Goal: Task Accomplishment & Management: Manage account settings

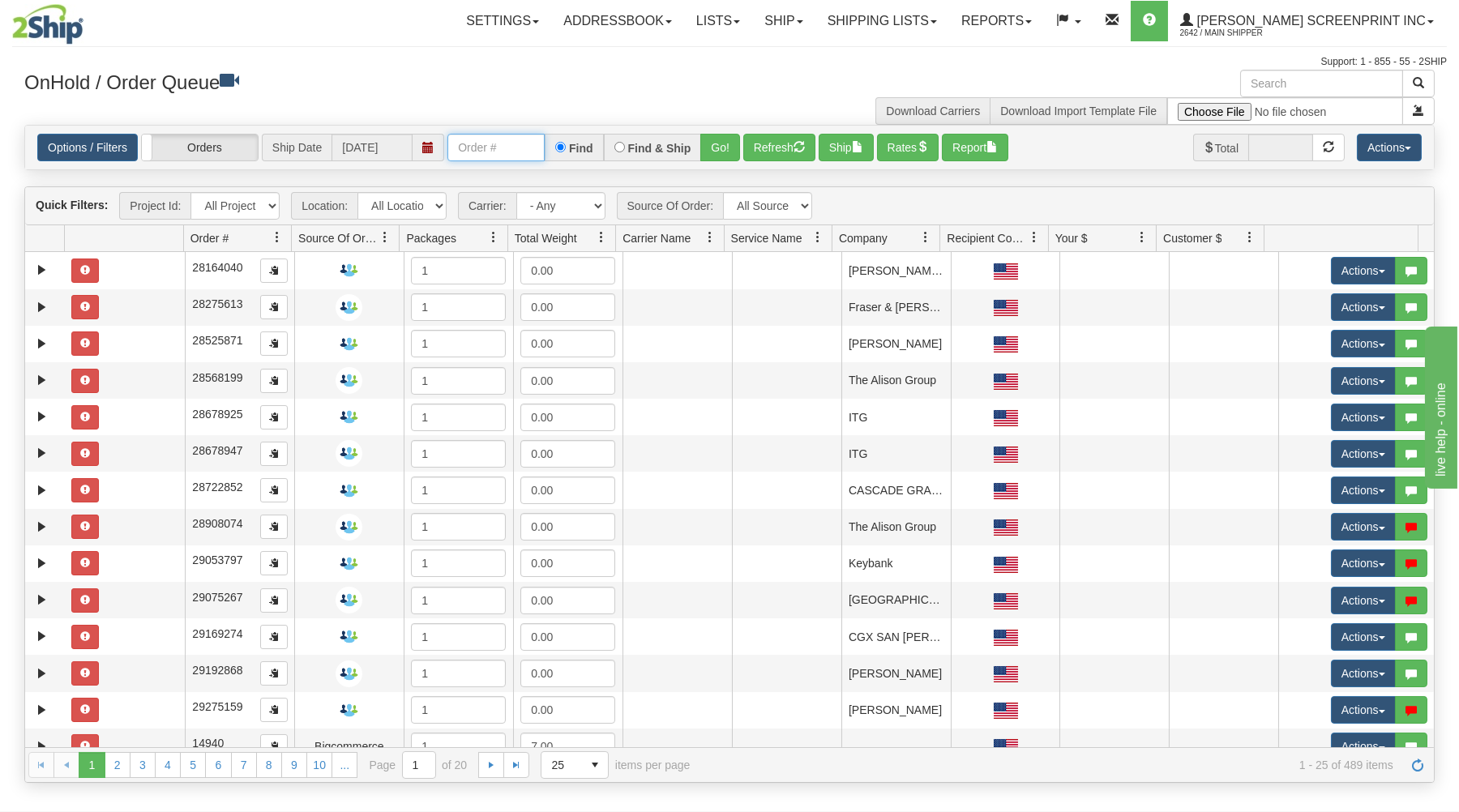
click at [499, 151] on input "text" at bounding box center [496, 147] width 98 height 28
type input "31567520"
click at [721, 133] on div "Options / Filters Group Shipments Orders Ship Date 09/03/2025 31567520 Find Fin…" at bounding box center [729, 147] width 1408 height 43
click at [731, 146] on button "Go!" at bounding box center [720, 147] width 40 height 28
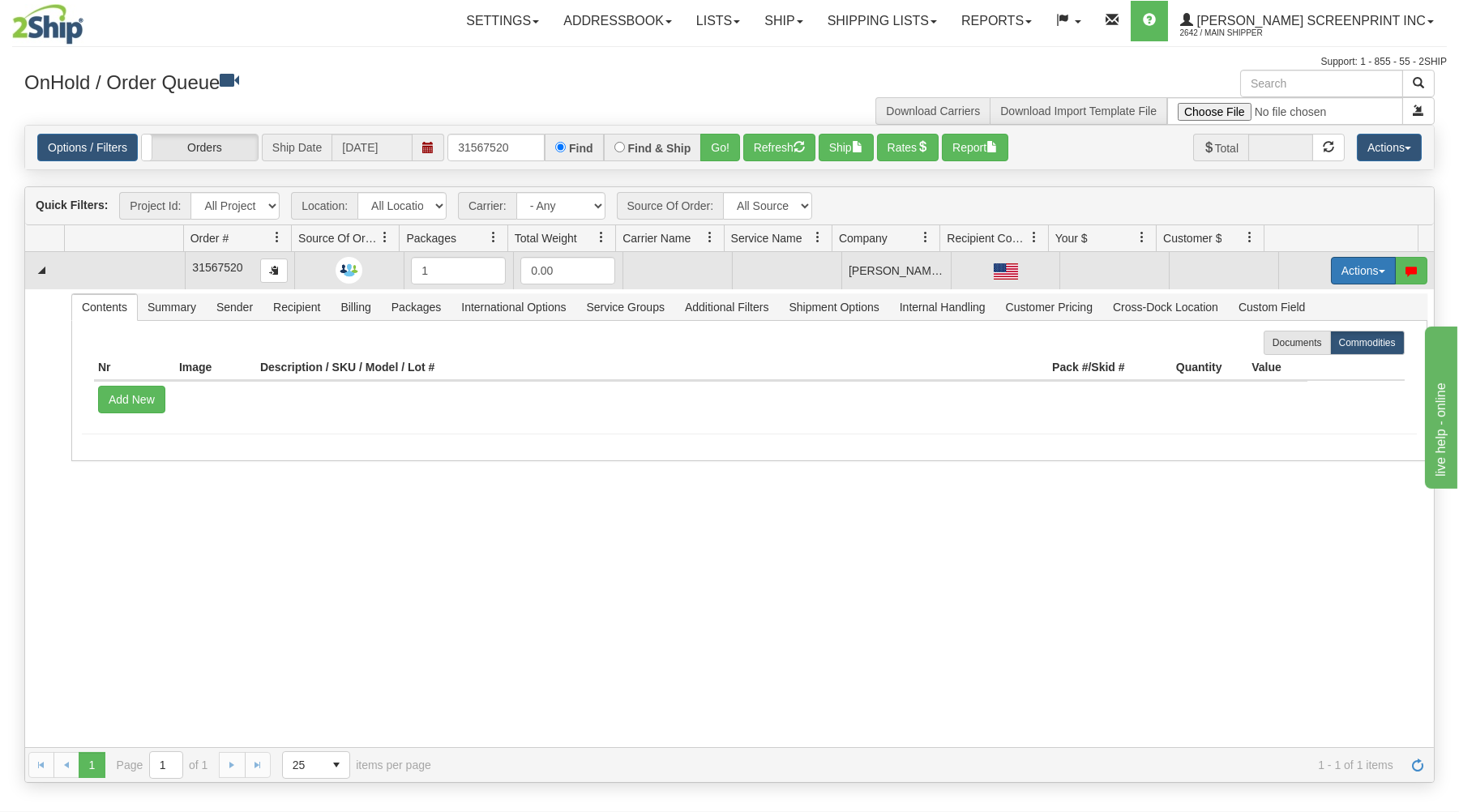
click at [1354, 271] on button "Actions" at bounding box center [1363, 271] width 65 height 28
click at [1313, 300] on link "Open" at bounding box center [1330, 302] width 130 height 21
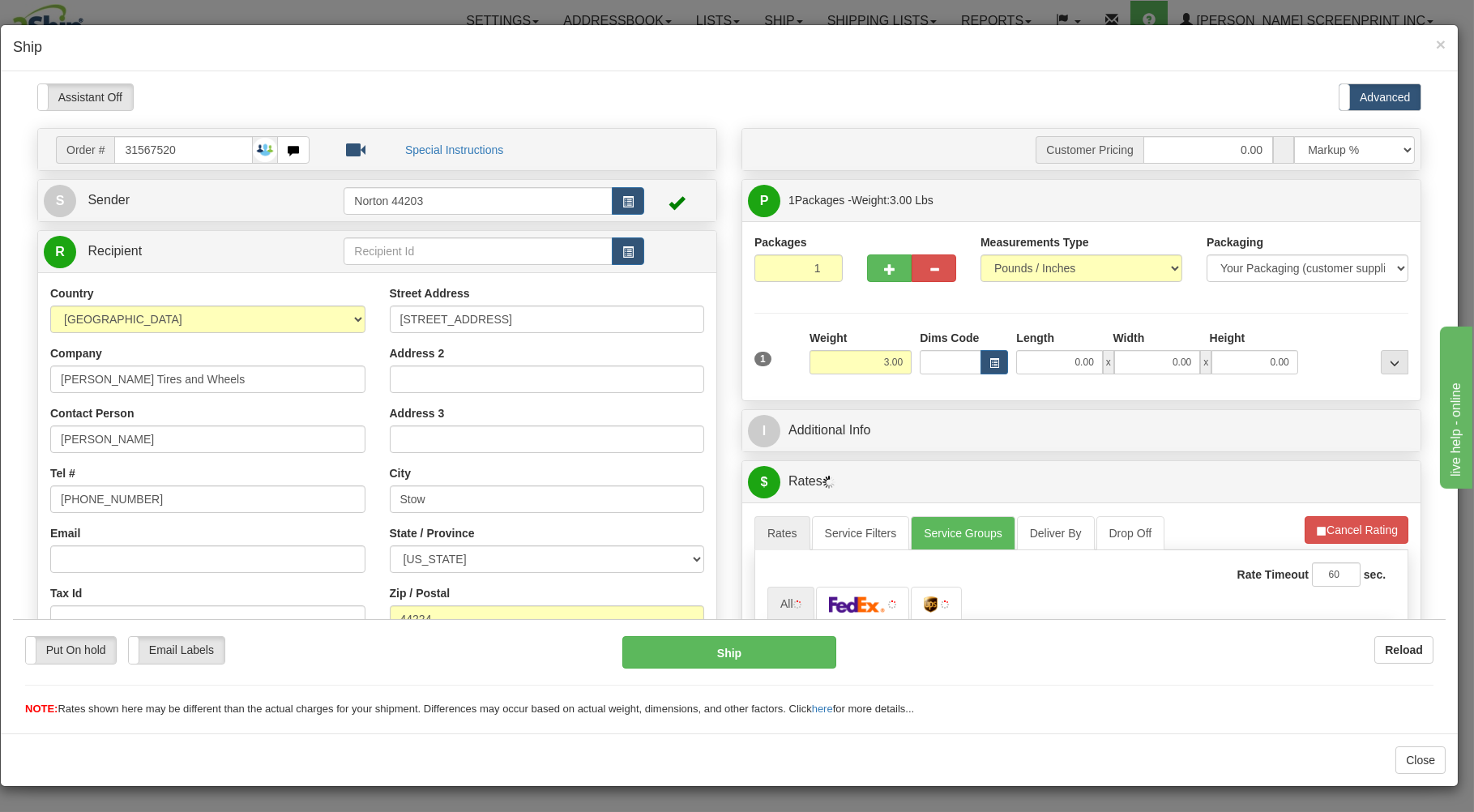
type input "1.50"
drag, startPoint x: 1060, startPoint y: 359, endPoint x: 1060, endPoint y: 335, distance: 24.0
click at [1062, 350] on input "0.00" at bounding box center [1059, 361] width 86 height 24
type input "25.00"
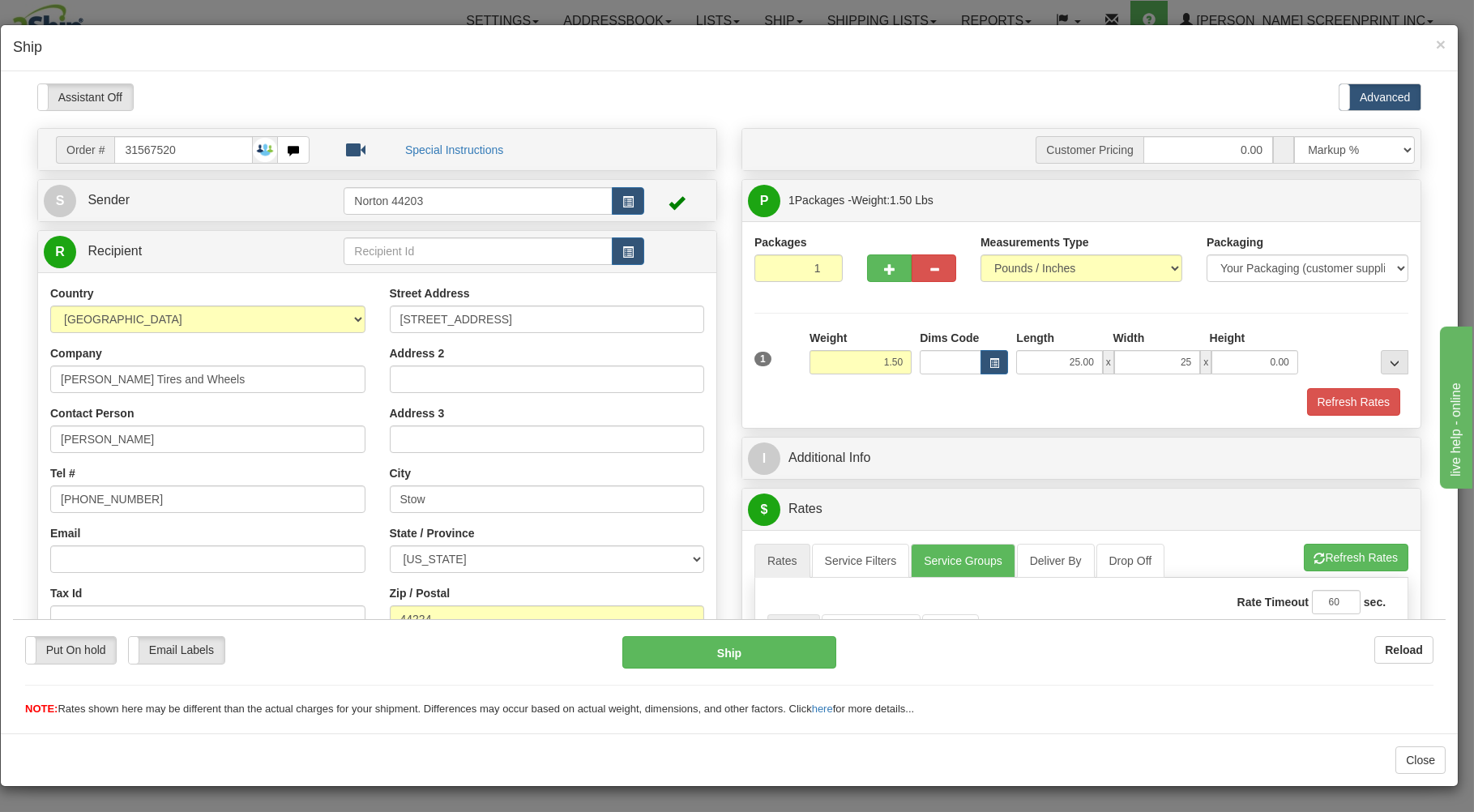
type input "25.00"
type input "1.00"
click at [1037, 386] on div "1 Weight 1.50 Dims Code x x" at bounding box center [1082, 358] width 662 height 58
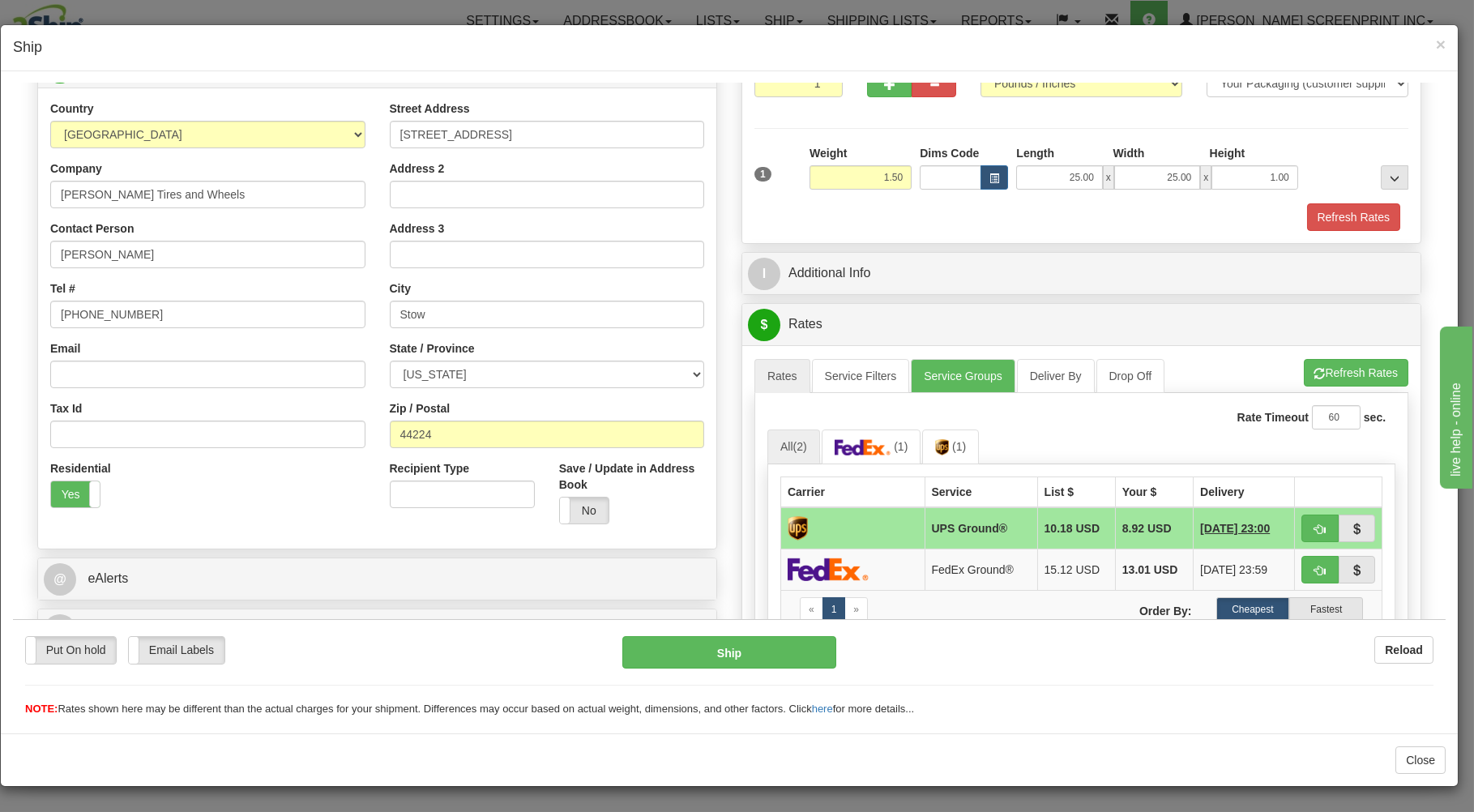
scroll to position [260, 0]
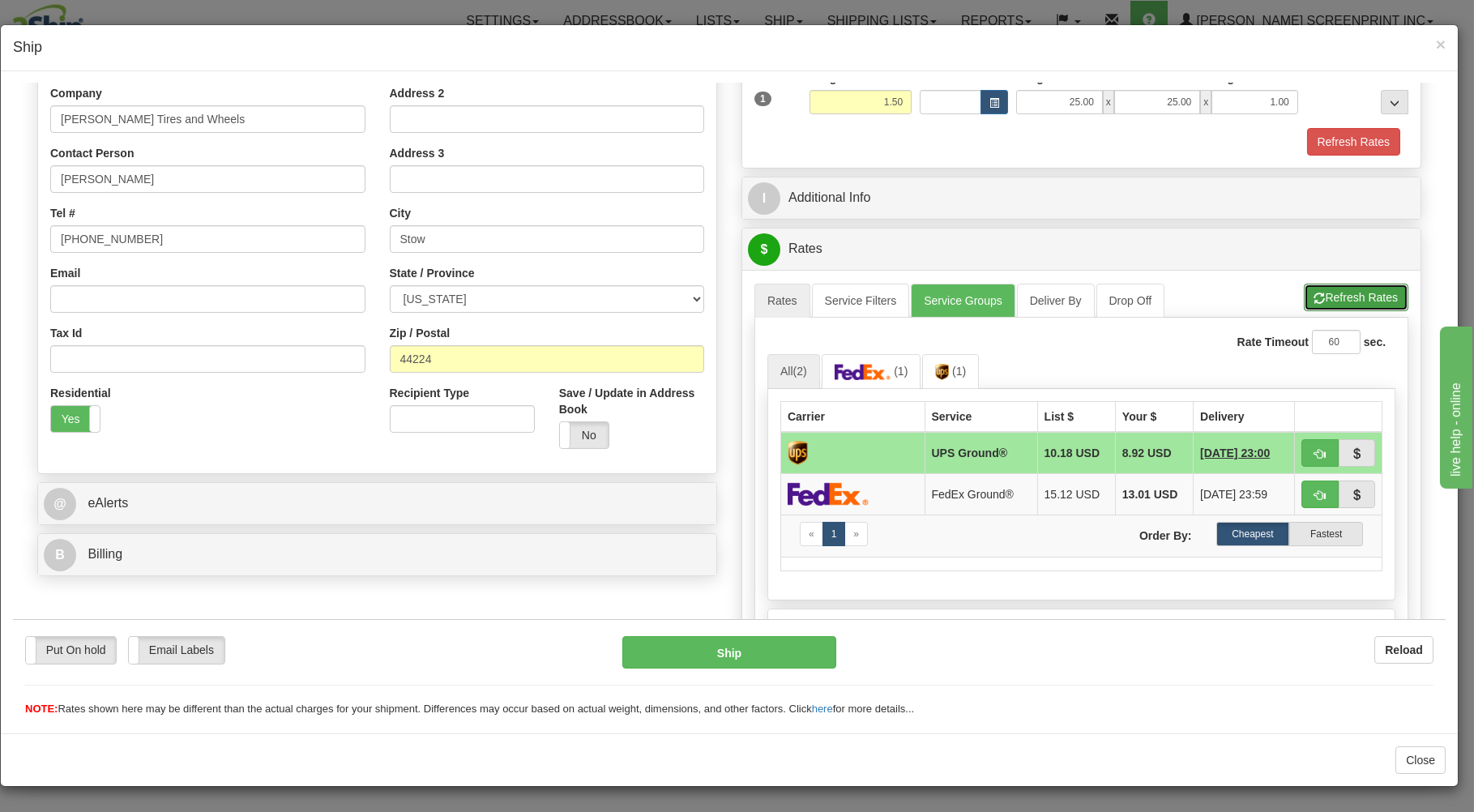
drag, startPoint x: 1338, startPoint y: 295, endPoint x: 1327, endPoint y: 302, distance: 13.0
click at [1336, 296] on button "Refresh Rates" at bounding box center [1356, 296] width 105 height 28
click at [1320, 452] on button "button" at bounding box center [1320, 452] width 37 height 28
type input "03"
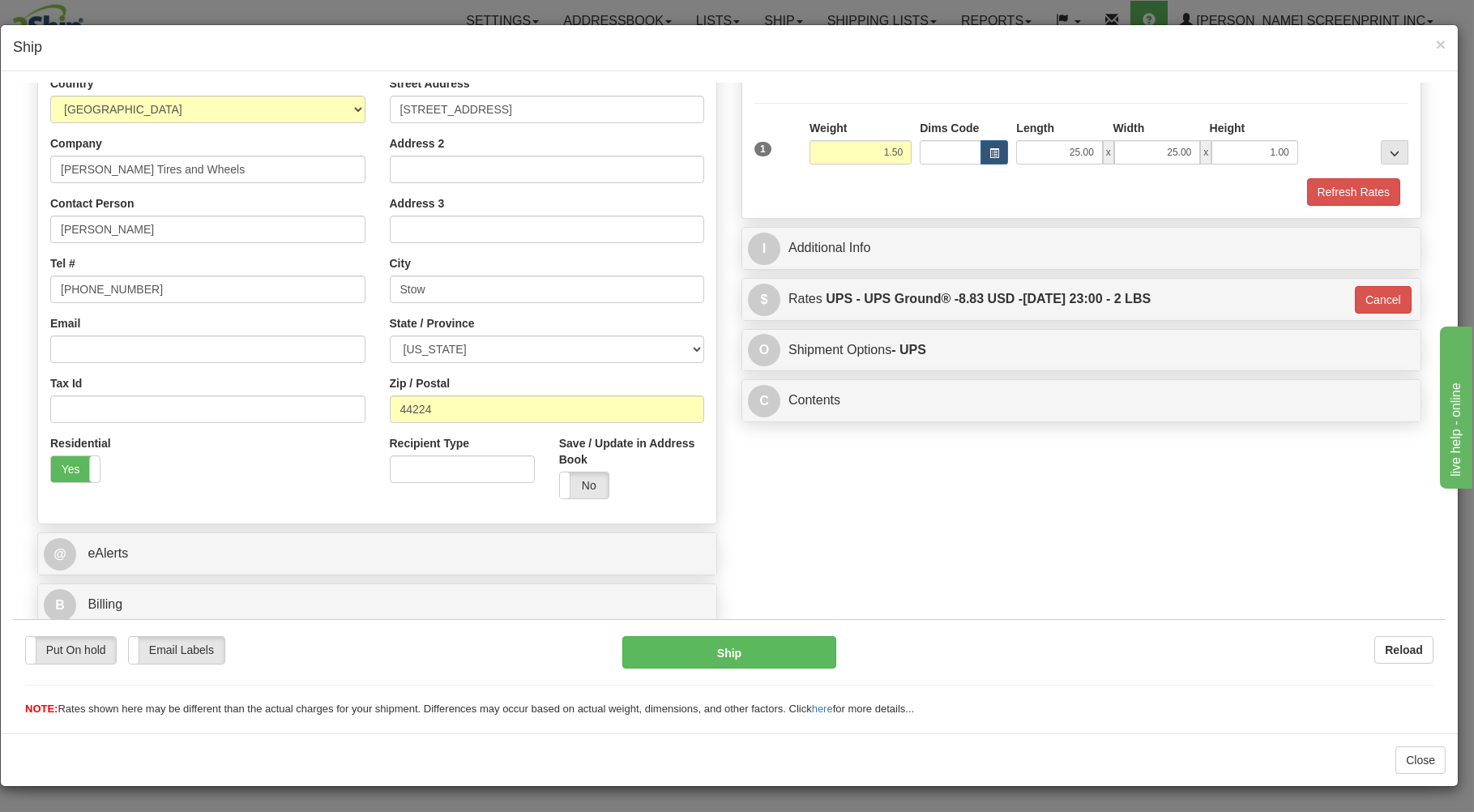
scroll to position [213, 0]
click at [709, 653] on button "Ship" at bounding box center [729, 651] width 215 height 33
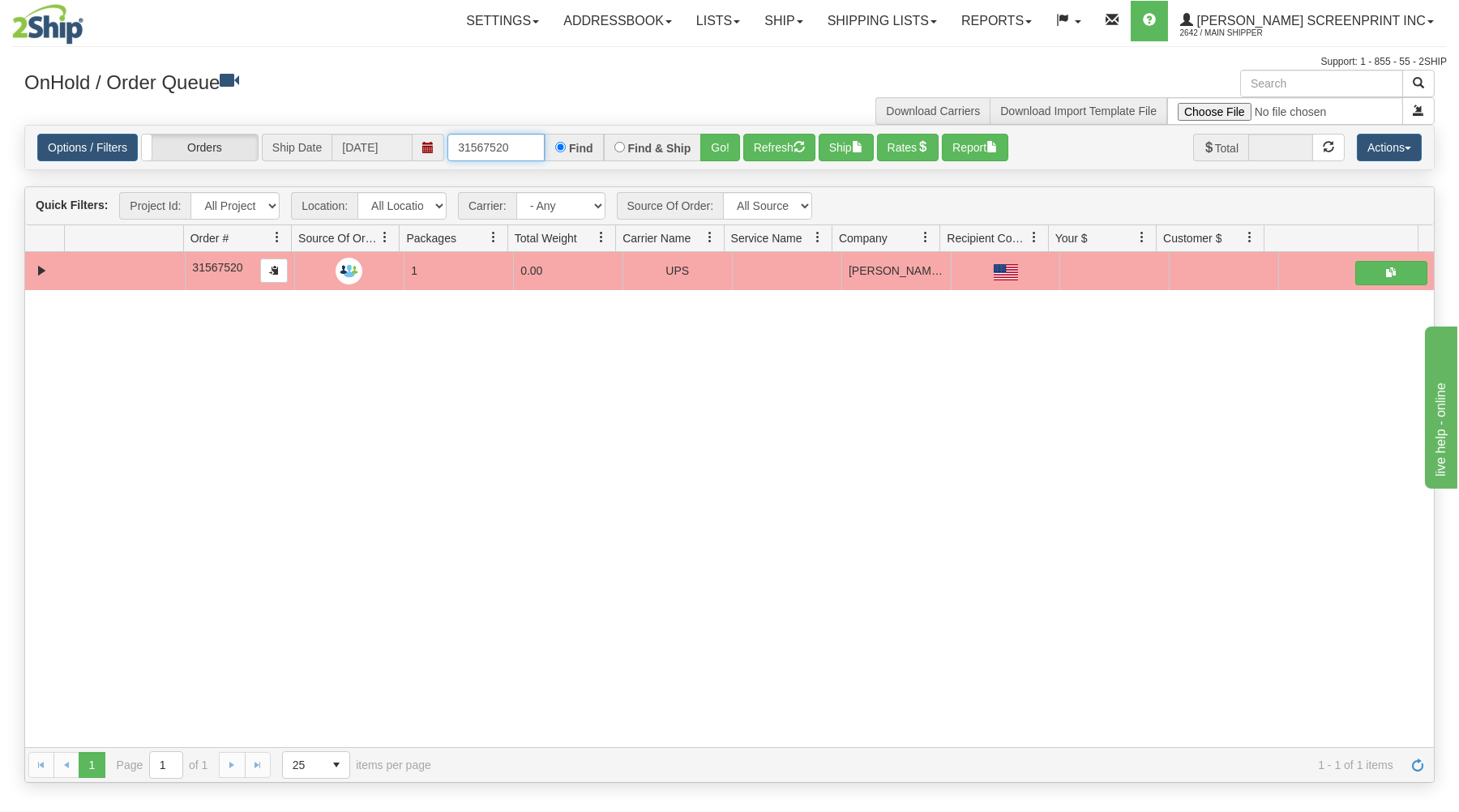
drag, startPoint x: 457, startPoint y: 146, endPoint x: 583, endPoint y: 117, distance: 129.3
click at [571, 132] on div "Options / Filters Group Shipments Orders Ship Date 09/03/2025 31567520 Find Fin…" at bounding box center [729, 147] width 1408 height 43
type input "31565534"
click at [714, 142] on button "Go!" at bounding box center [720, 147] width 40 height 28
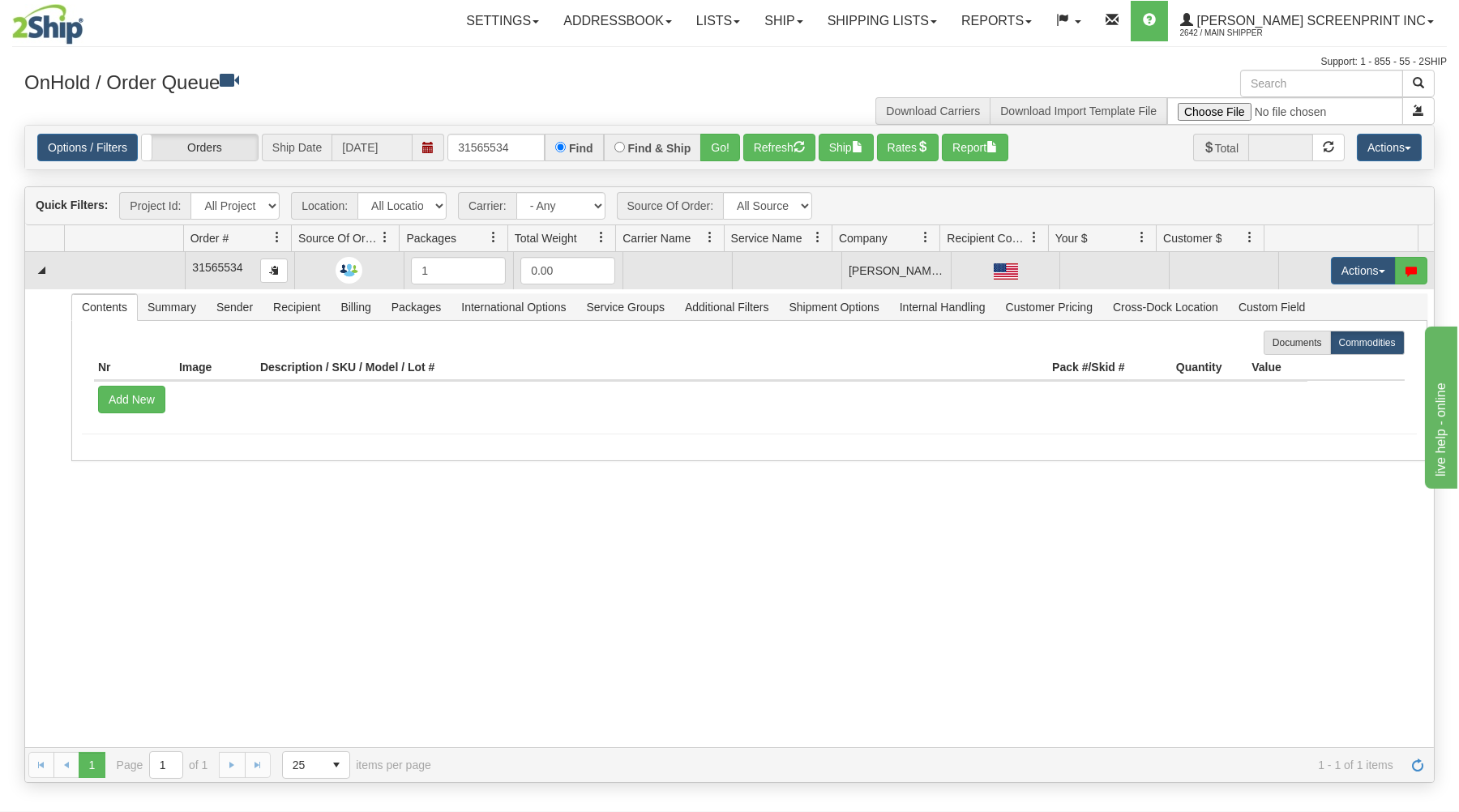
click at [1340, 257] on td "Actions Open Refresh Rates Rate All Services Ship Delete Edit Items" at bounding box center [1355, 270] width 155 height 36
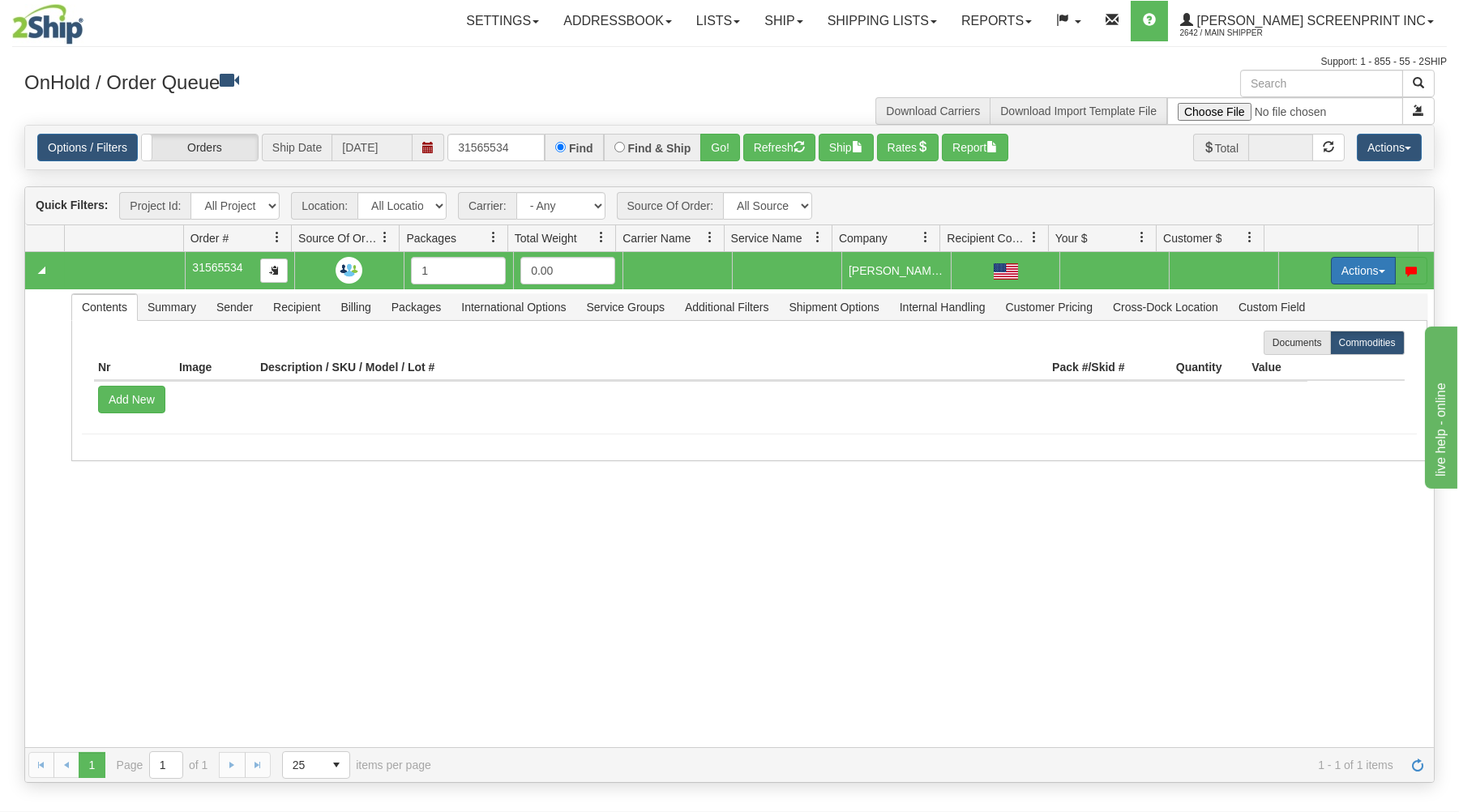
click at [1341, 264] on button "Actions" at bounding box center [1363, 271] width 65 height 28
click at [1289, 304] on span "Open" at bounding box center [1301, 301] width 39 height 13
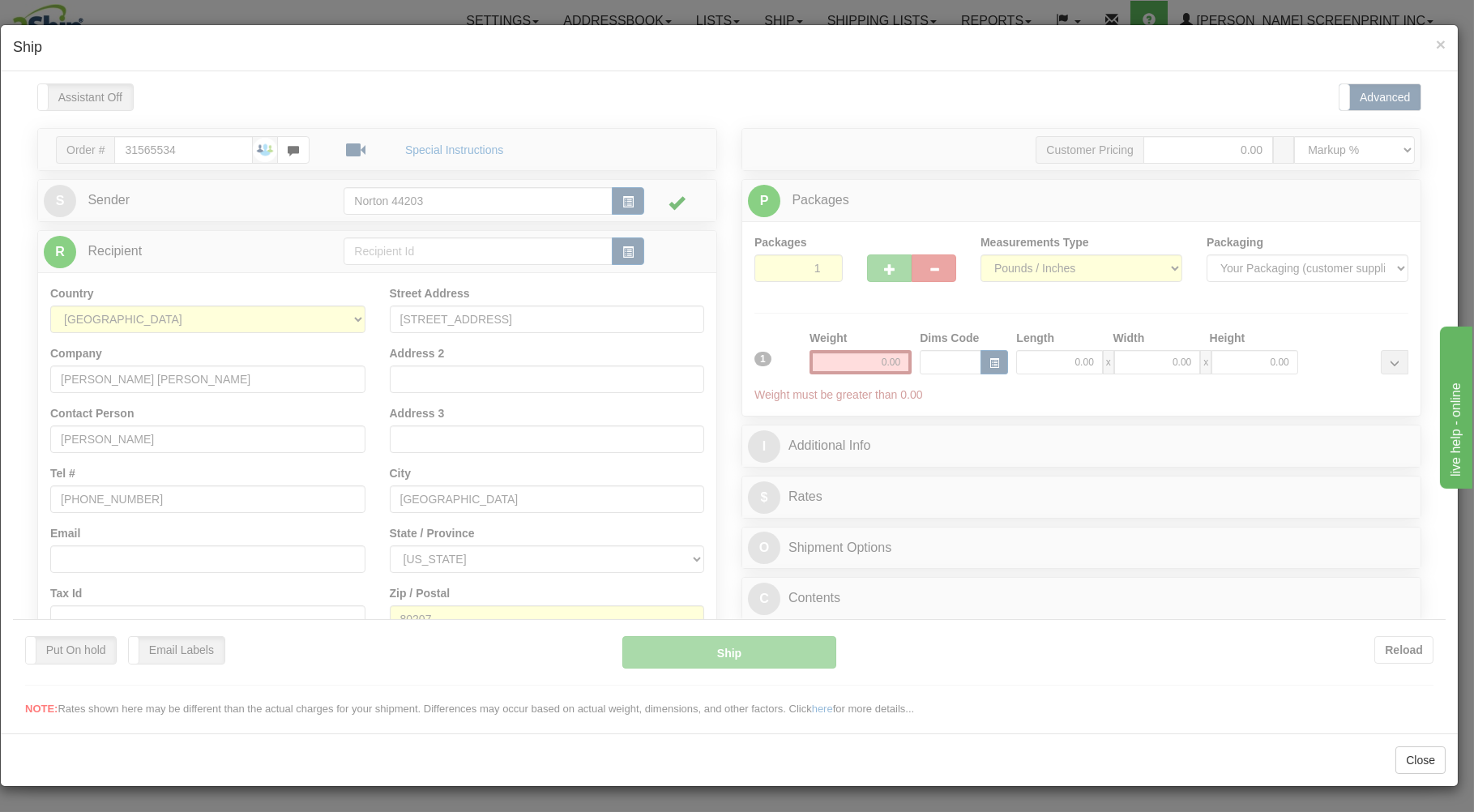
scroll to position [0, 0]
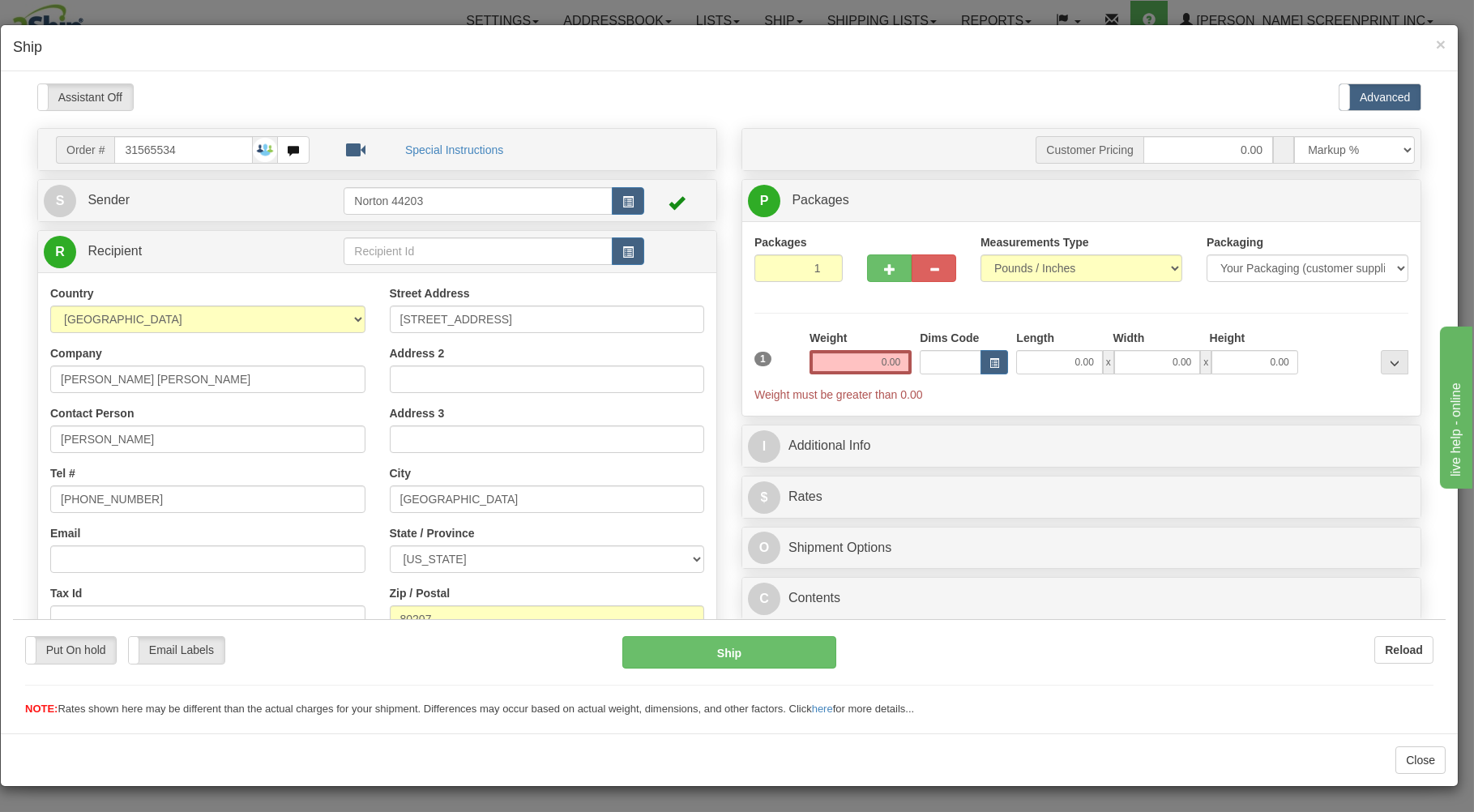
type input "2.20"
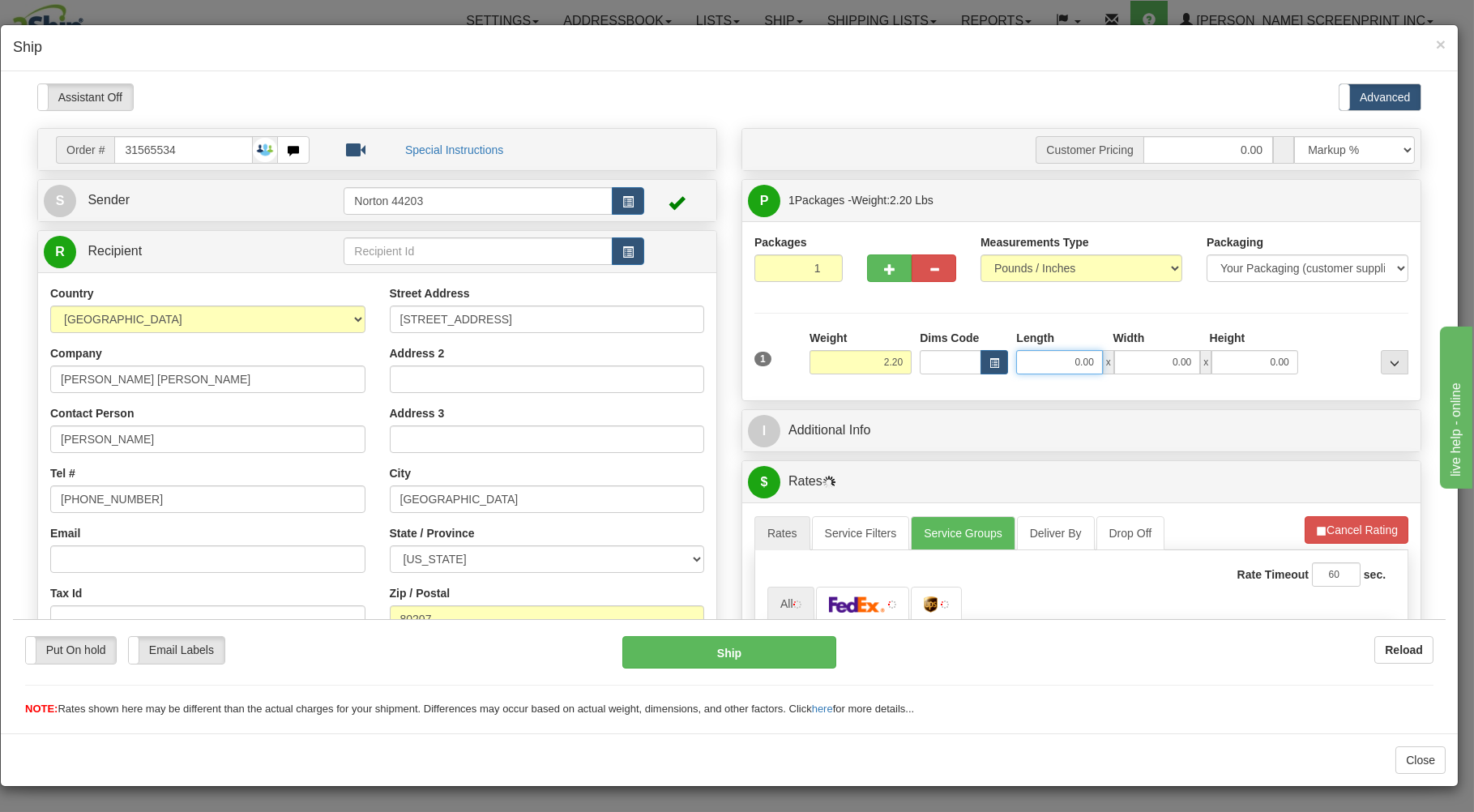
click at [1020, 359] on input "0.00" at bounding box center [1059, 361] width 86 height 24
type input "3.85"
type input "2"
type input "2.20"
type input "27.00"
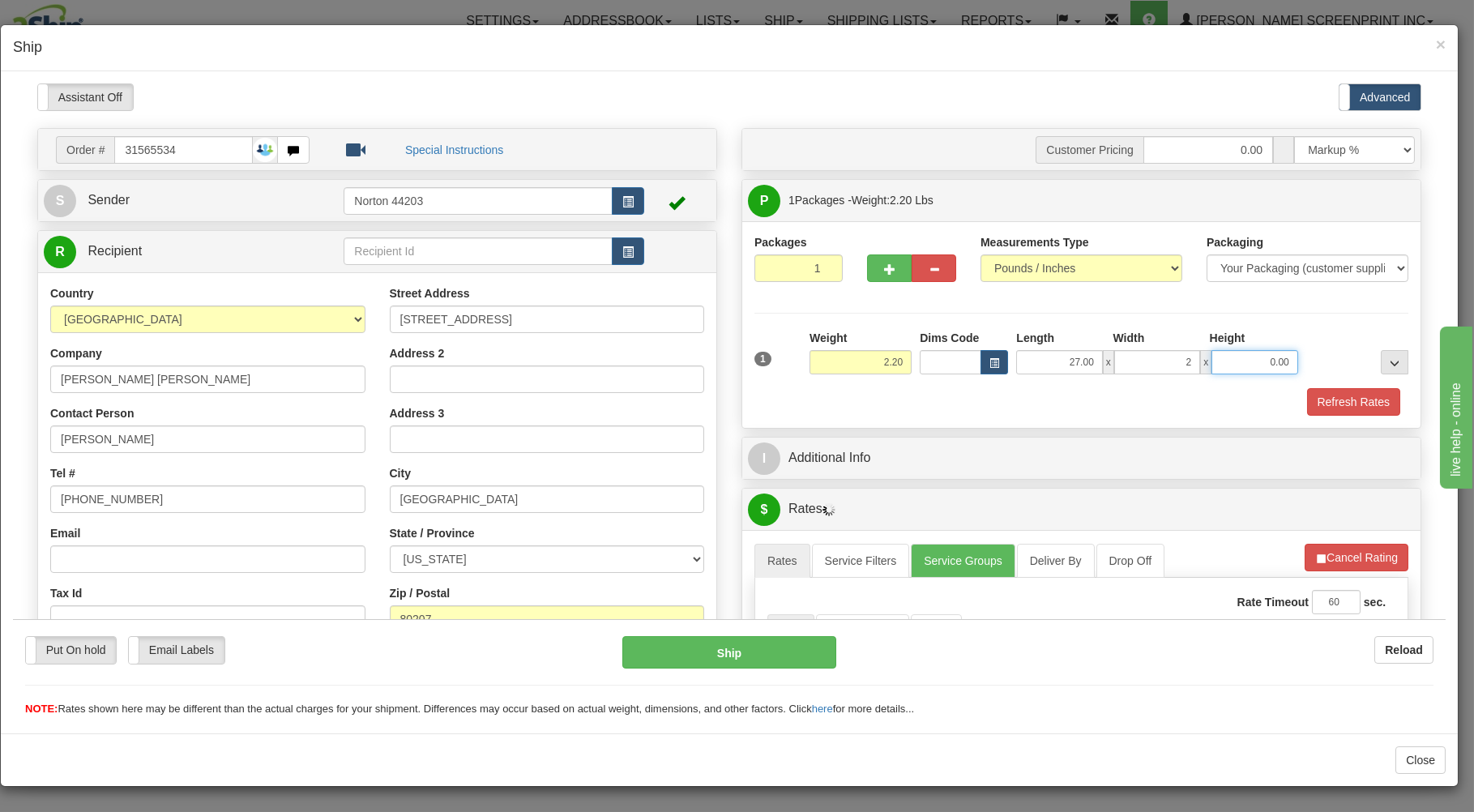
type input "2.00"
type input "71.00"
drag, startPoint x: 1145, startPoint y: 362, endPoint x: 1231, endPoint y: 322, distance: 94.8
click at [1201, 350] on input "2.00" at bounding box center [1157, 361] width 86 height 24
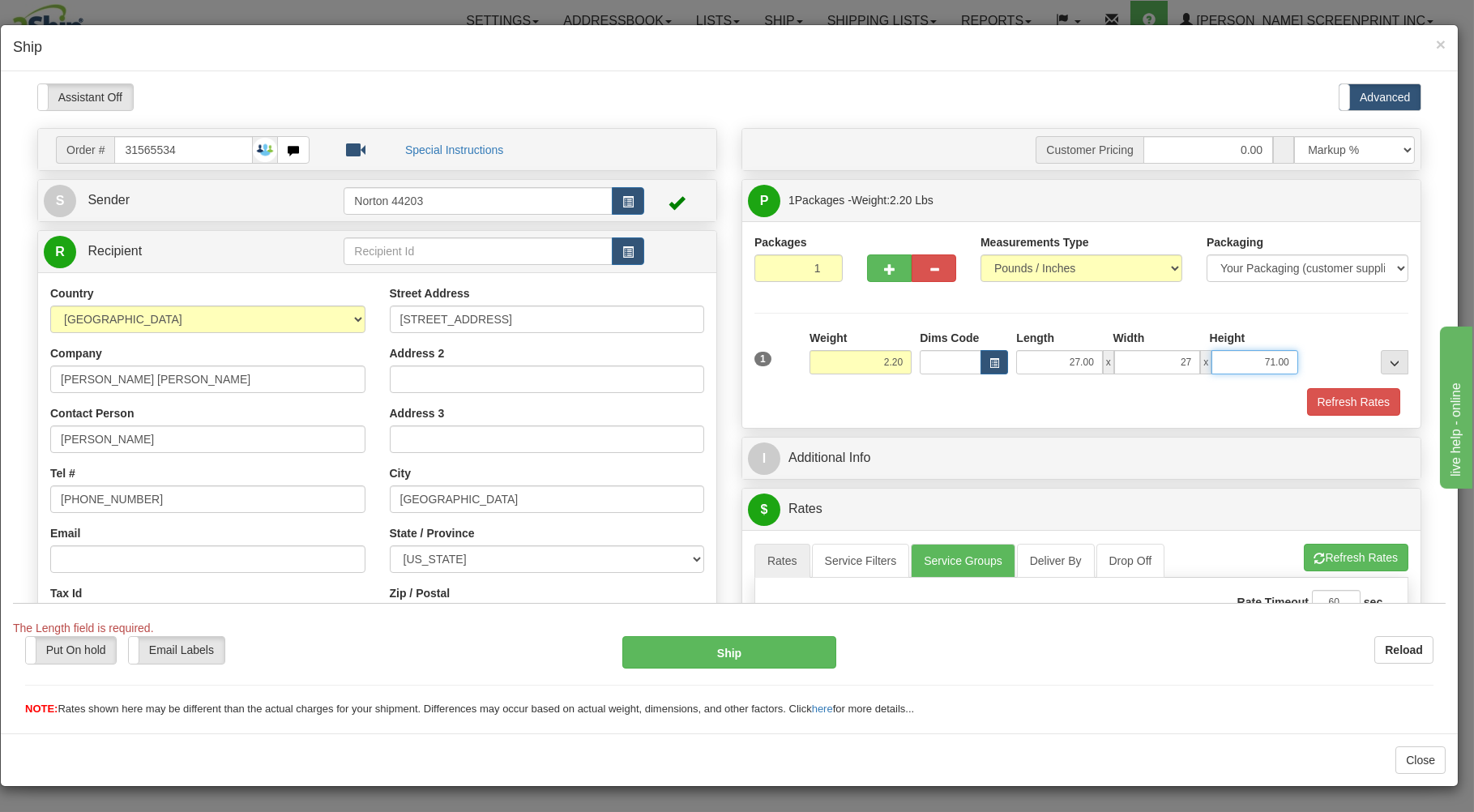
type input "27.00"
type input "1.00"
click at [1150, 397] on div "Refresh Rates" at bounding box center [1082, 401] width 662 height 28
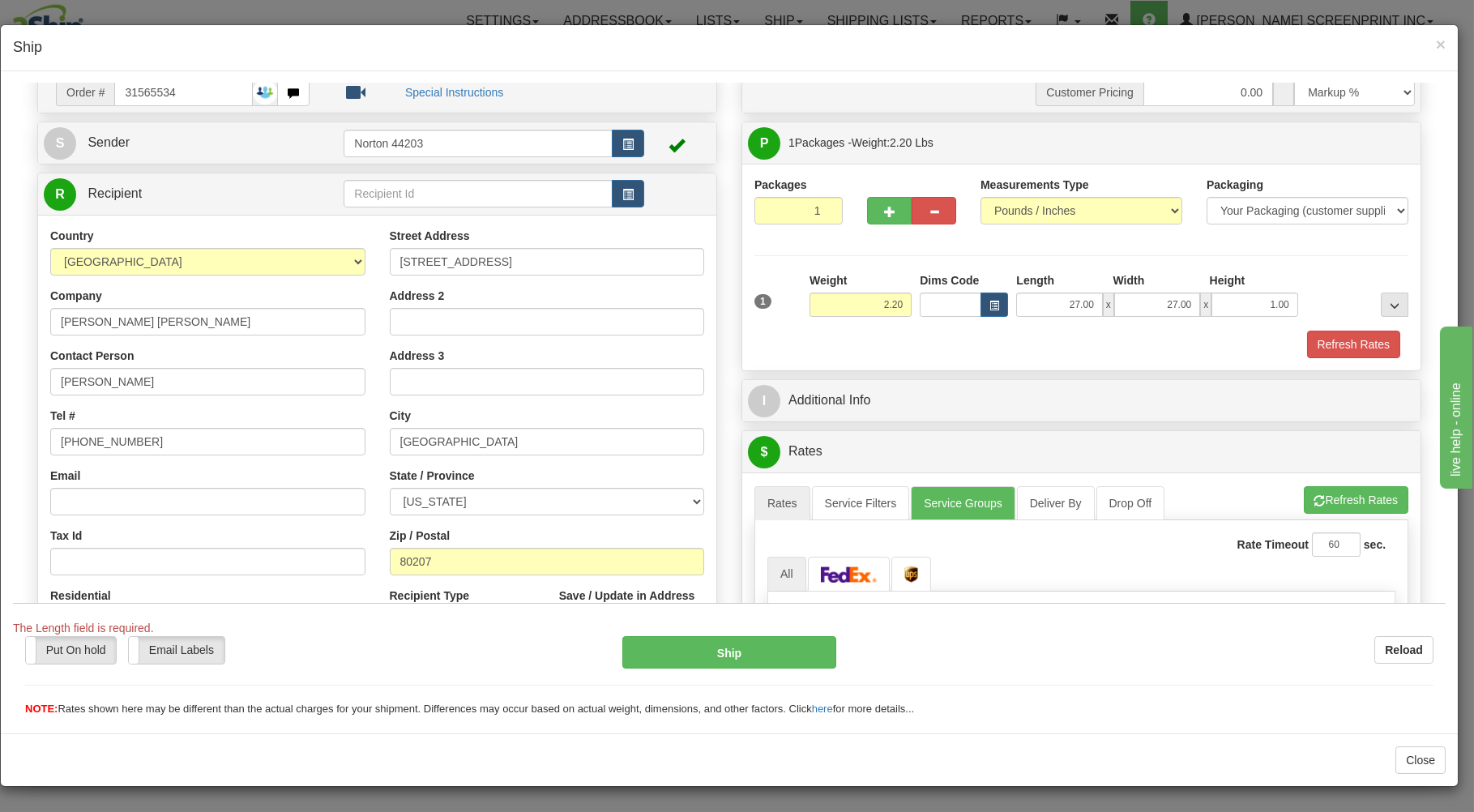
scroll to position [87, 0]
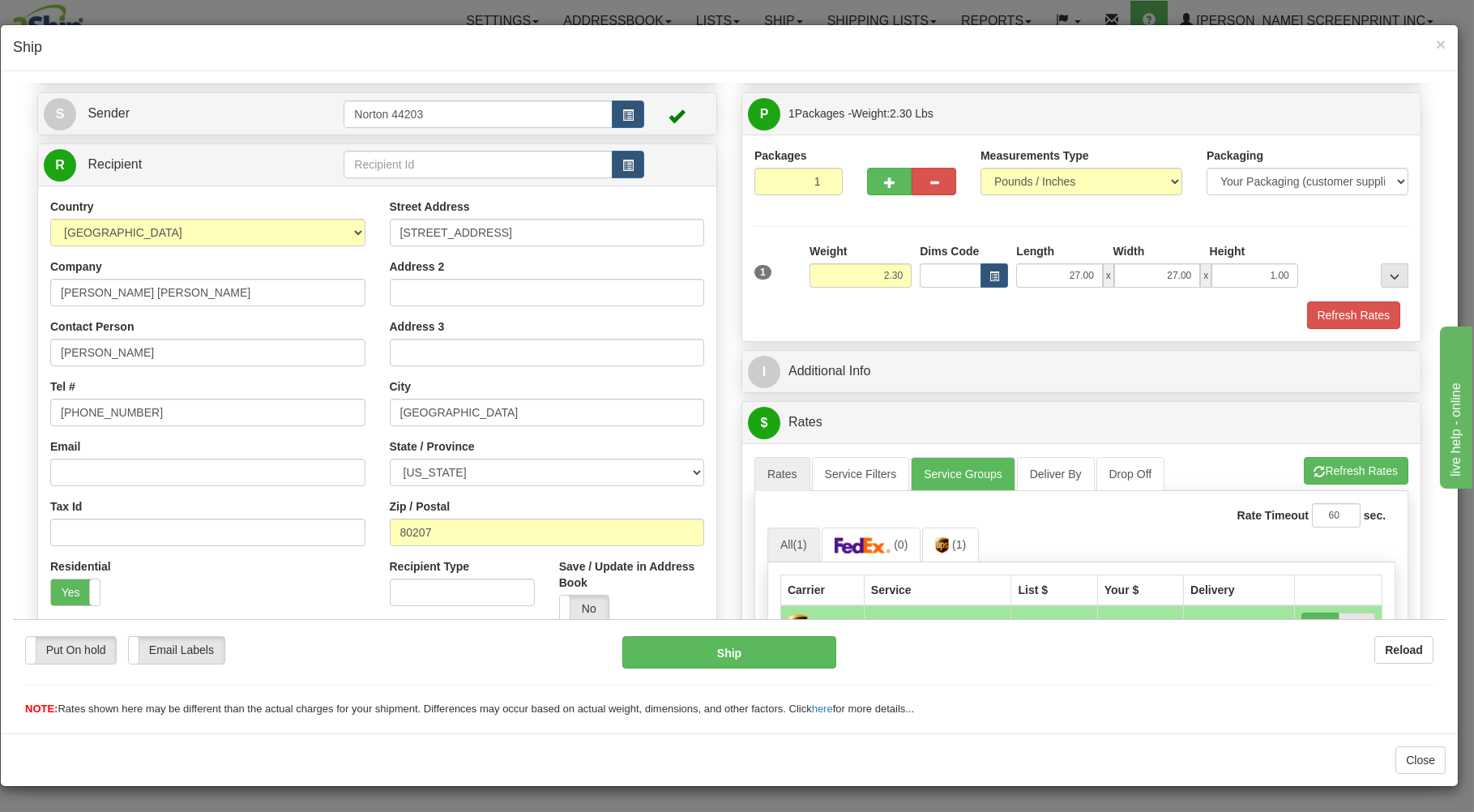
click at [1104, 318] on div "Refresh Rates" at bounding box center [1082, 314] width 662 height 28
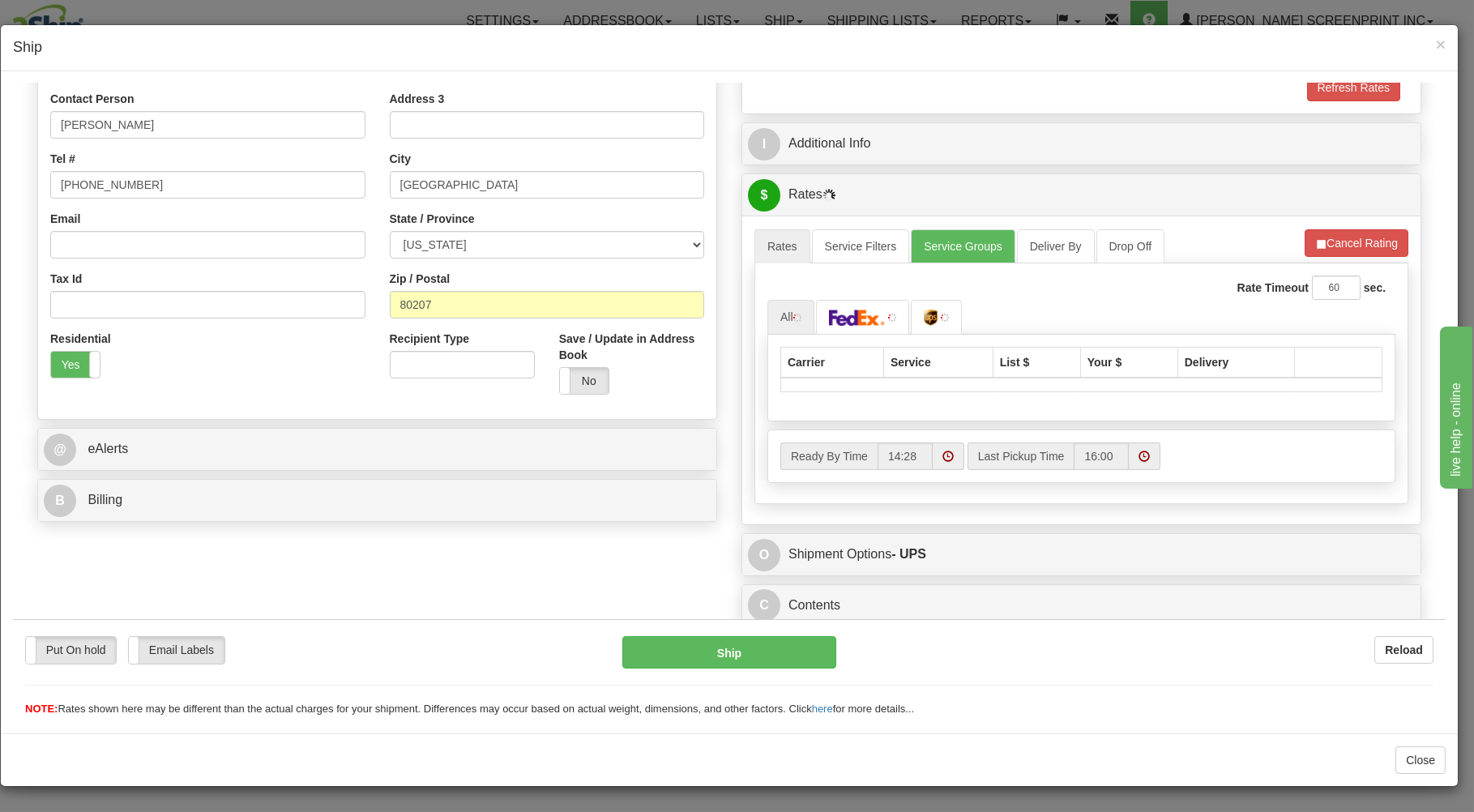
scroll to position [319, 0]
type input "2.20"
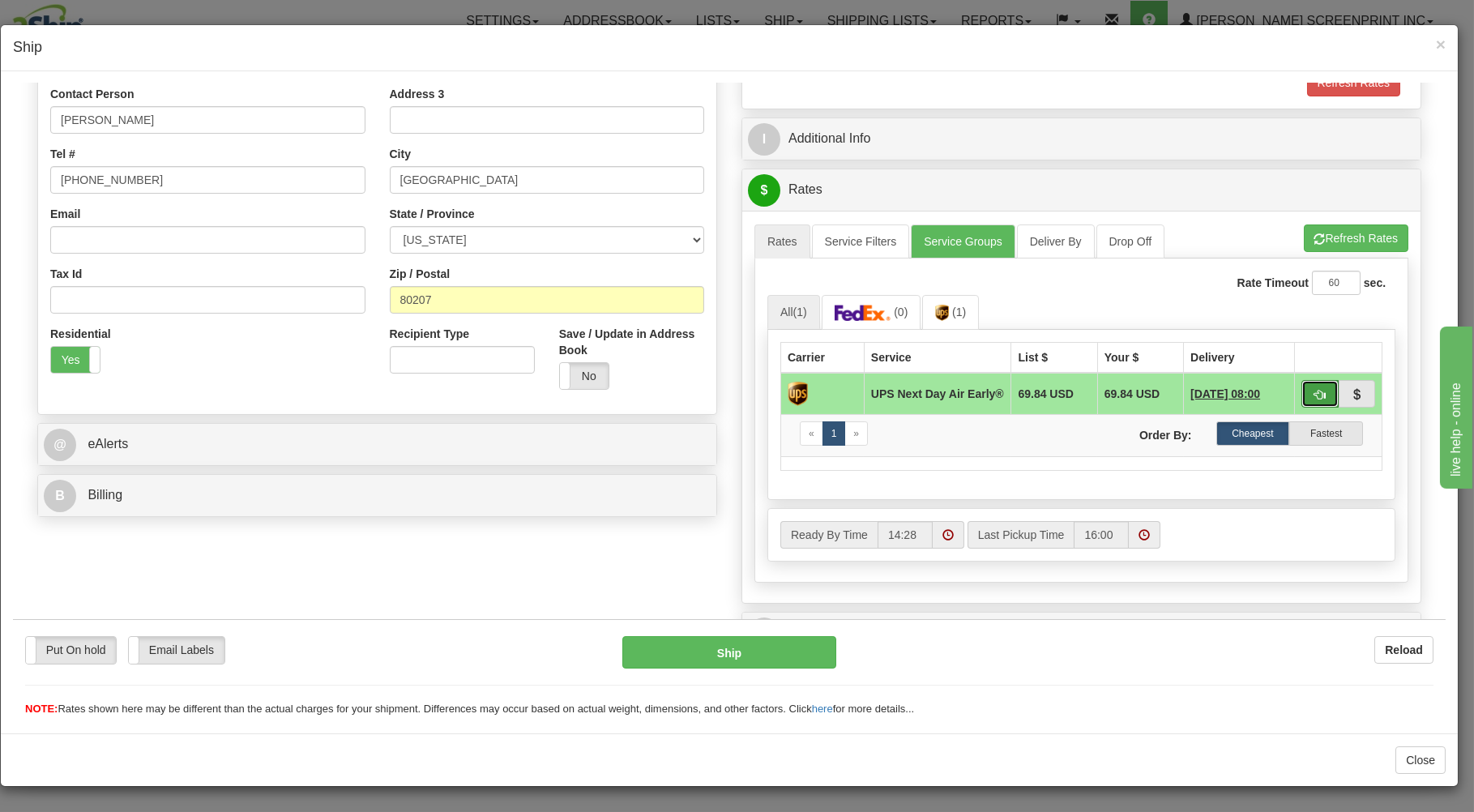
click at [1314, 398] on span "button" at bounding box center [1320, 394] width 12 height 11
type input "14"
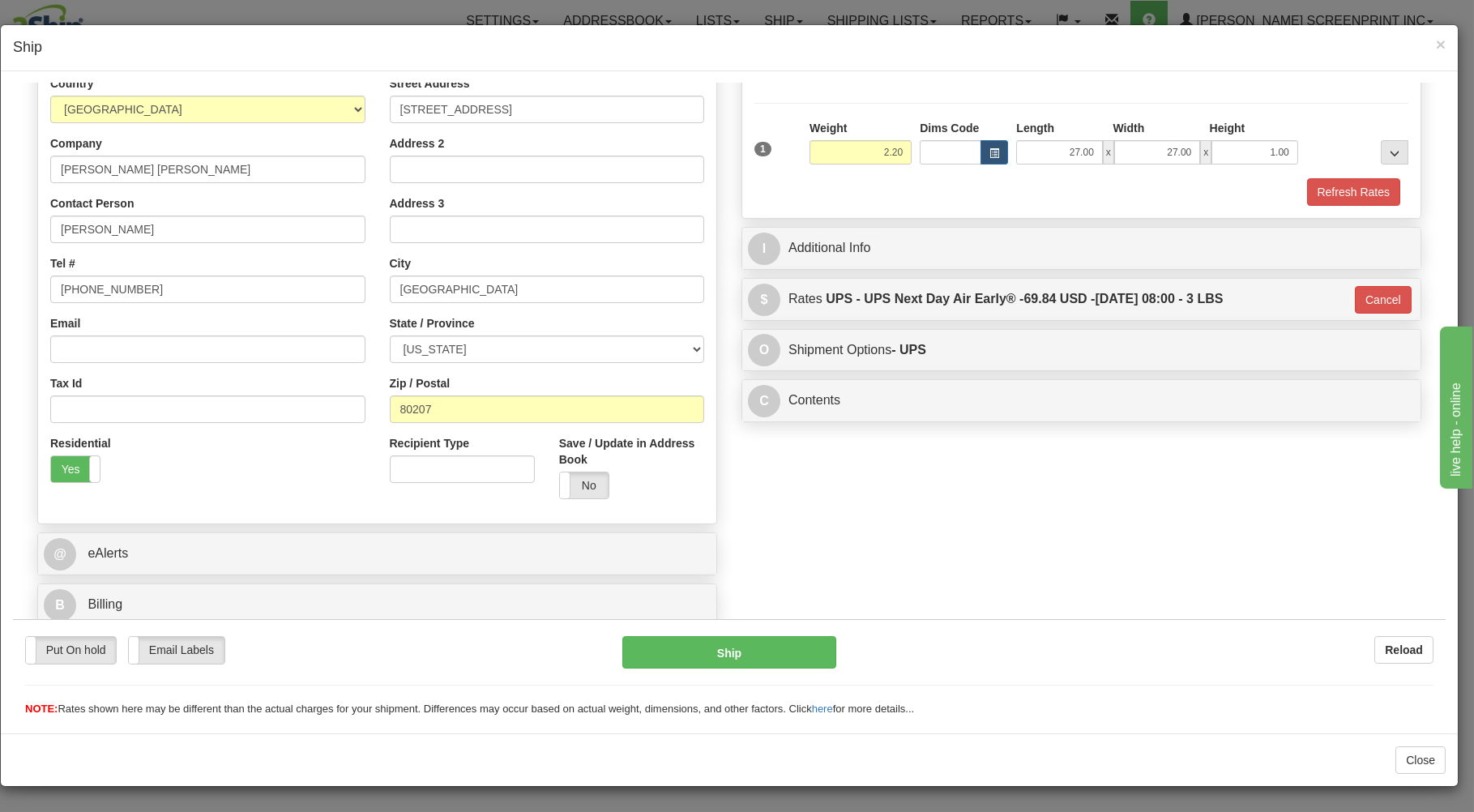
scroll to position [213, 0]
click at [720, 641] on button "Ship" at bounding box center [729, 651] width 215 height 33
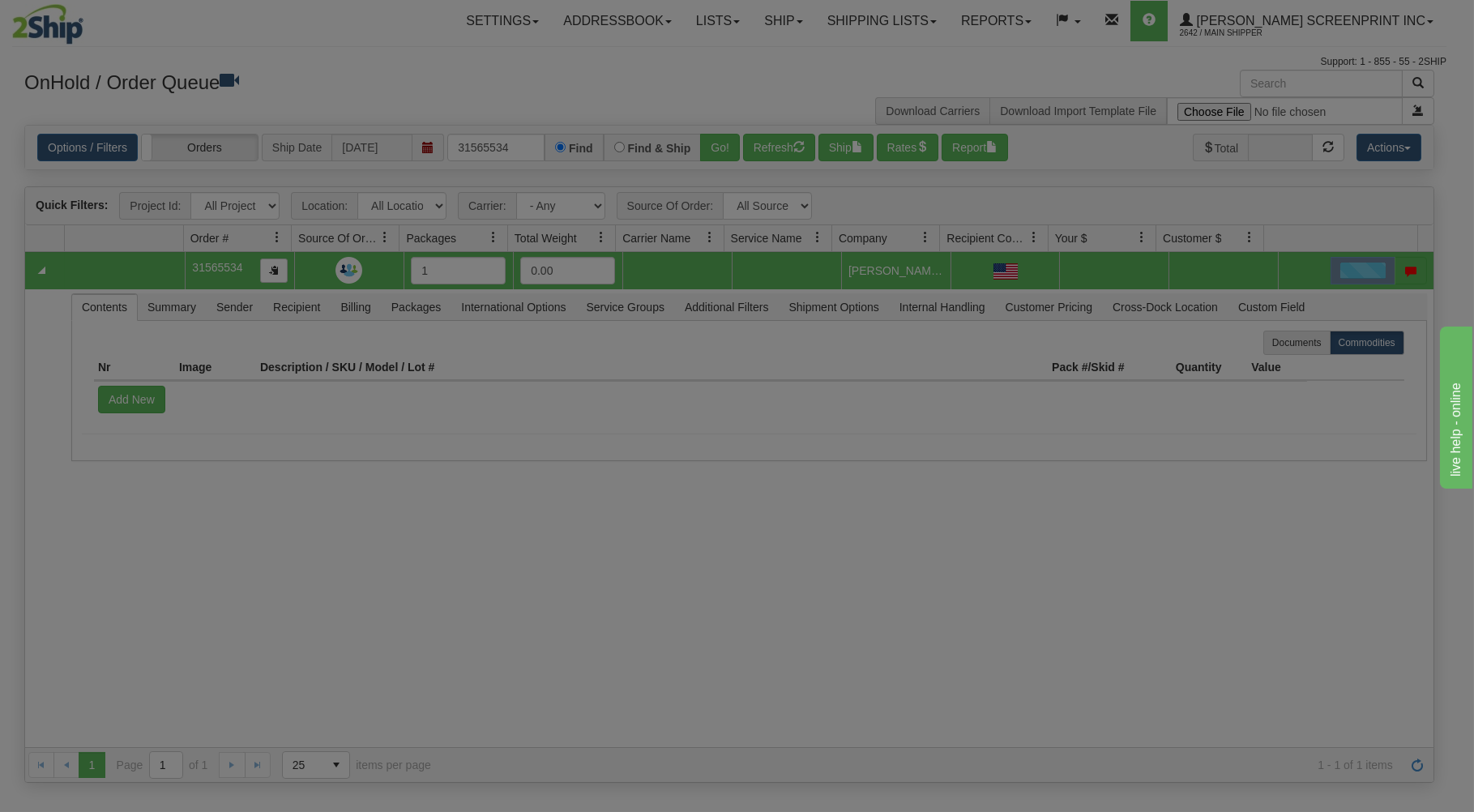
scroll to position [0, 0]
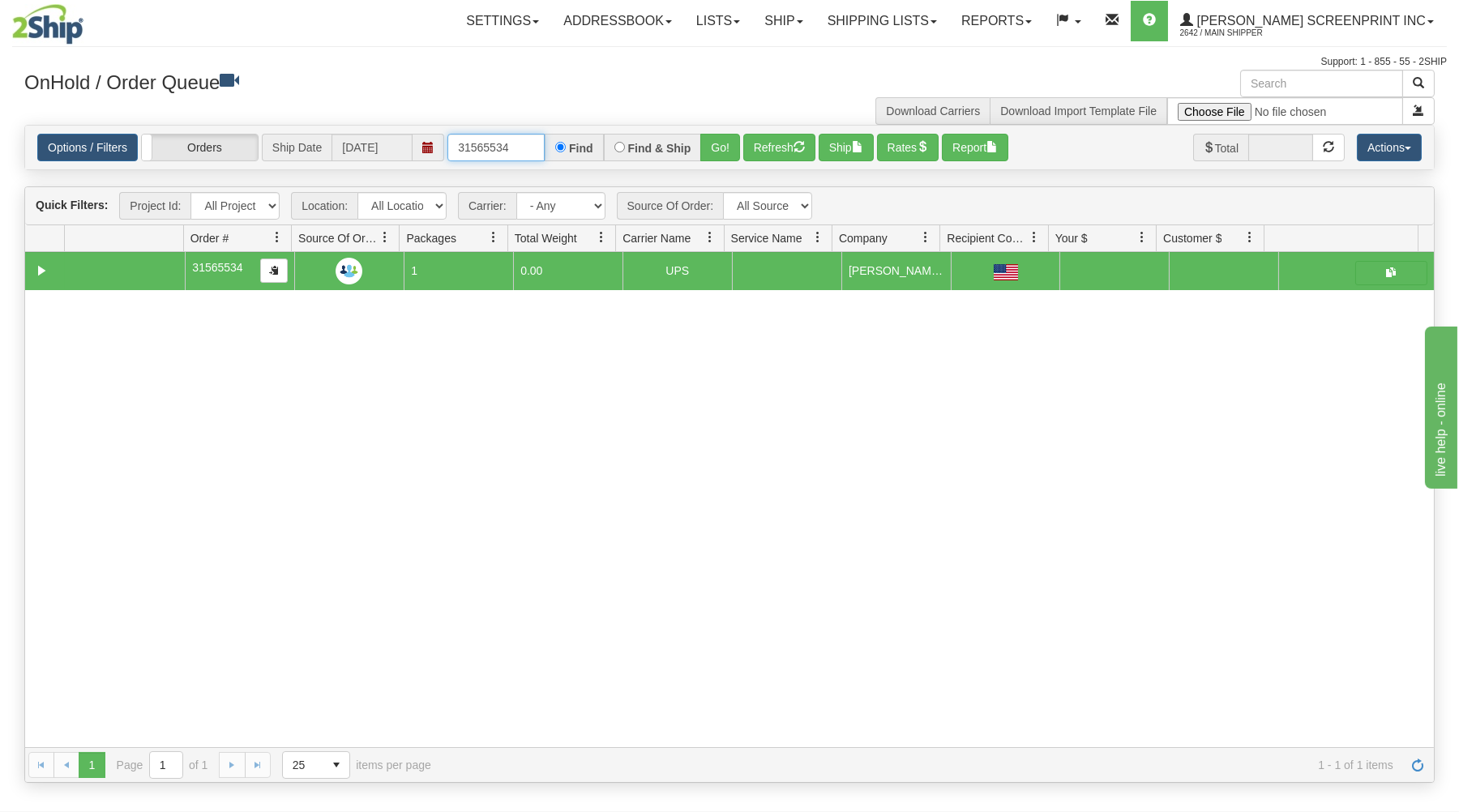
drag, startPoint x: 455, startPoint y: 146, endPoint x: 603, endPoint y: 141, distance: 148.1
click at [603, 141] on div "31565534 Find Find & Ship Go!" at bounding box center [594, 147] width 293 height 28
type input "31565471"
click at [720, 151] on button "Go!" at bounding box center [720, 147] width 40 height 28
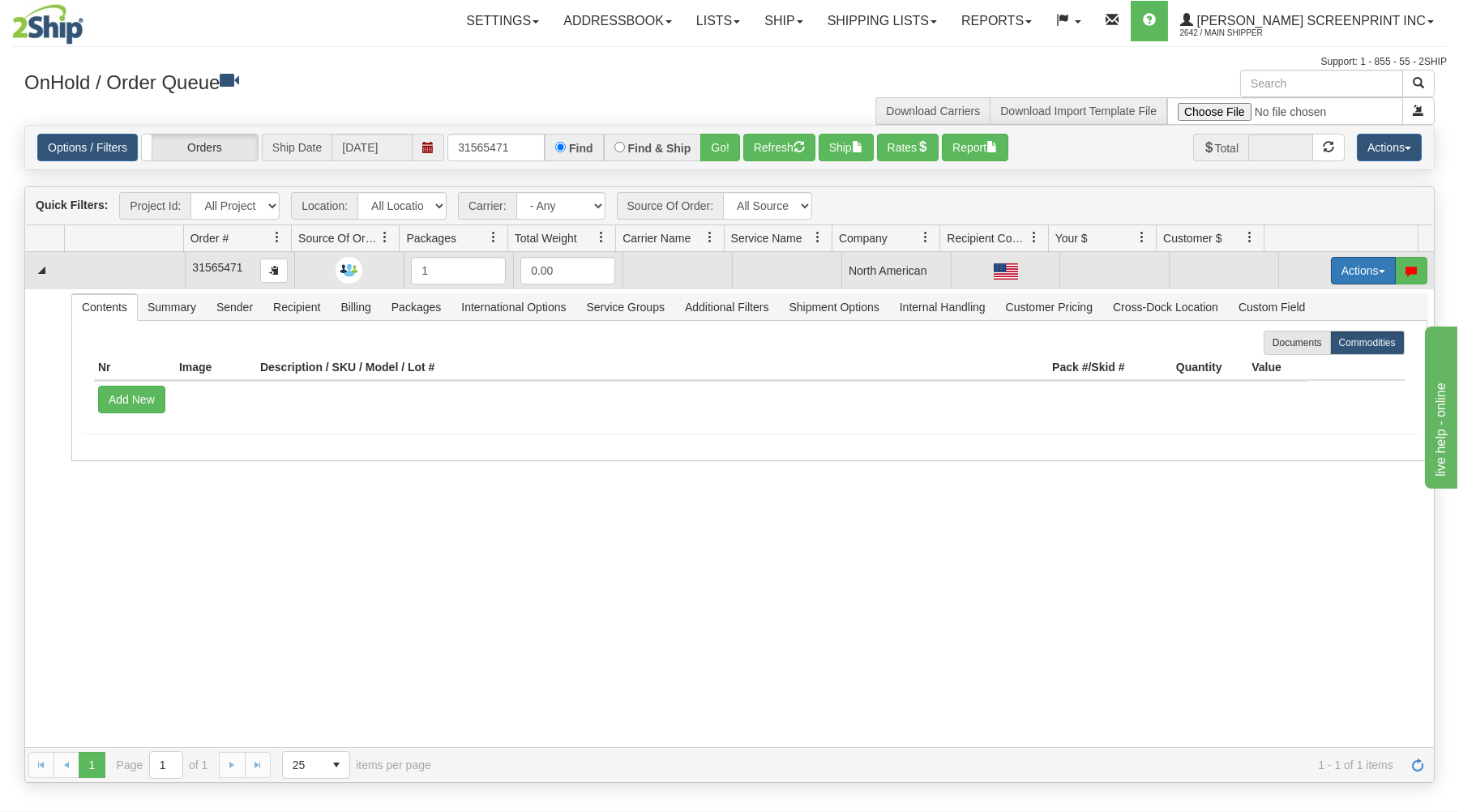
click at [1331, 266] on button "Actions" at bounding box center [1363, 271] width 65 height 28
click at [1309, 301] on link "Open" at bounding box center [1330, 302] width 130 height 21
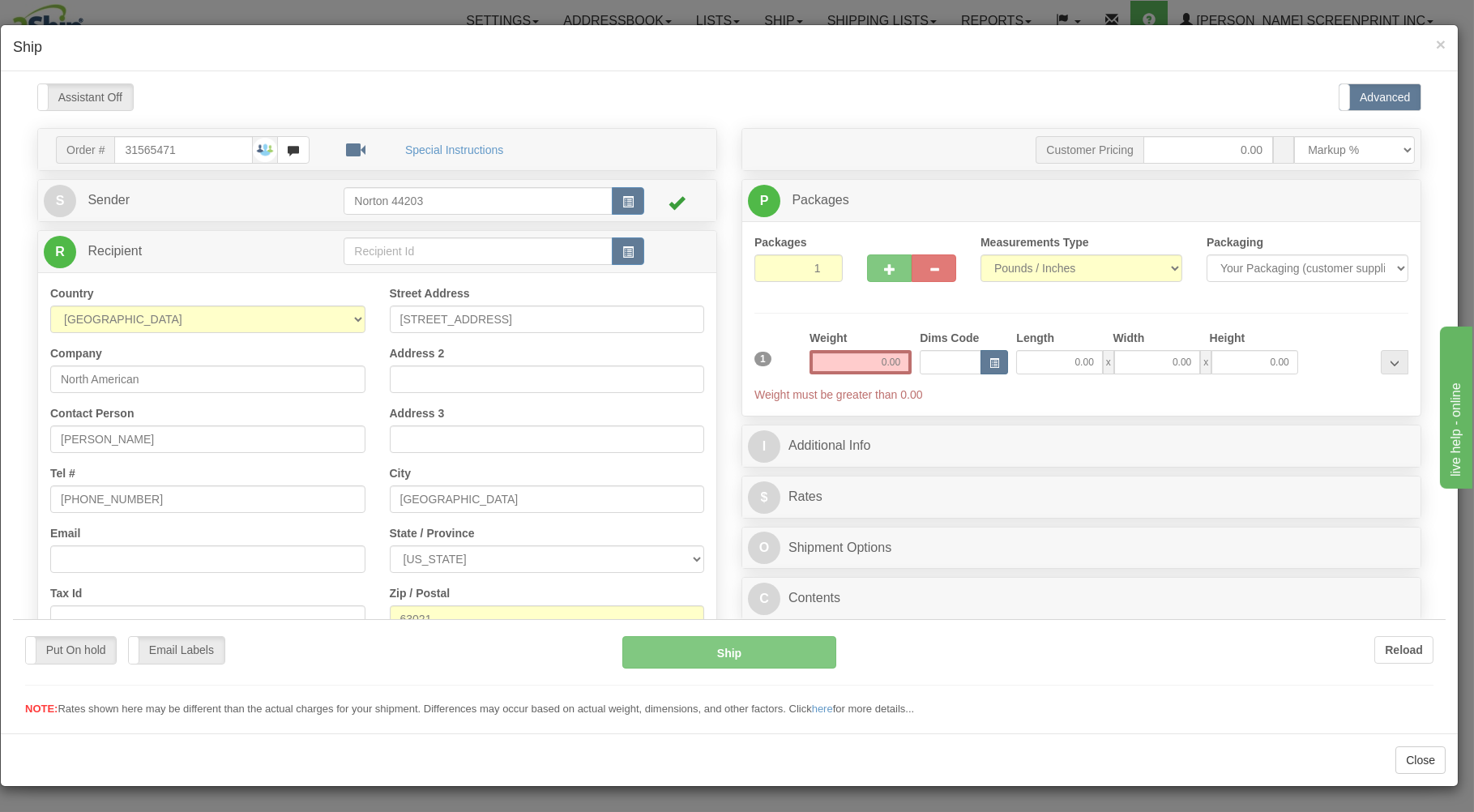
type input "2.20"
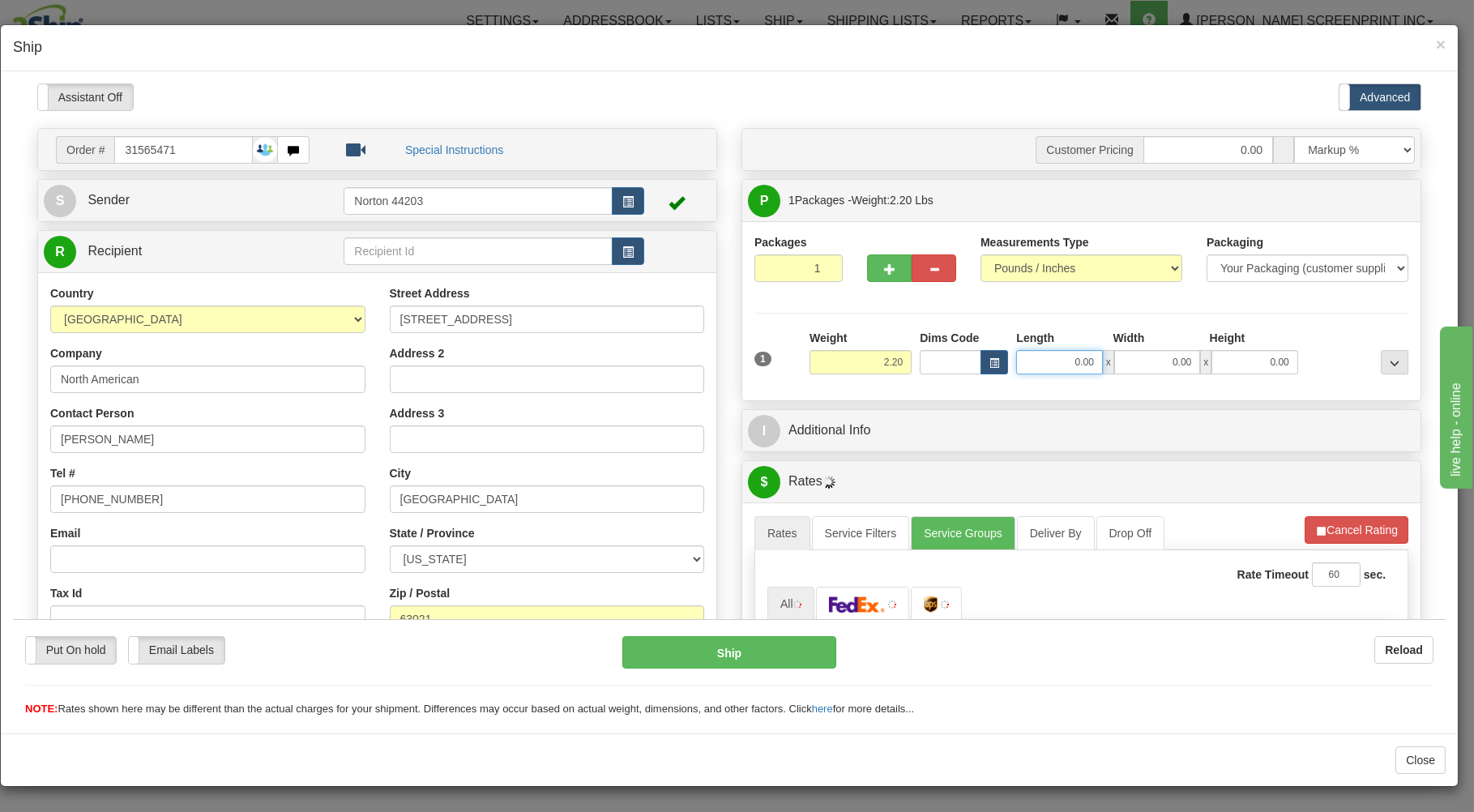
click at [1027, 360] on input "0.00" at bounding box center [1059, 361] width 86 height 24
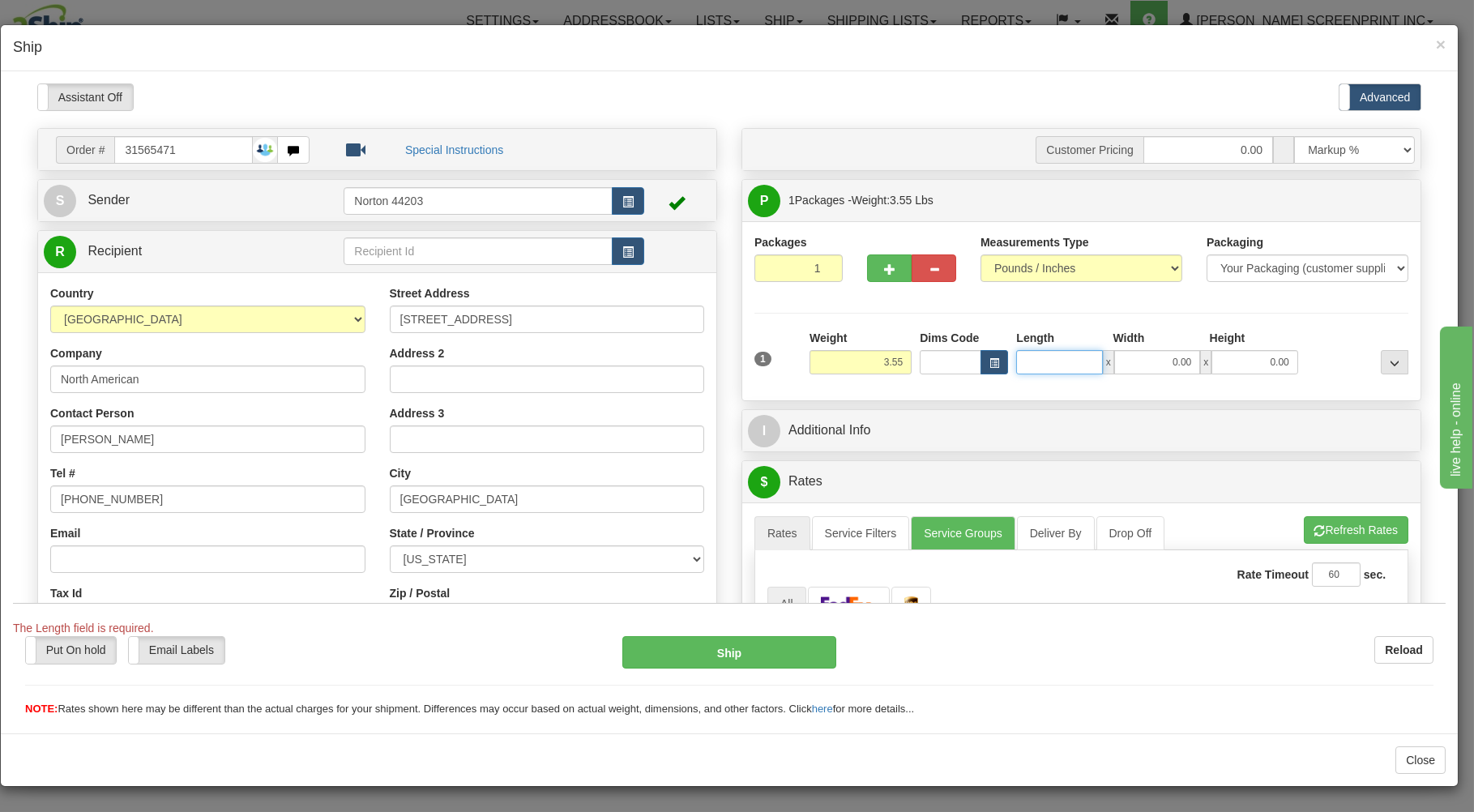
type input "2.20"
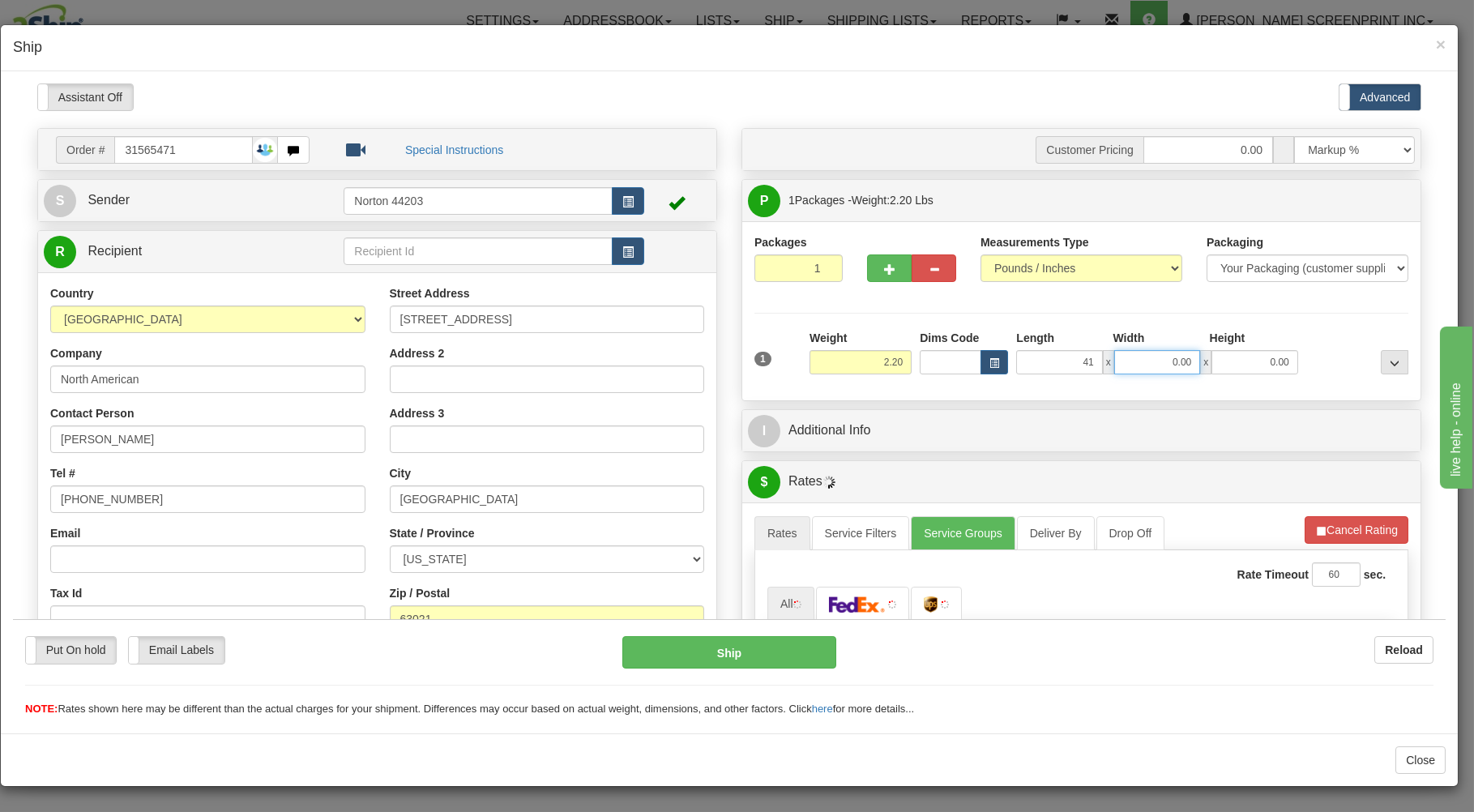
type input "41.00"
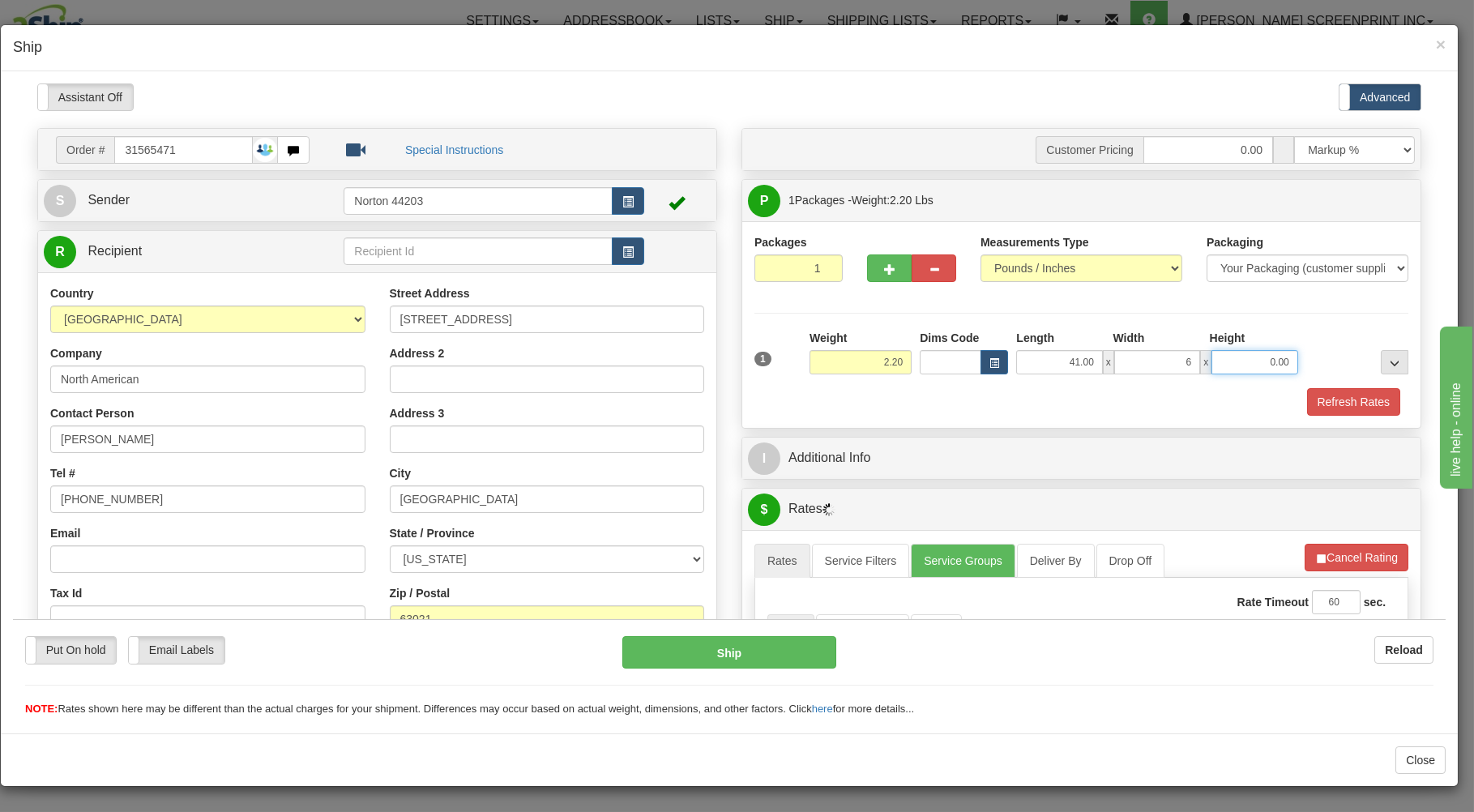
type input "6.00"
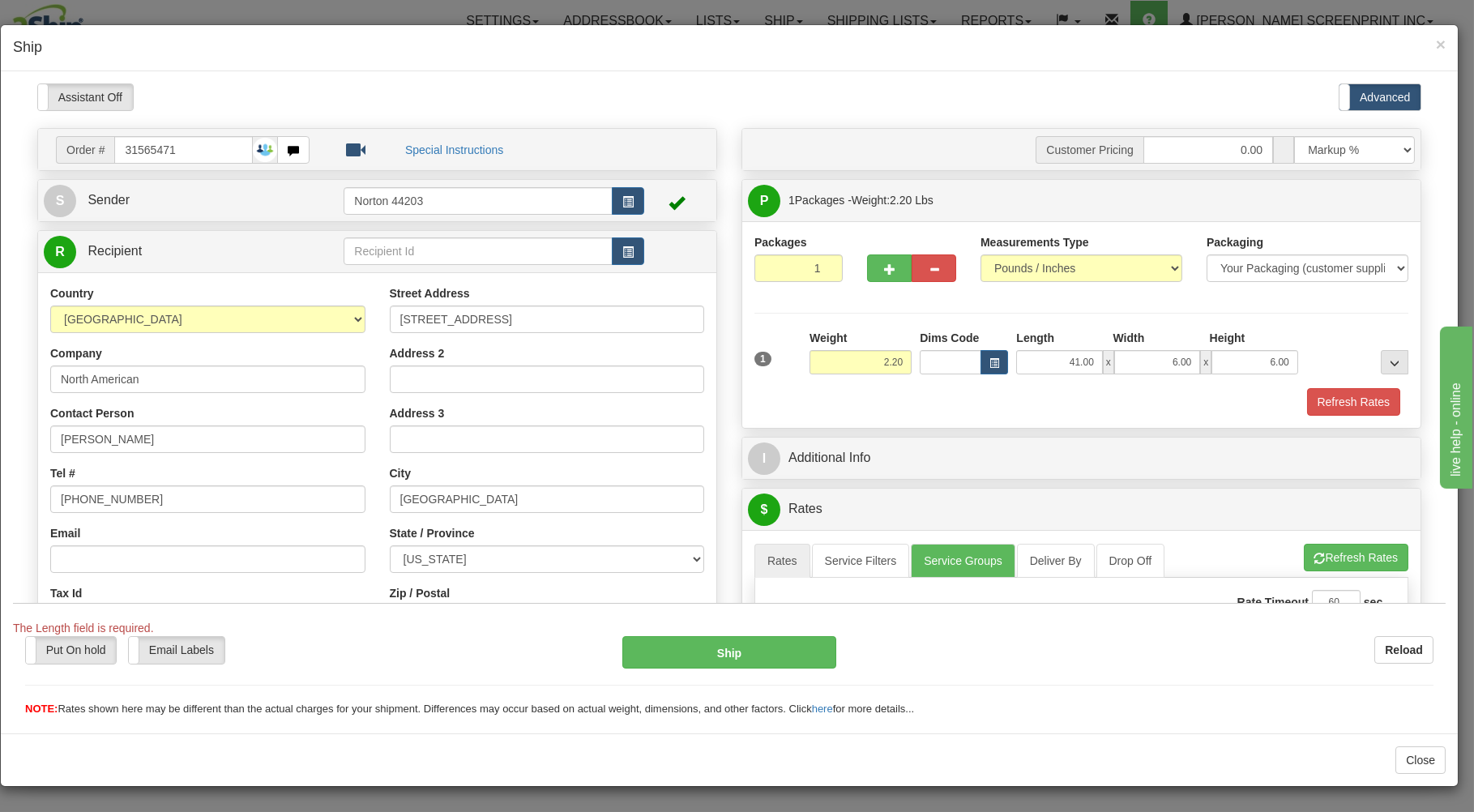
click at [955, 382] on div "1 Weight 2.20 Dims Code x x" at bounding box center [1082, 358] width 662 height 58
click at [259, 201] on link "S Sender" at bounding box center [193, 199] width 300 height 33
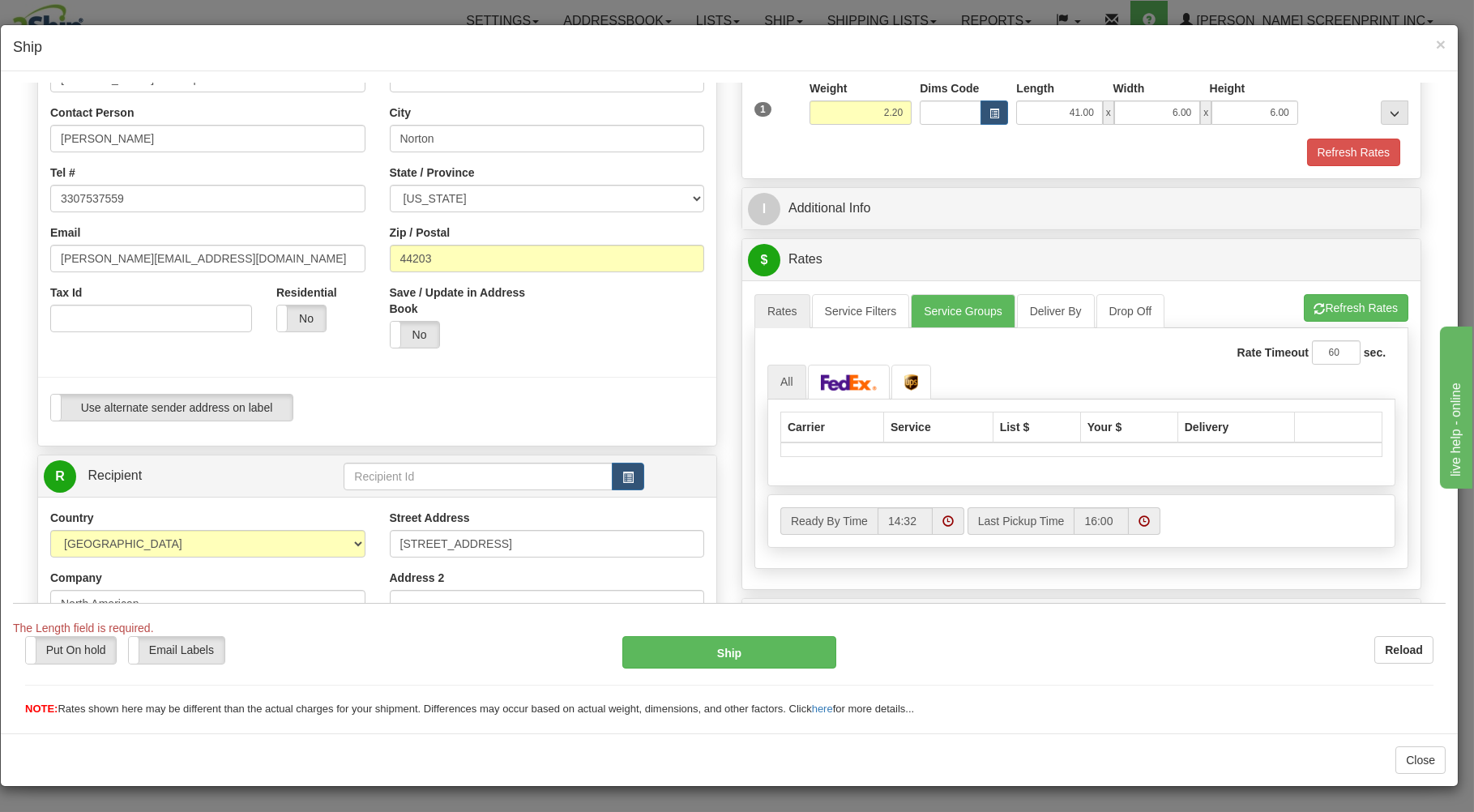
scroll to position [260, 0]
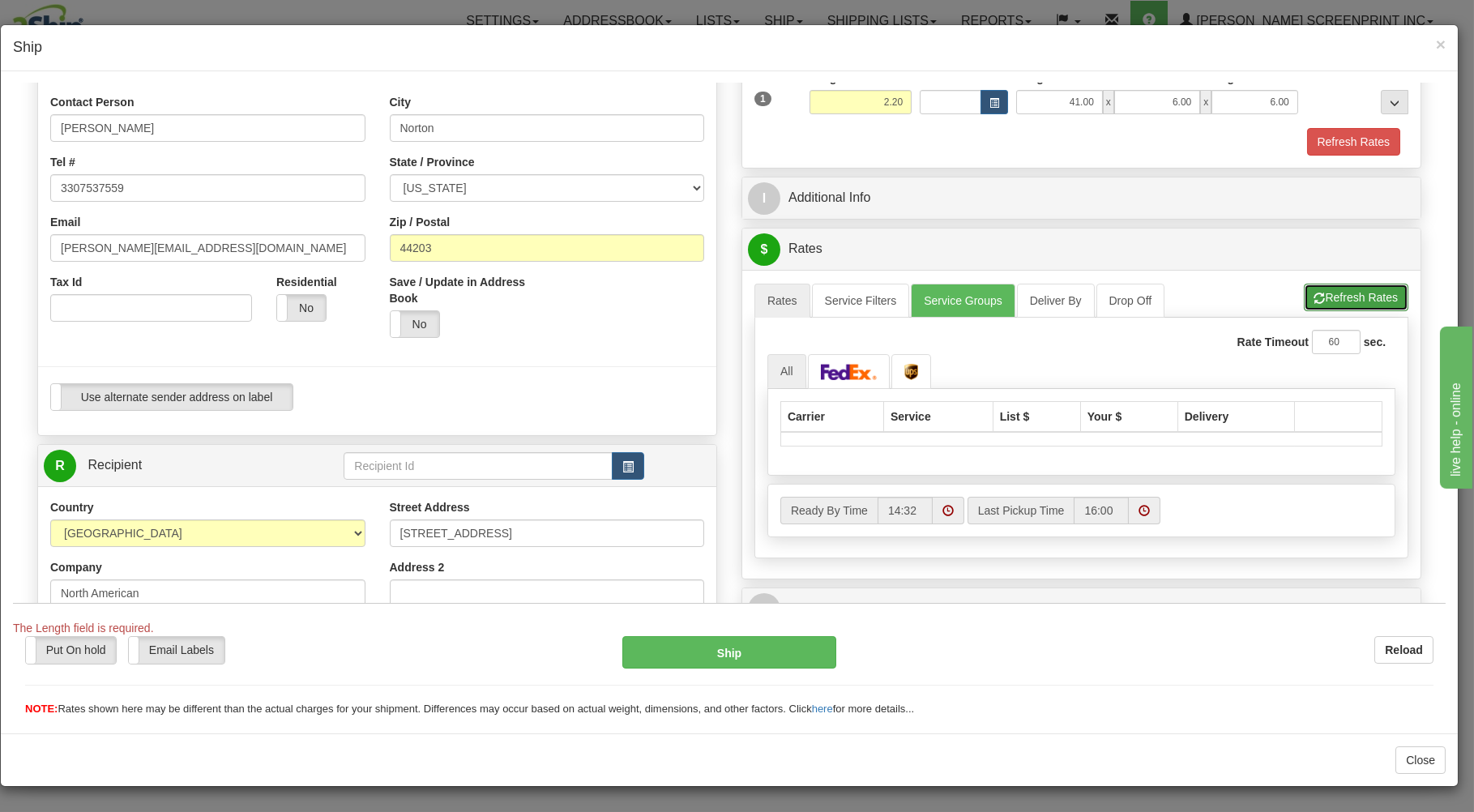
drag, startPoint x: 1327, startPoint y: 296, endPoint x: 1283, endPoint y: 312, distance: 46.8
click at [1326, 296] on button "Refresh Rates" at bounding box center [1356, 296] width 105 height 28
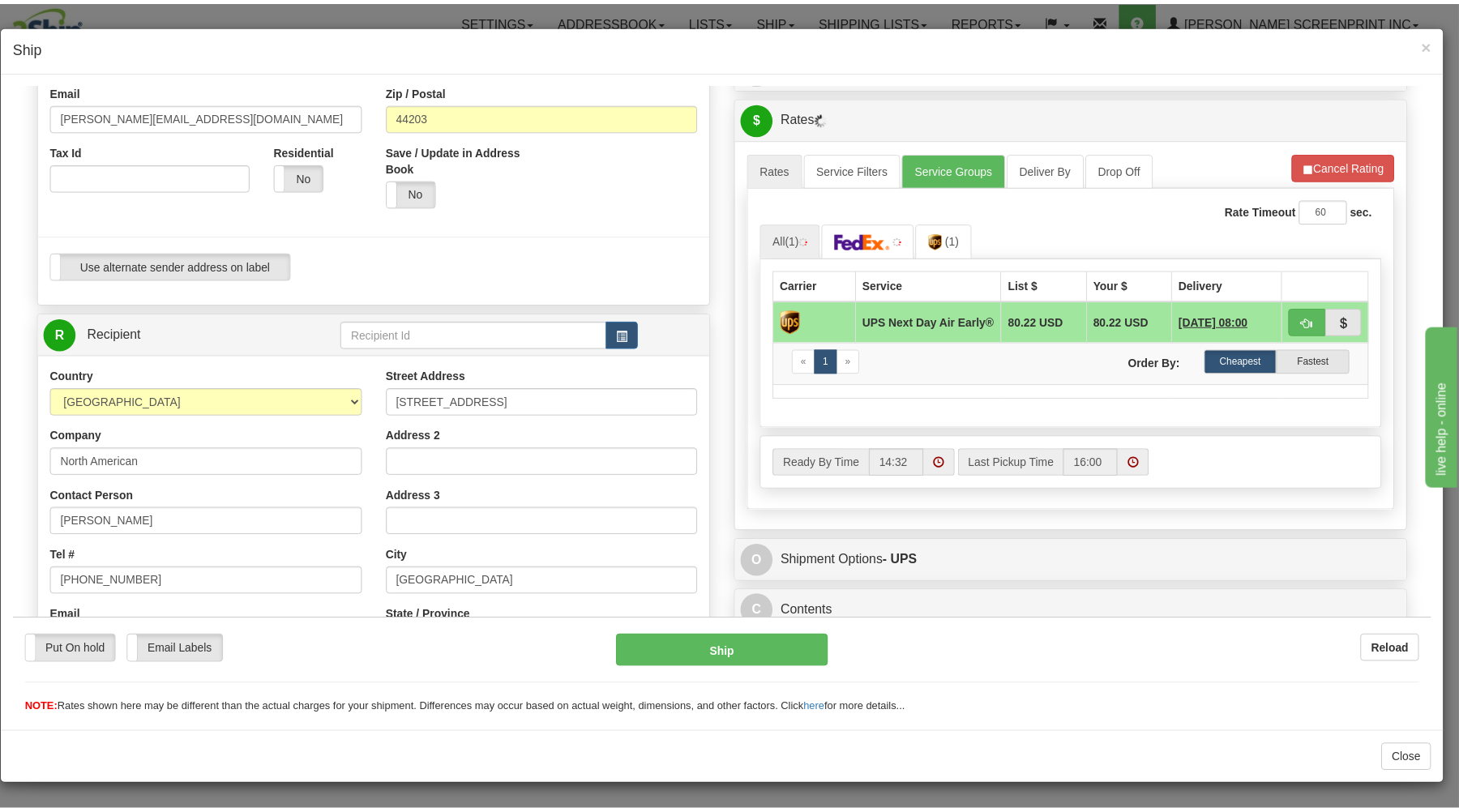
scroll to position [435, 0]
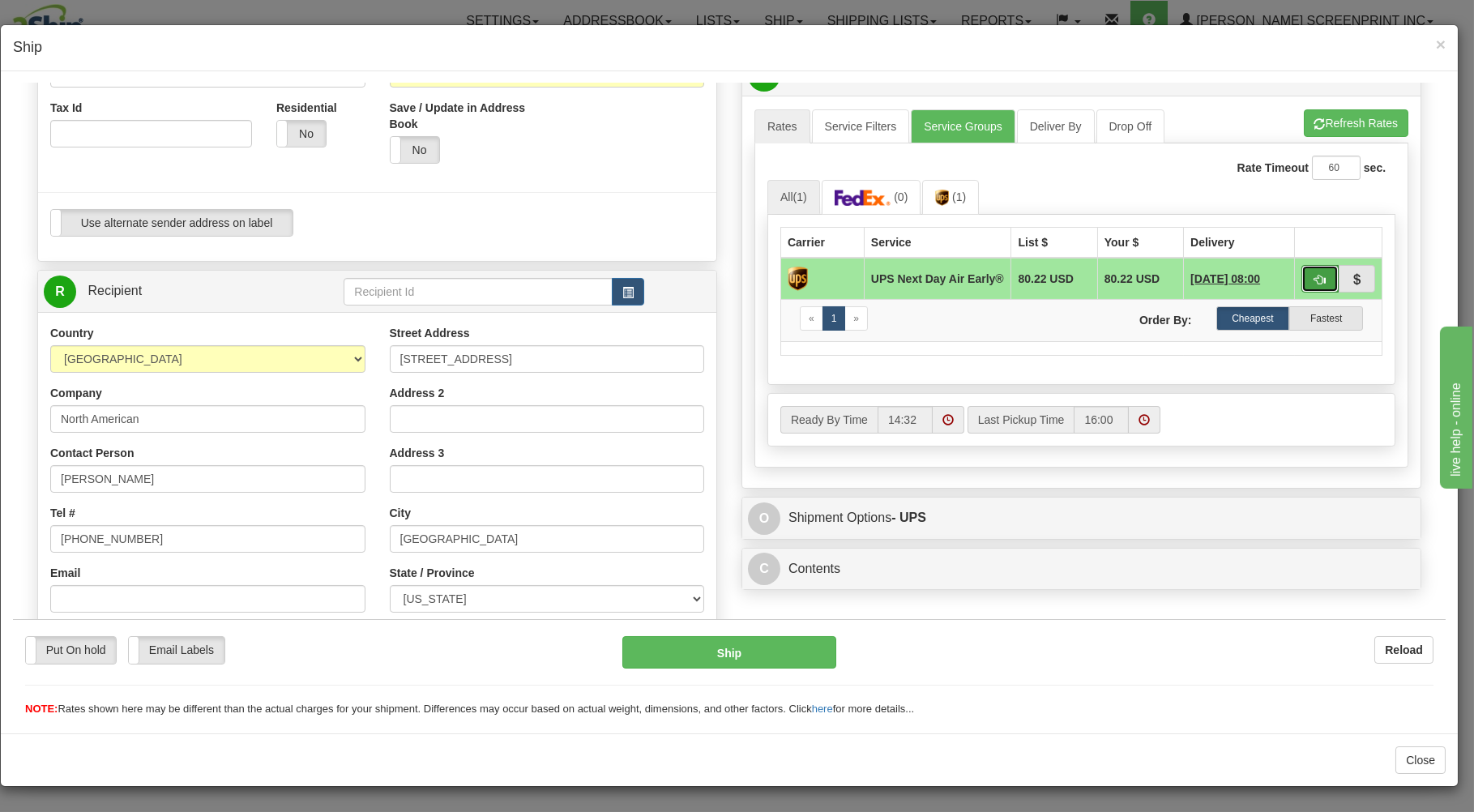
click at [1314, 278] on span "button" at bounding box center [1320, 280] width 12 height 11
type input "14"
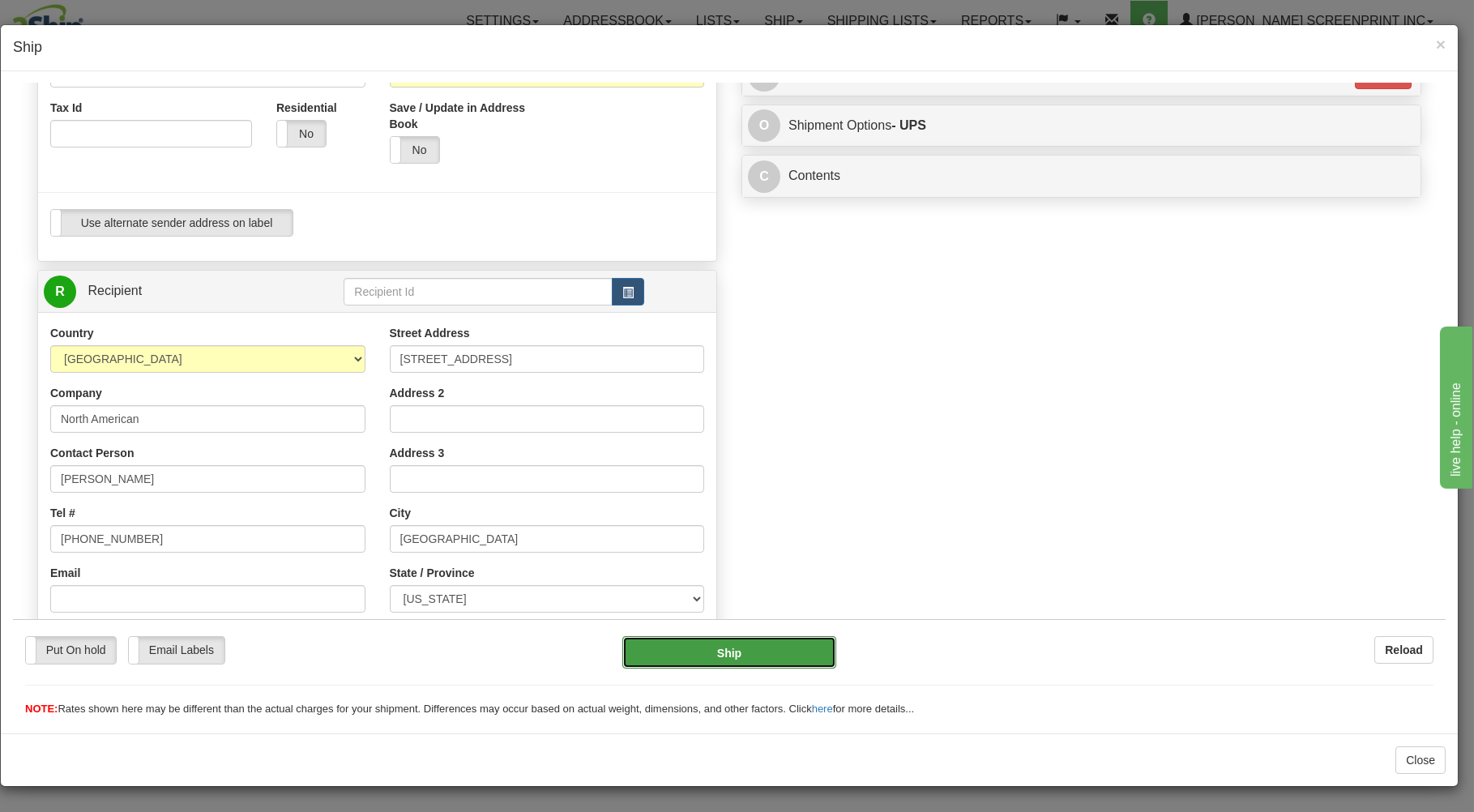
click at [694, 650] on button "Ship" at bounding box center [729, 651] width 215 height 33
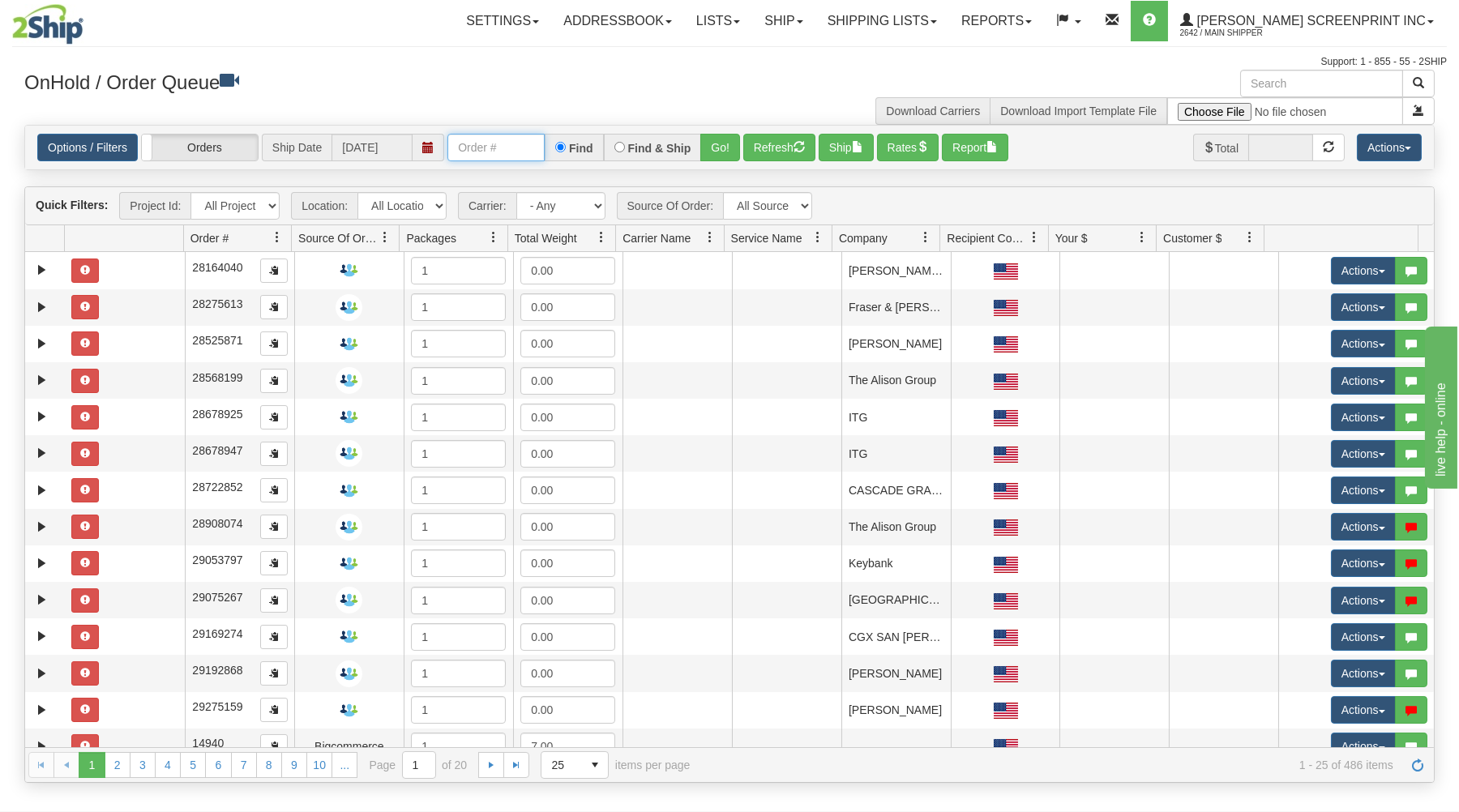
click at [486, 146] on input "text" at bounding box center [496, 147] width 98 height 28
type input "31567455"
drag, startPoint x: 711, startPoint y: 146, endPoint x: 716, endPoint y: 242, distance: 96.1
click at [713, 154] on button "Go!" at bounding box center [720, 147] width 40 height 28
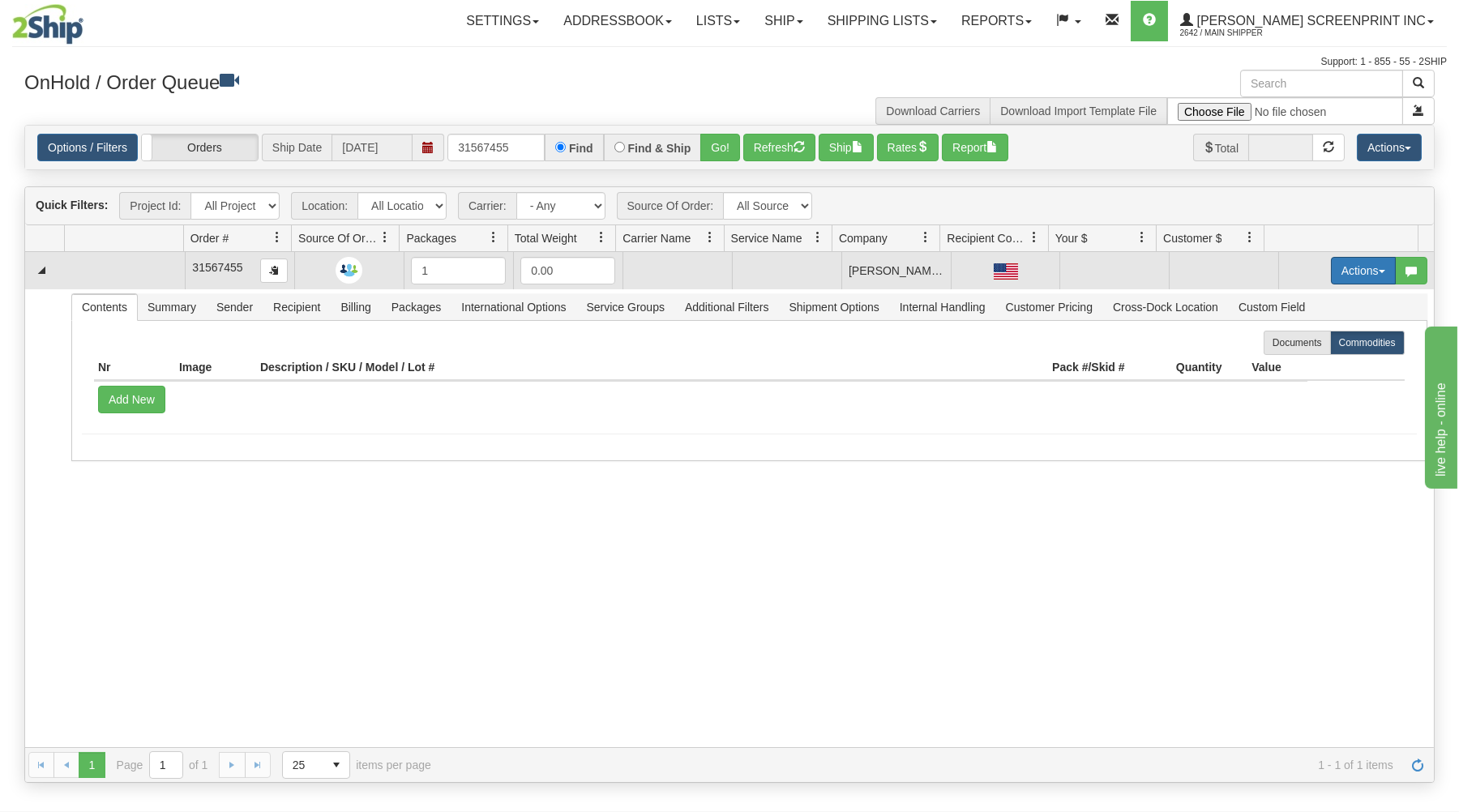
click at [1331, 262] on button "Actions" at bounding box center [1363, 271] width 65 height 28
click at [1298, 297] on span "Open" at bounding box center [1301, 301] width 39 height 13
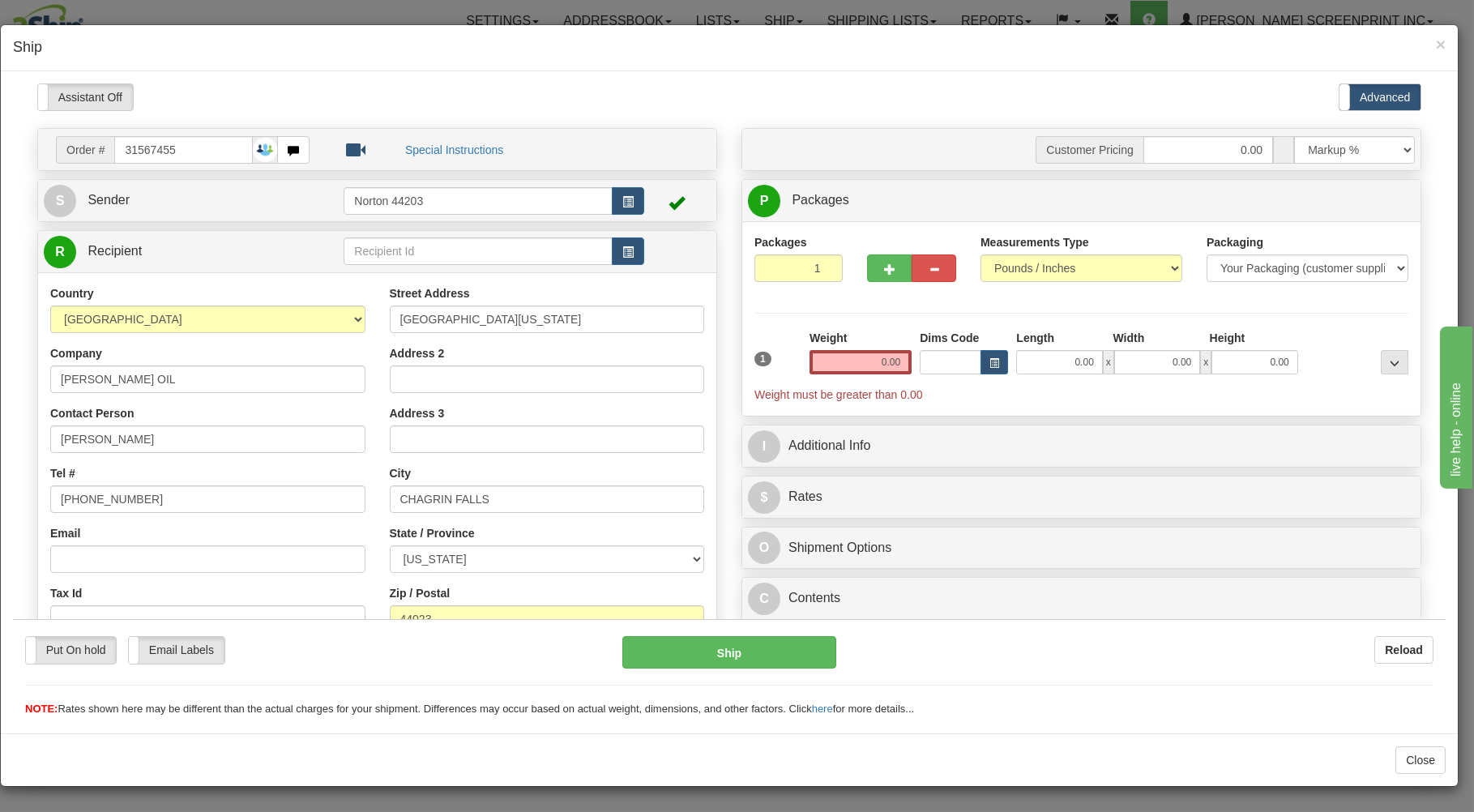
type input "3.25"
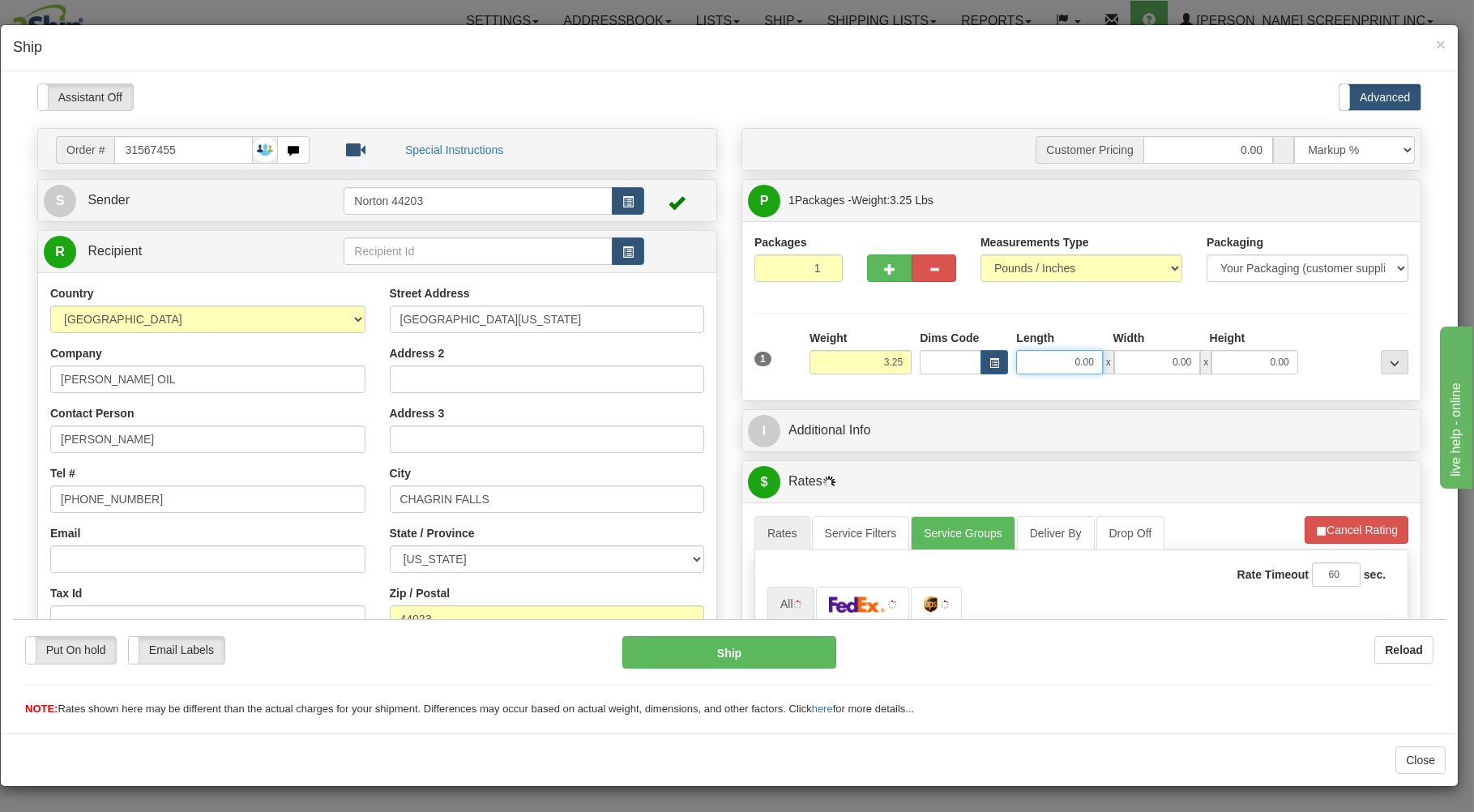
click at [1048, 362] on input "0.00" at bounding box center [1059, 361] width 86 height 24
type input "2"
type input "4.70"
type input "21.00"
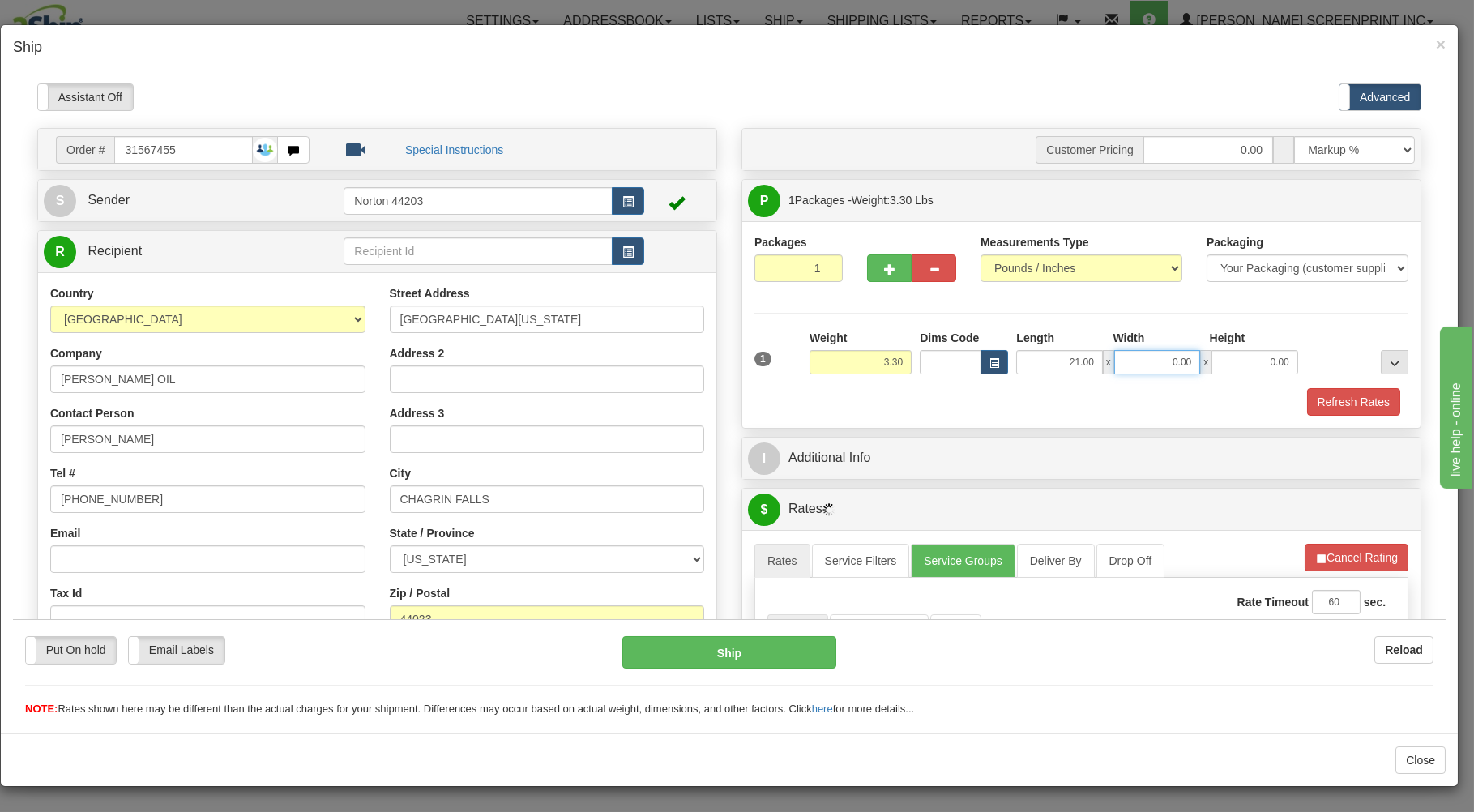
type input "3.40"
type input "17.00"
type input "3.25"
type input "3.00"
click at [1020, 393] on div "Refresh Rates" at bounding box center [1082, 401] width 662 height 28
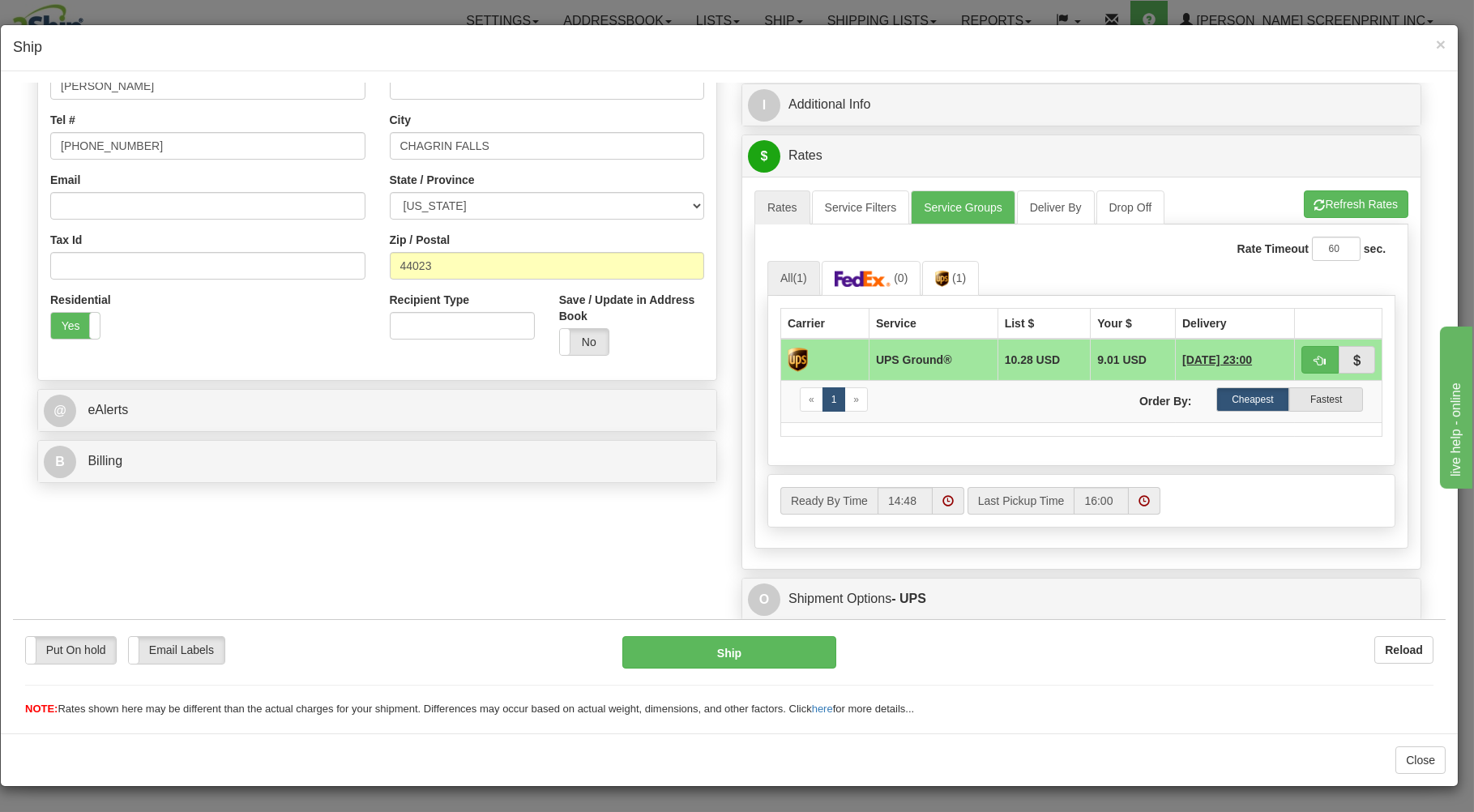
scroll to position [405, 0]
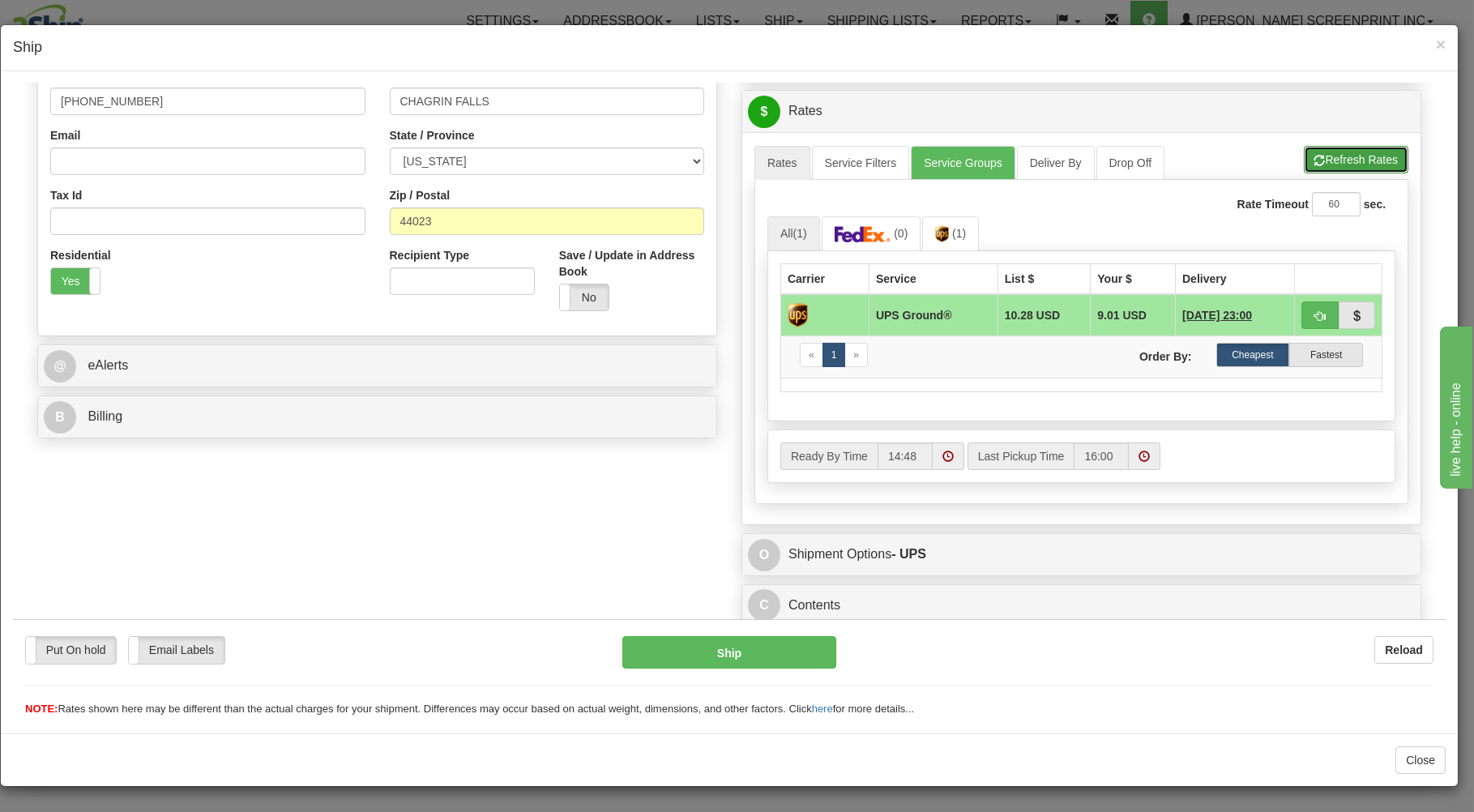
click at [1353, 147] on button "Refresh Rates" at bounding box center [1356, 158] width 105 height 28
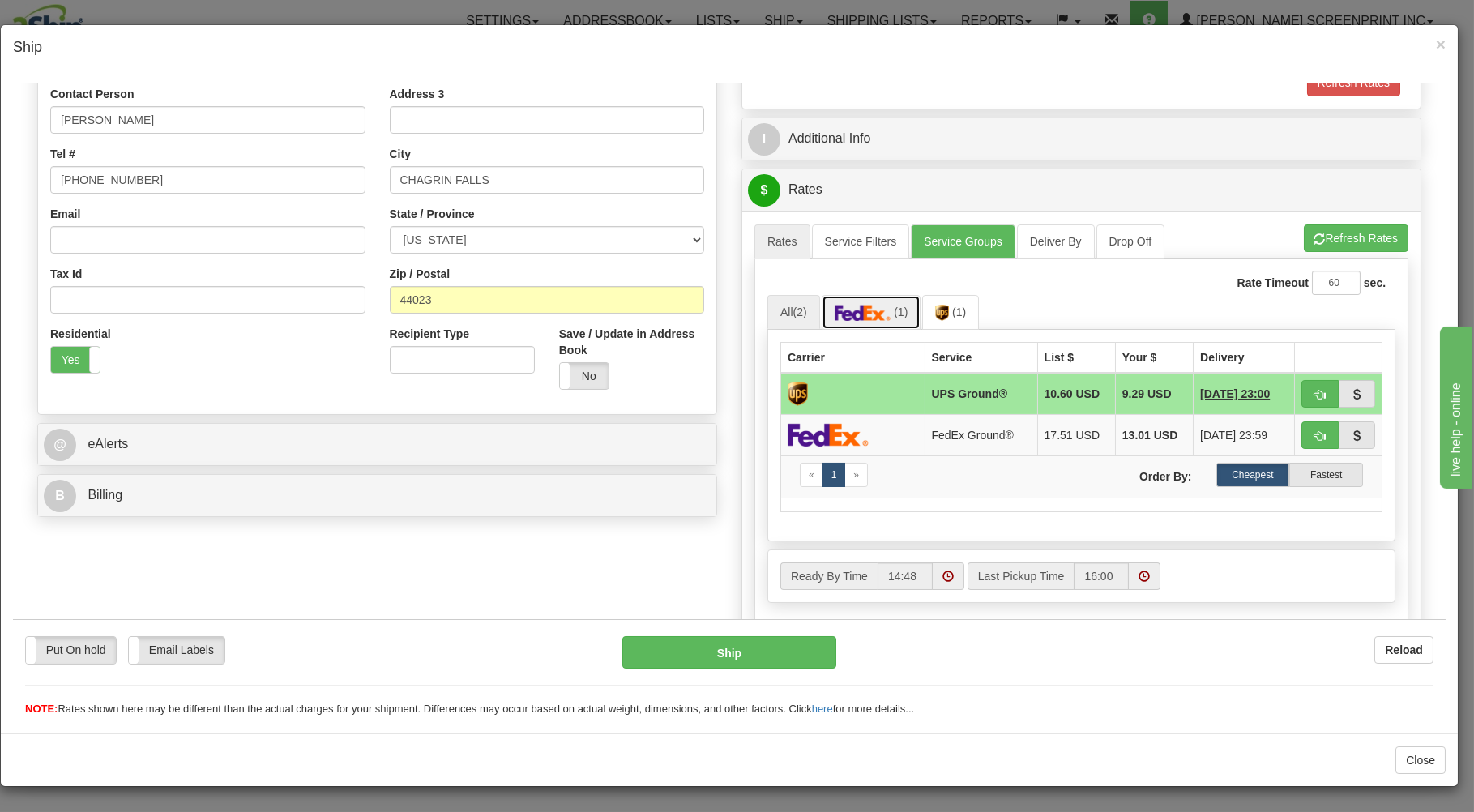
click at [883, 310] on img at bounding box center [863, 311] width 57 height 16
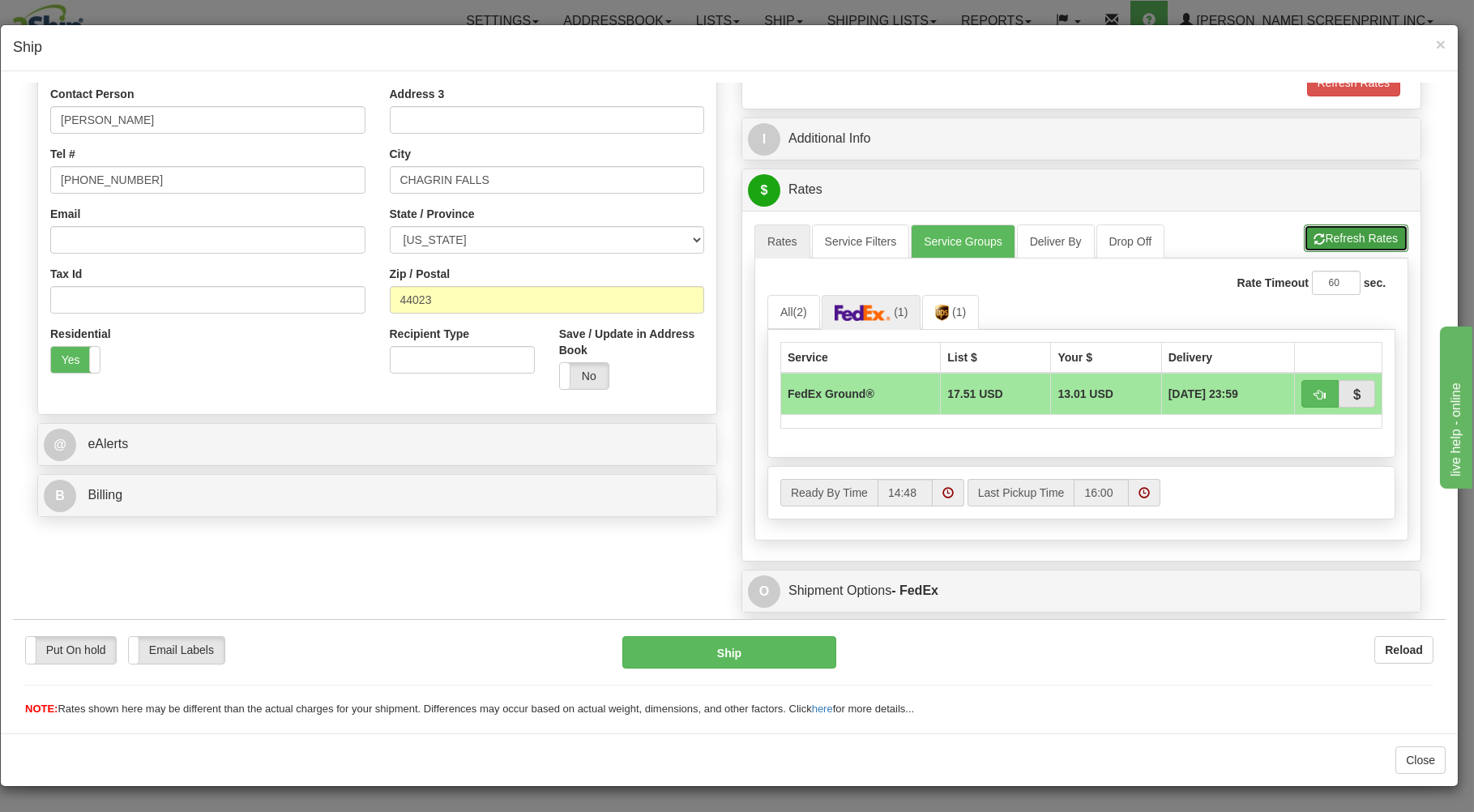
drag, startPoint x: 1330, startPoint y: 240, endPoint x: 1182, endPoint y: 327, distance: 171.7
click at [1329, 241] on button "Refresh Rates" at bounding box center [1356, 237] width 105 height 28
click at [1302, 388] on button "button" at bounding box center [1320, 392] width 37 height 28
type input "92"
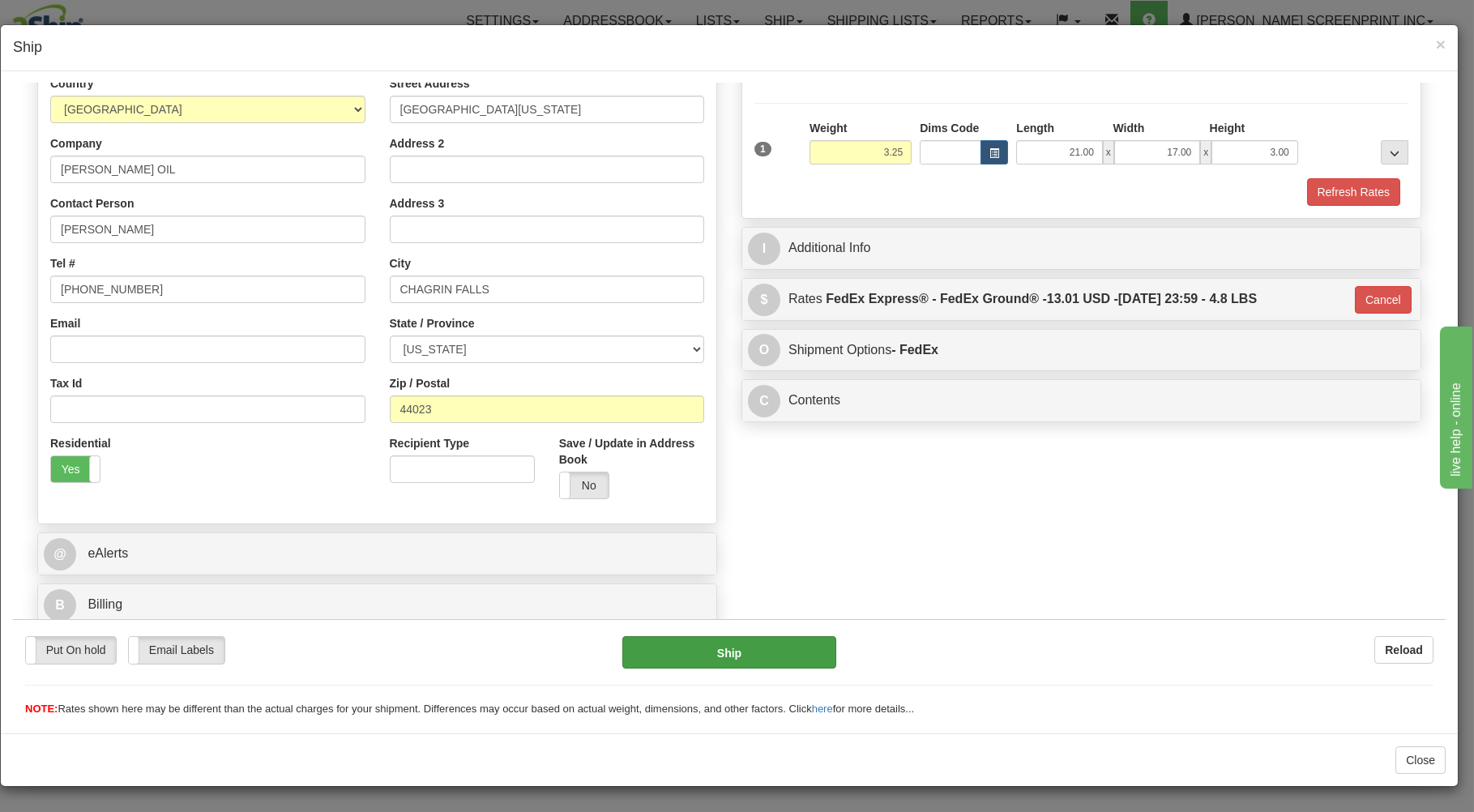
scroll to position [213, 0]
click at [745, 651] on button "Ship" at bounding box center [729, 651] width 215 height 33
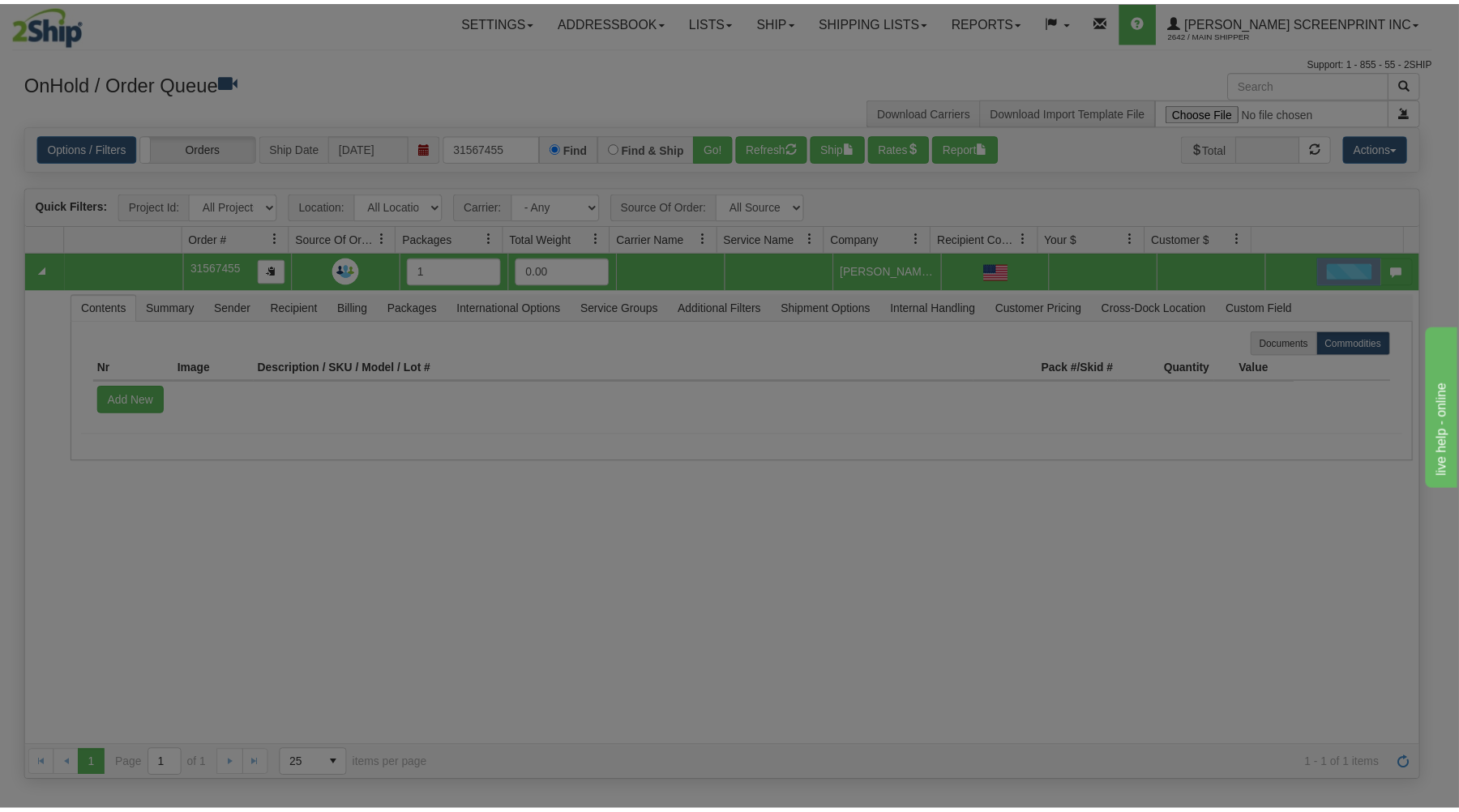
scroll to position [0, 0]
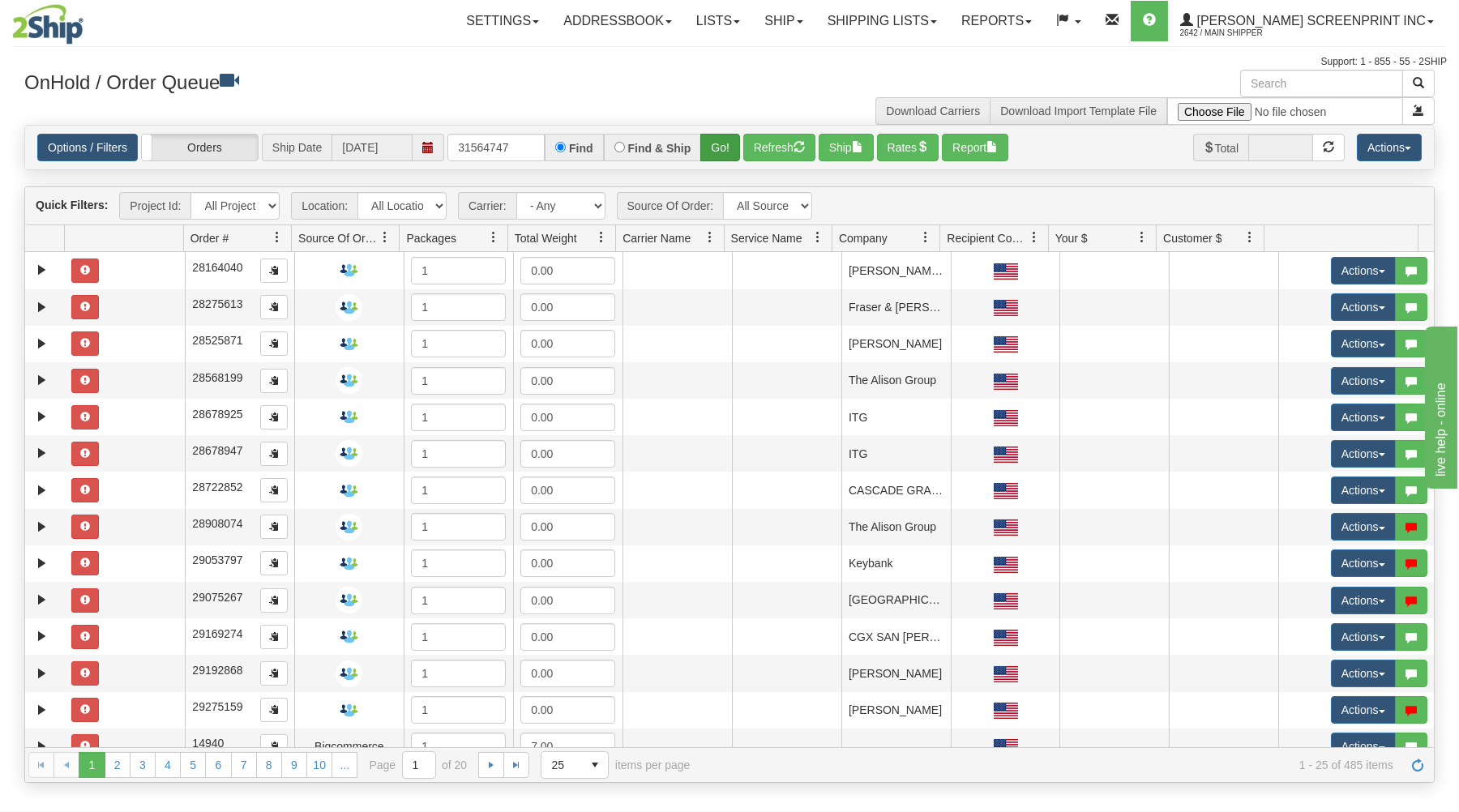
type input "31564747"
click at [716, 140] on button "Go!" at bounding box center [720, 147] width 40 height 28
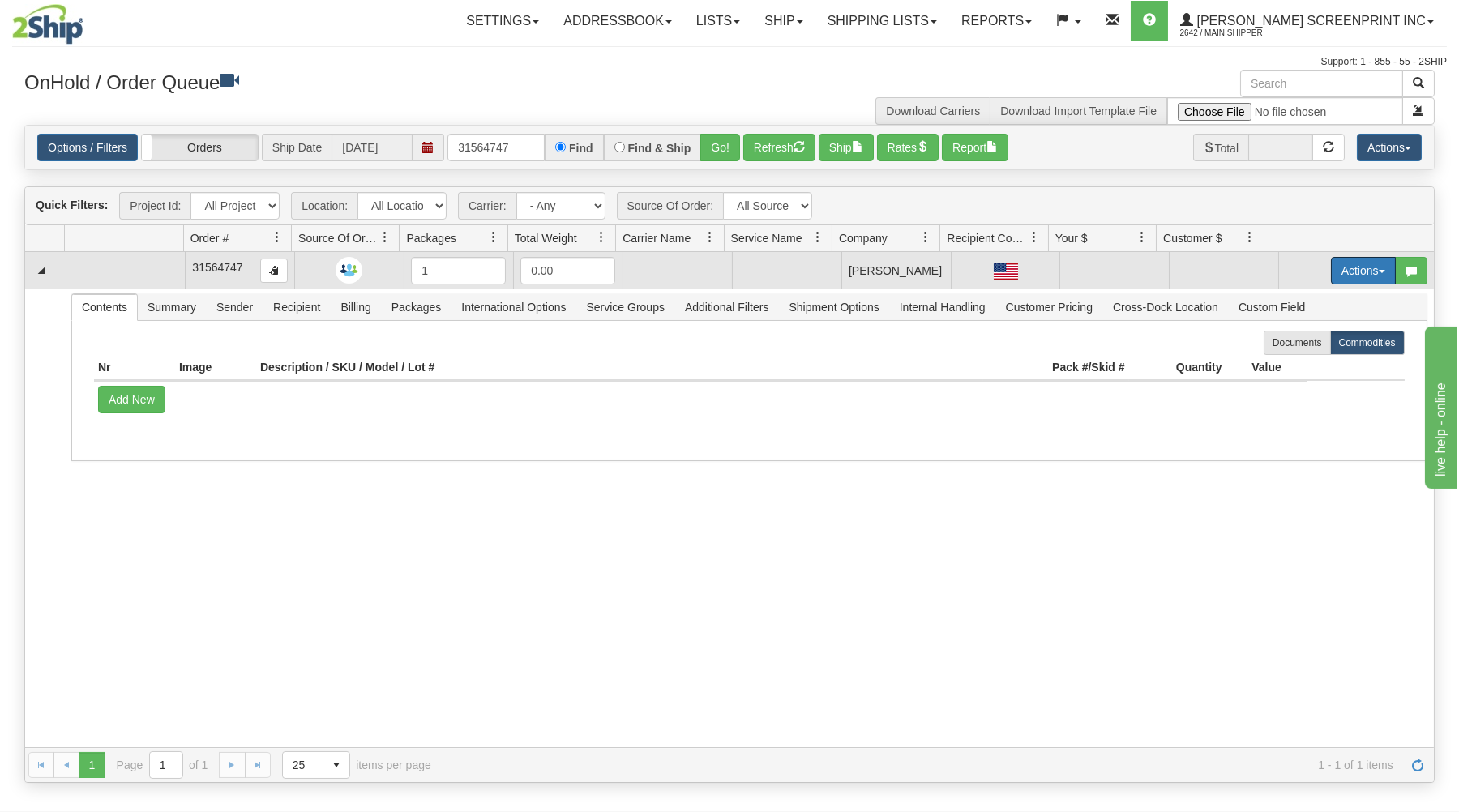
drag, startPoint x: 1325, startPoint y: 263, endPoint x: 1306, endPoint y: 293, distance: 35.5
click at [1331, 266] on button "Actions" at bounding box center [1363, 271] width 65 height 28
click at [1304, 302] on link "Open" at bounding box center [1330, 302] width 130 height 21
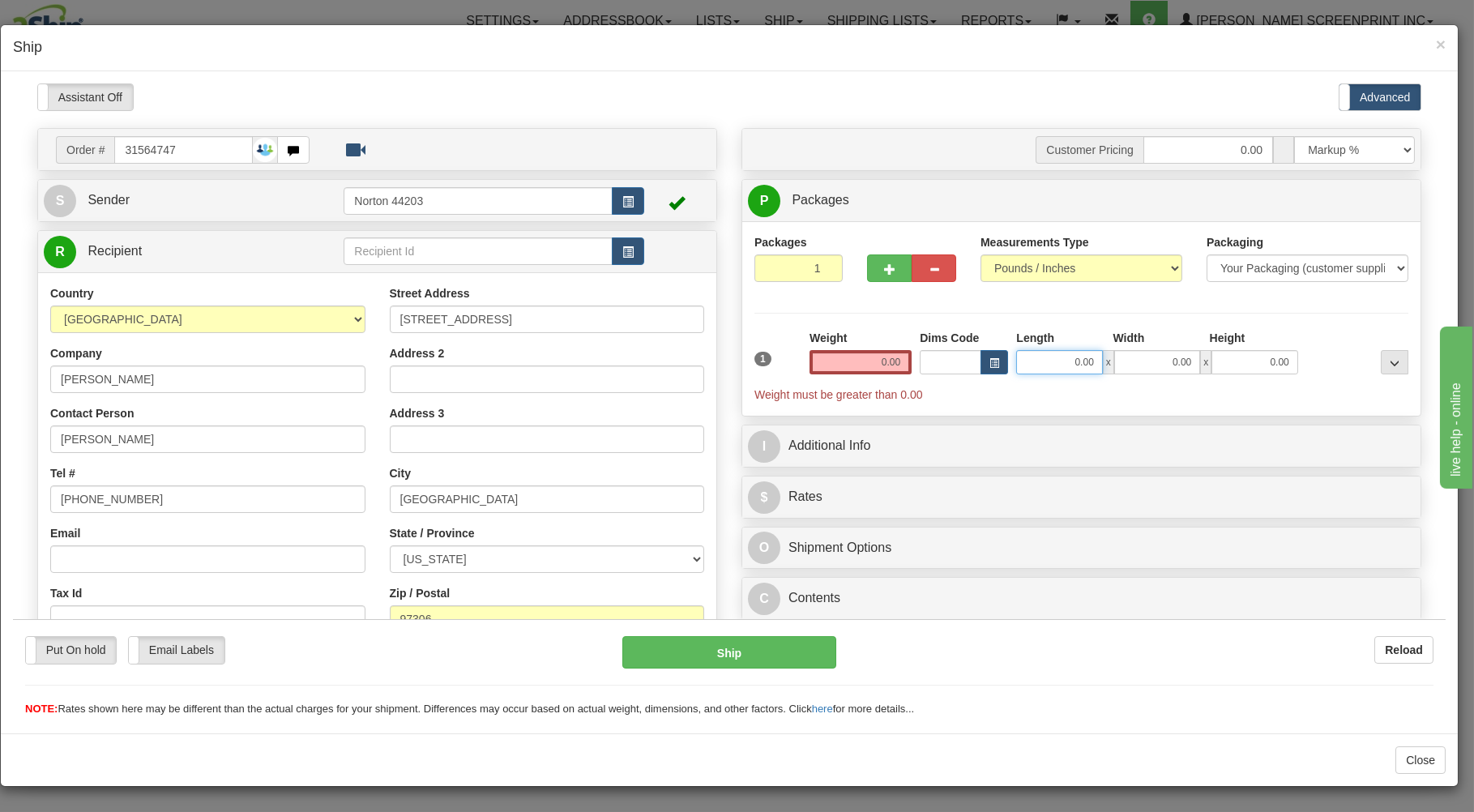
type input "14.15"
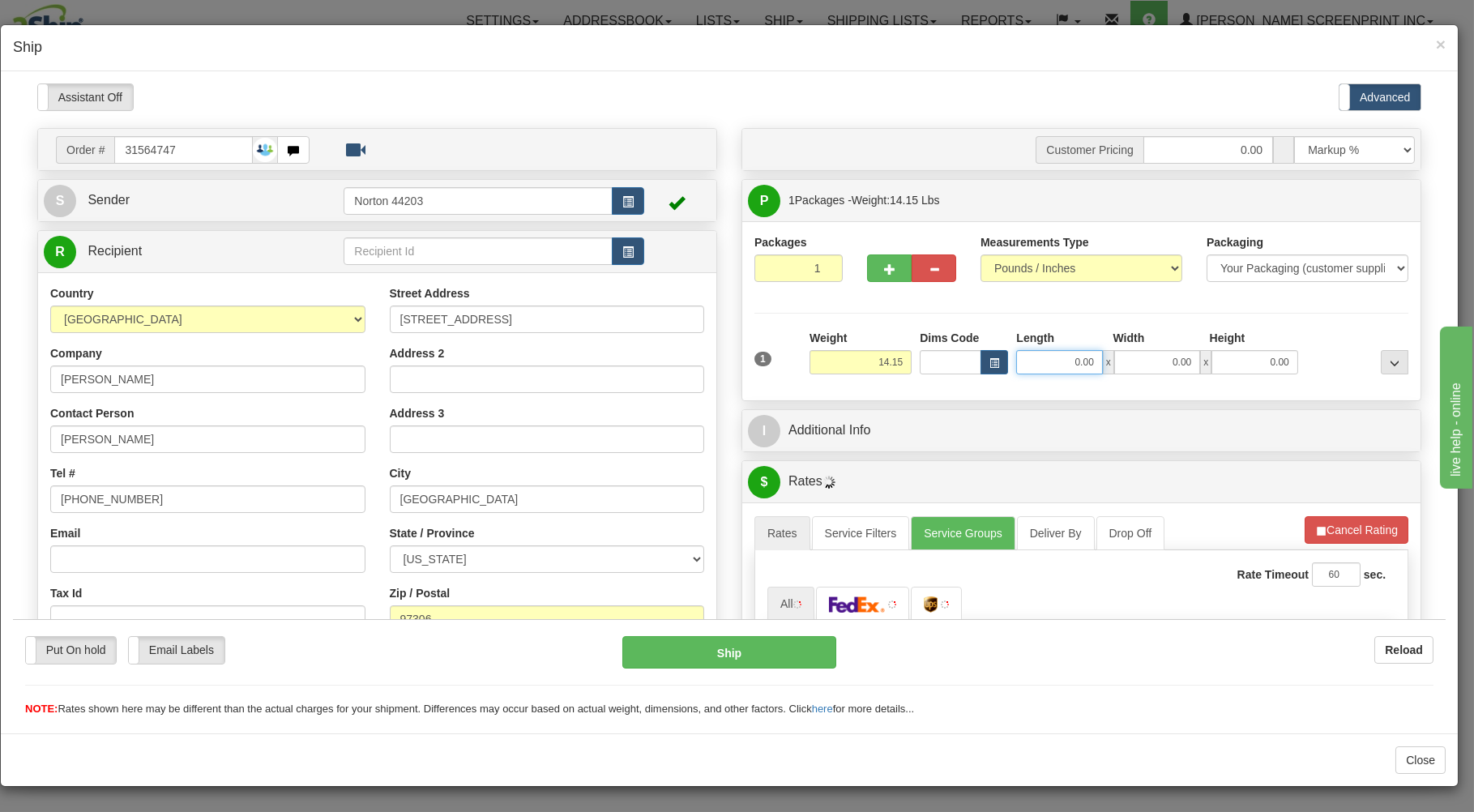
click at [1043, 367] on input "0.00" at bounding box center [1059, 361] width 86 height 24
type input "14.35"
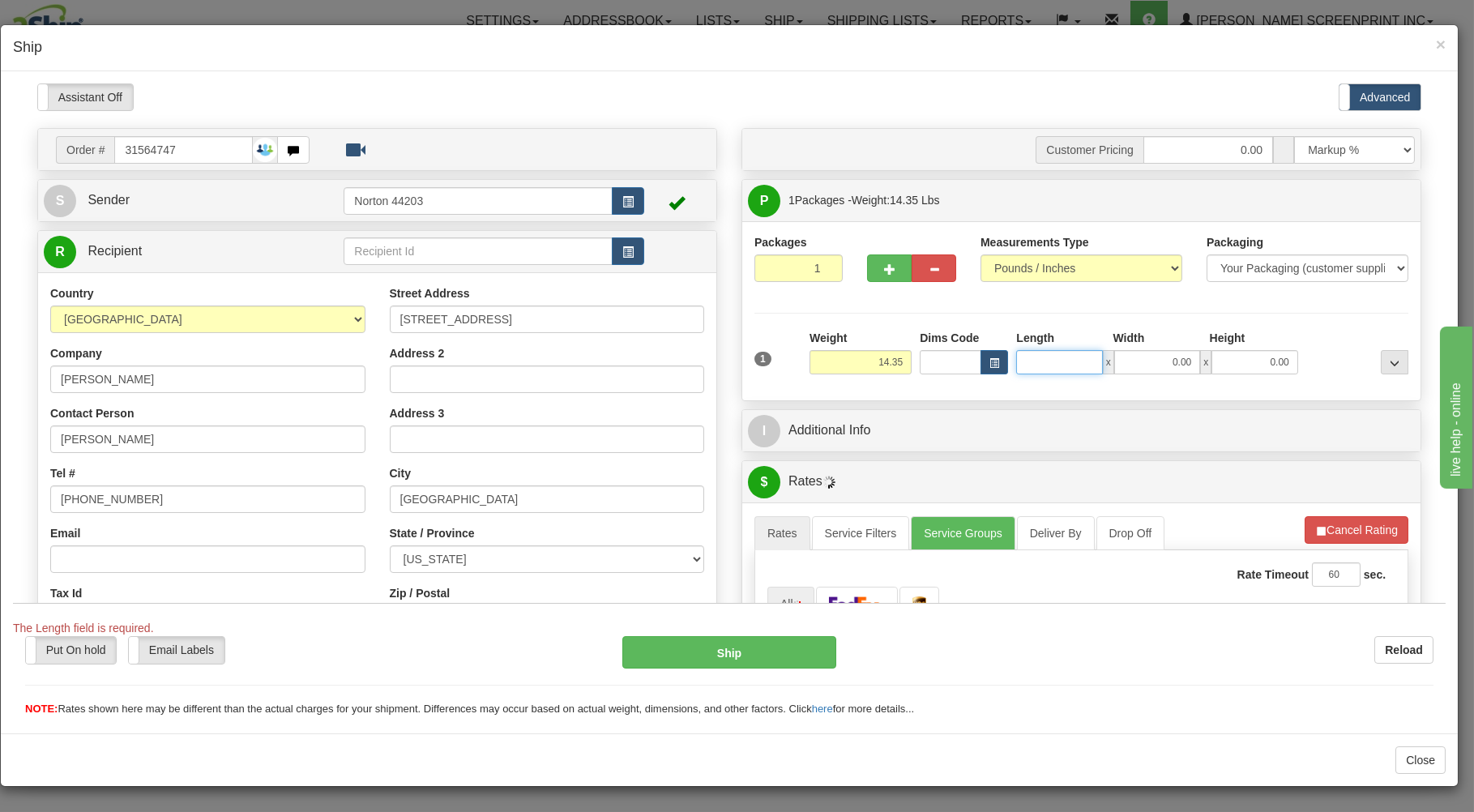
type input "1"
type input "14.40"
type input "12"
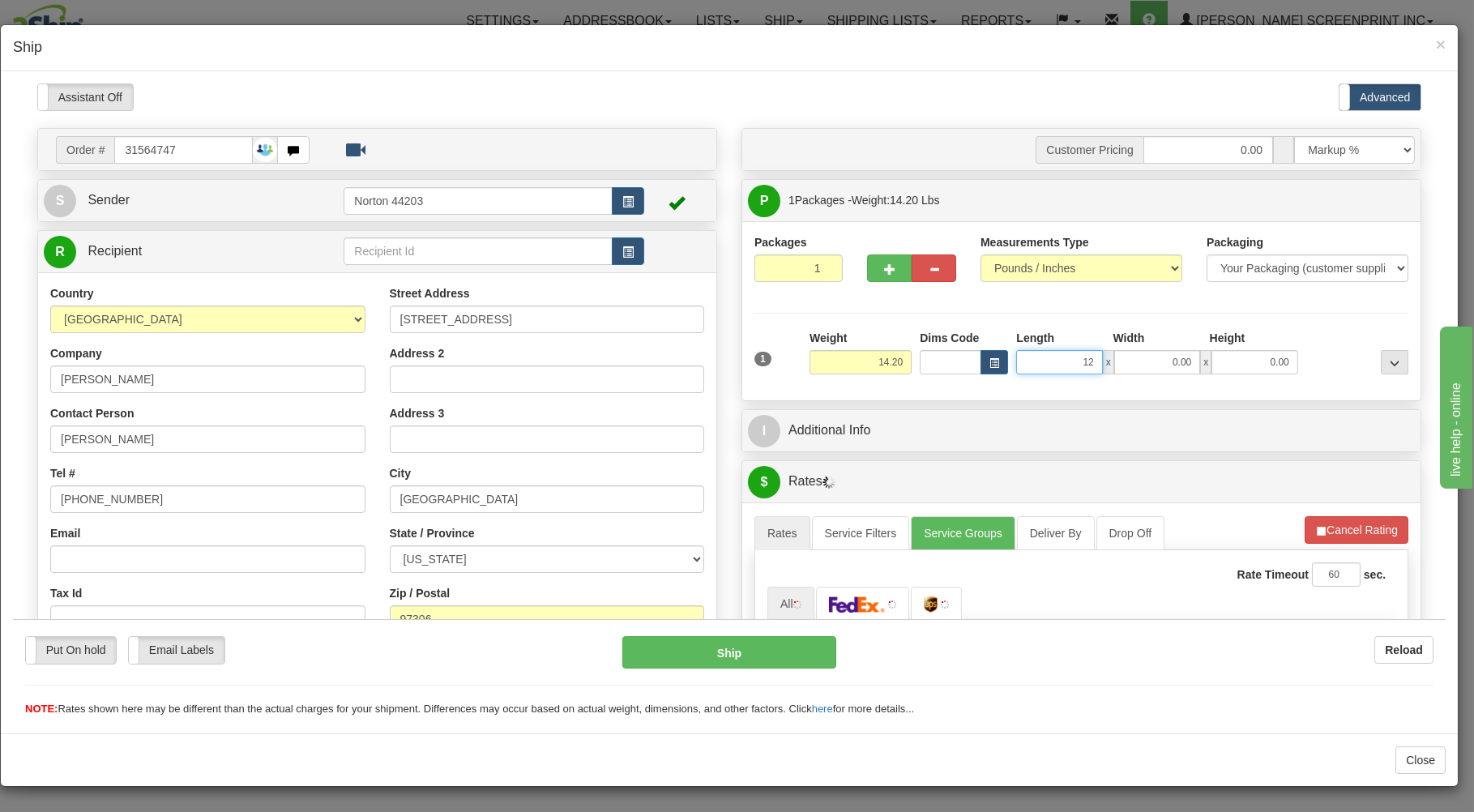
type input "14.15"
type input "12.00"
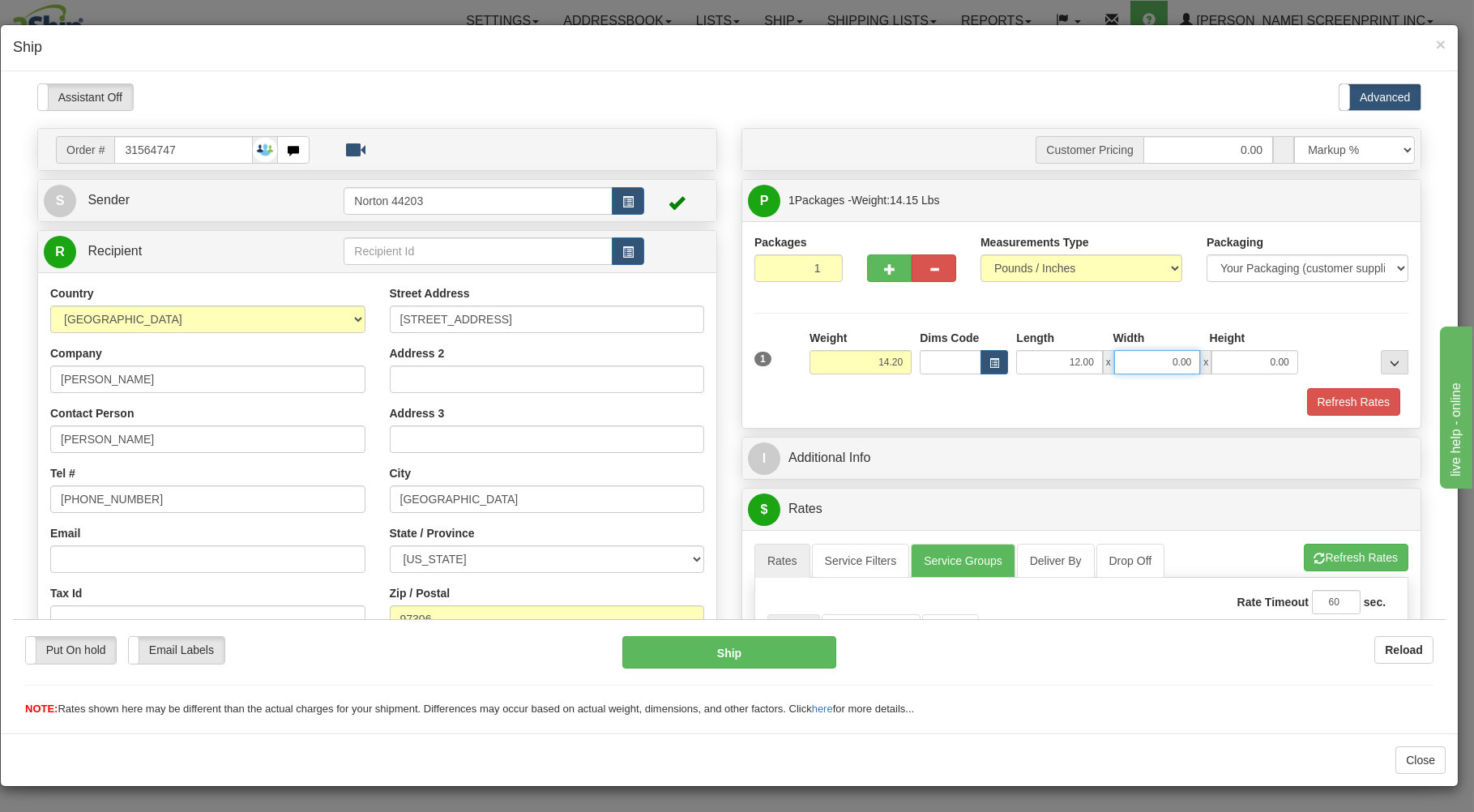
type input "14.25"
type input "10"
type input "14.15"
type input "10.00"
type input "14.10"
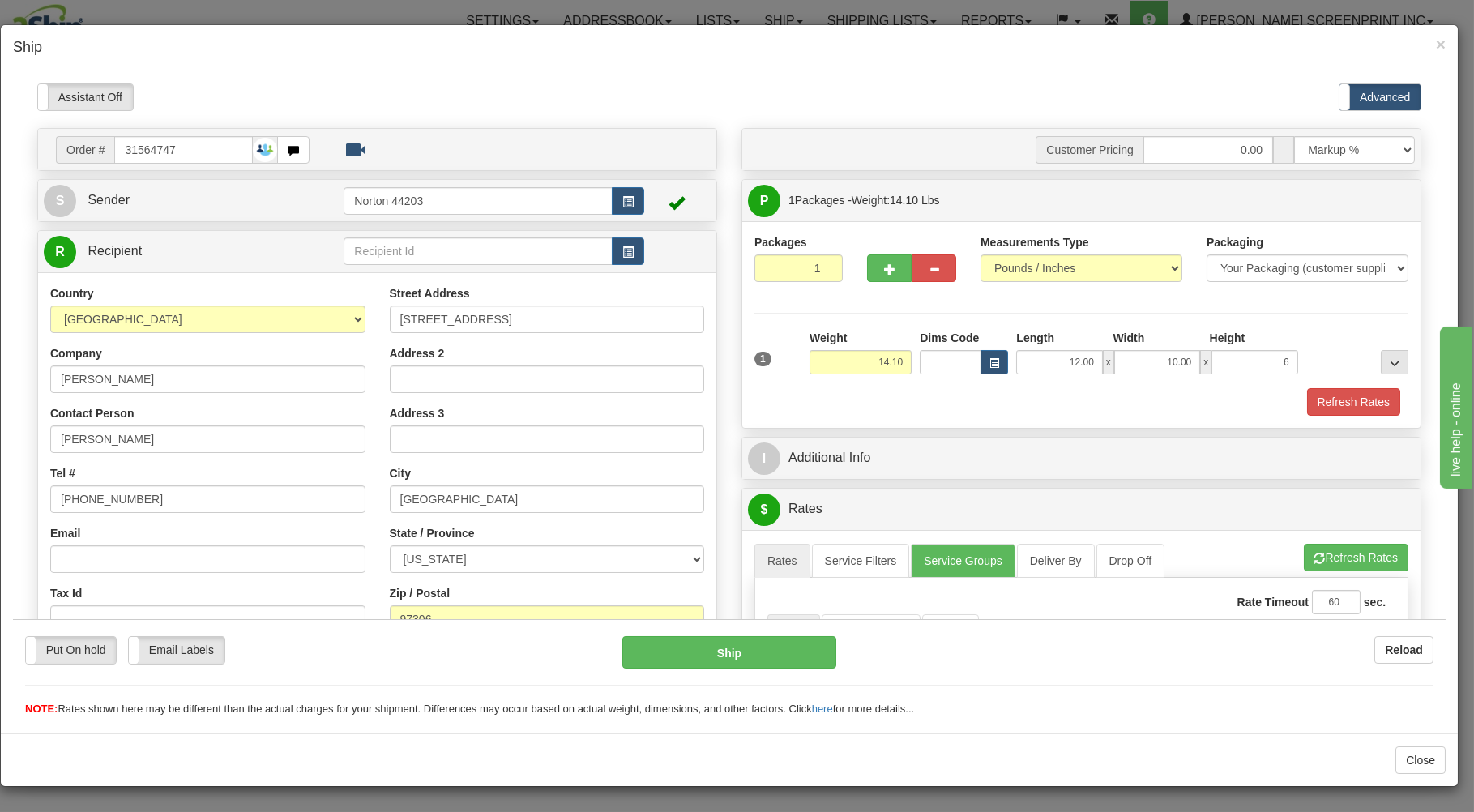
type input "6.00"
type input "14.15"
click at [1022, 398] on div "Refresh Rates" at bounding box center [1082, 401] width 662 height 28
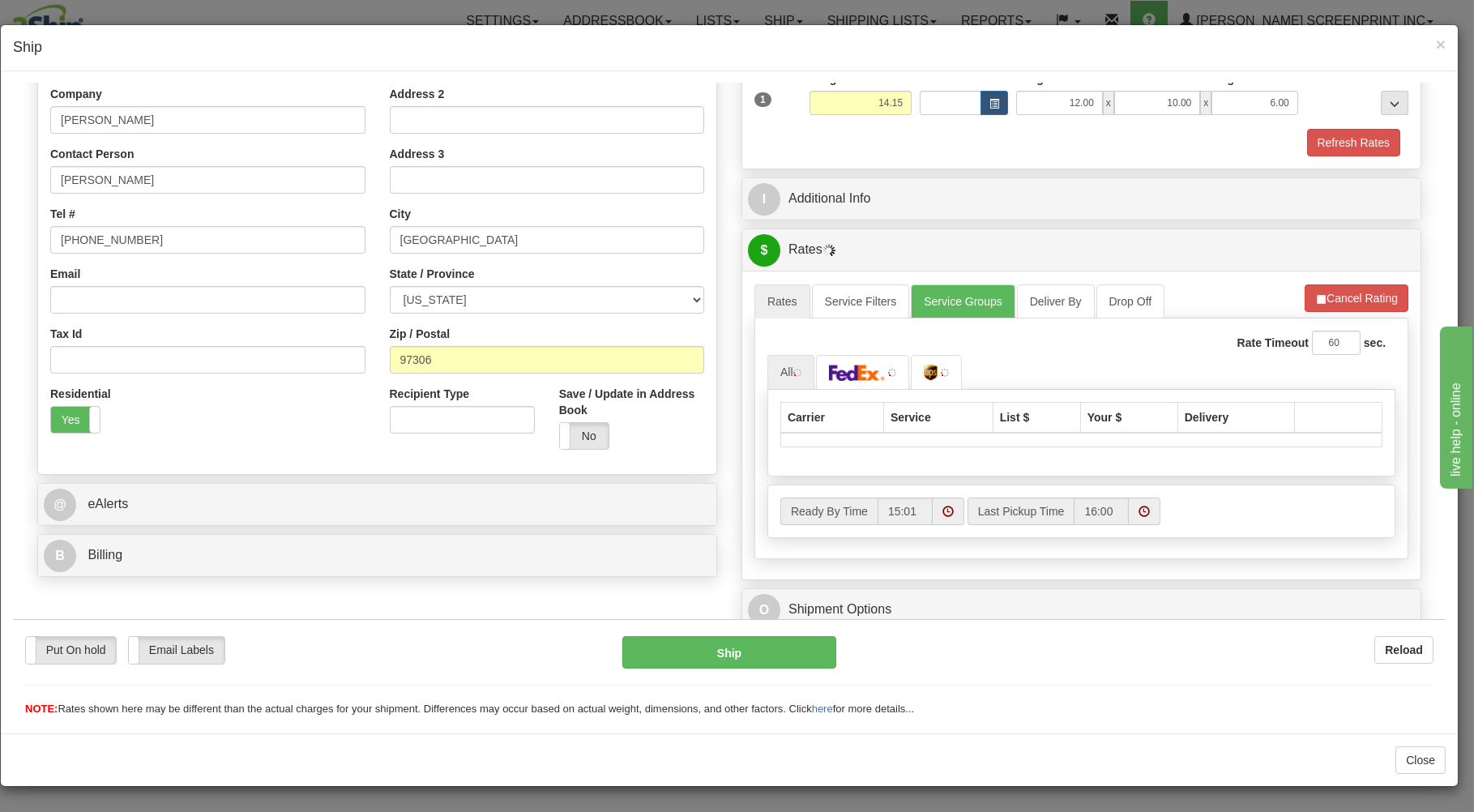
scroll to position [260, 0]
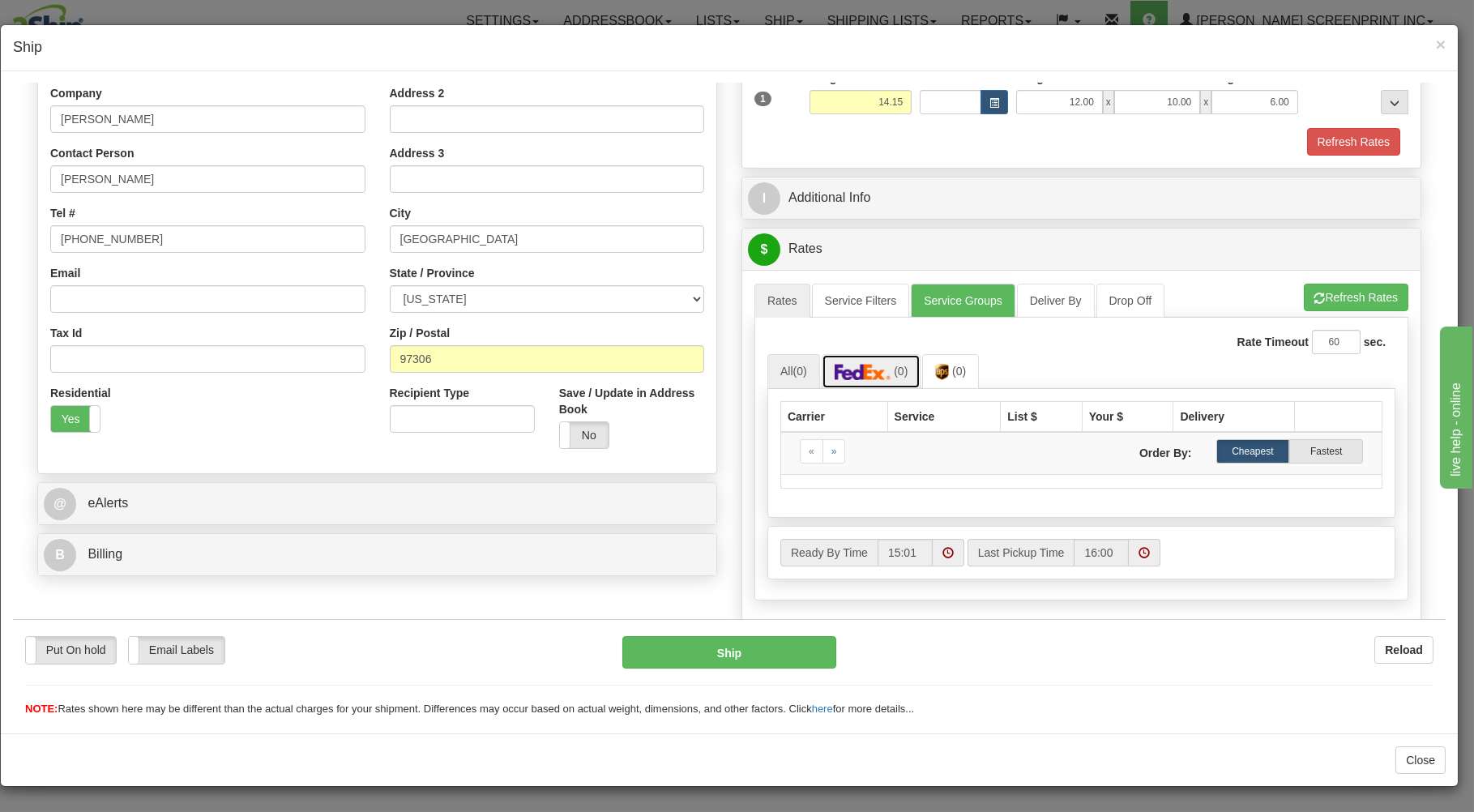
click at [883, 376] on img at bounding box center [863, 371] width 57 height 16
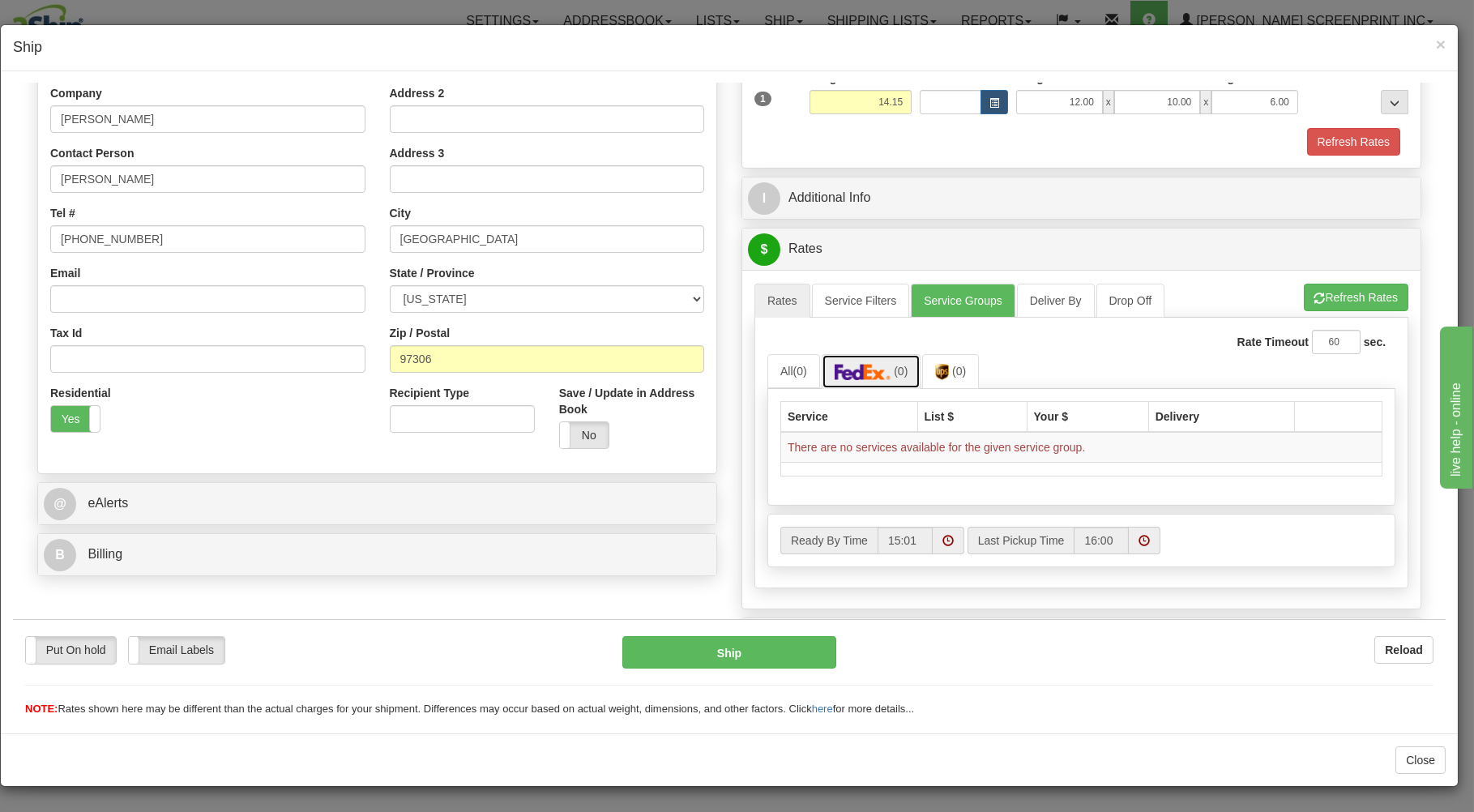
scroll to position [347, 0]
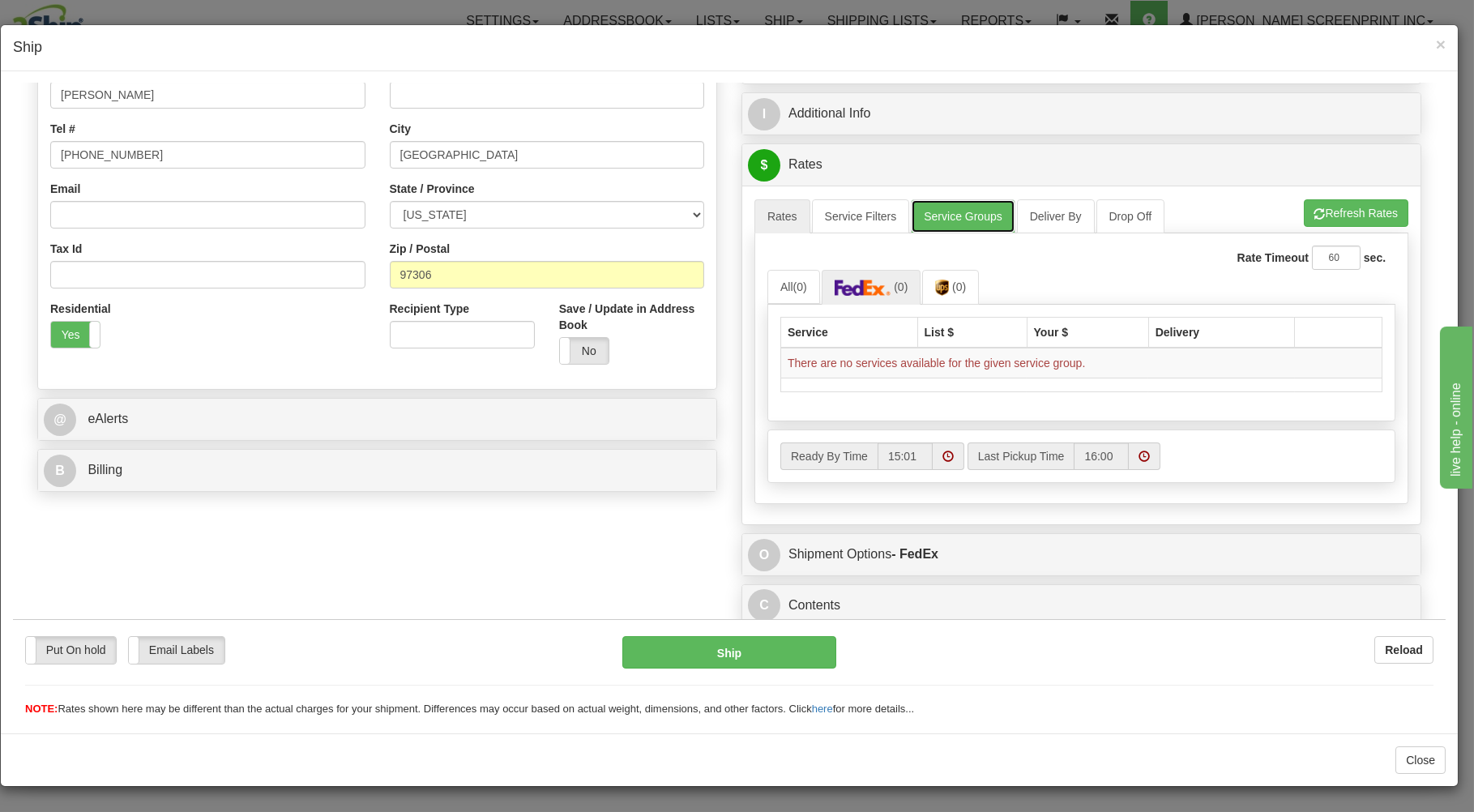
click at [949, 217] on link "Service Groups" at bounding box center [963, 216] width 104 height 34
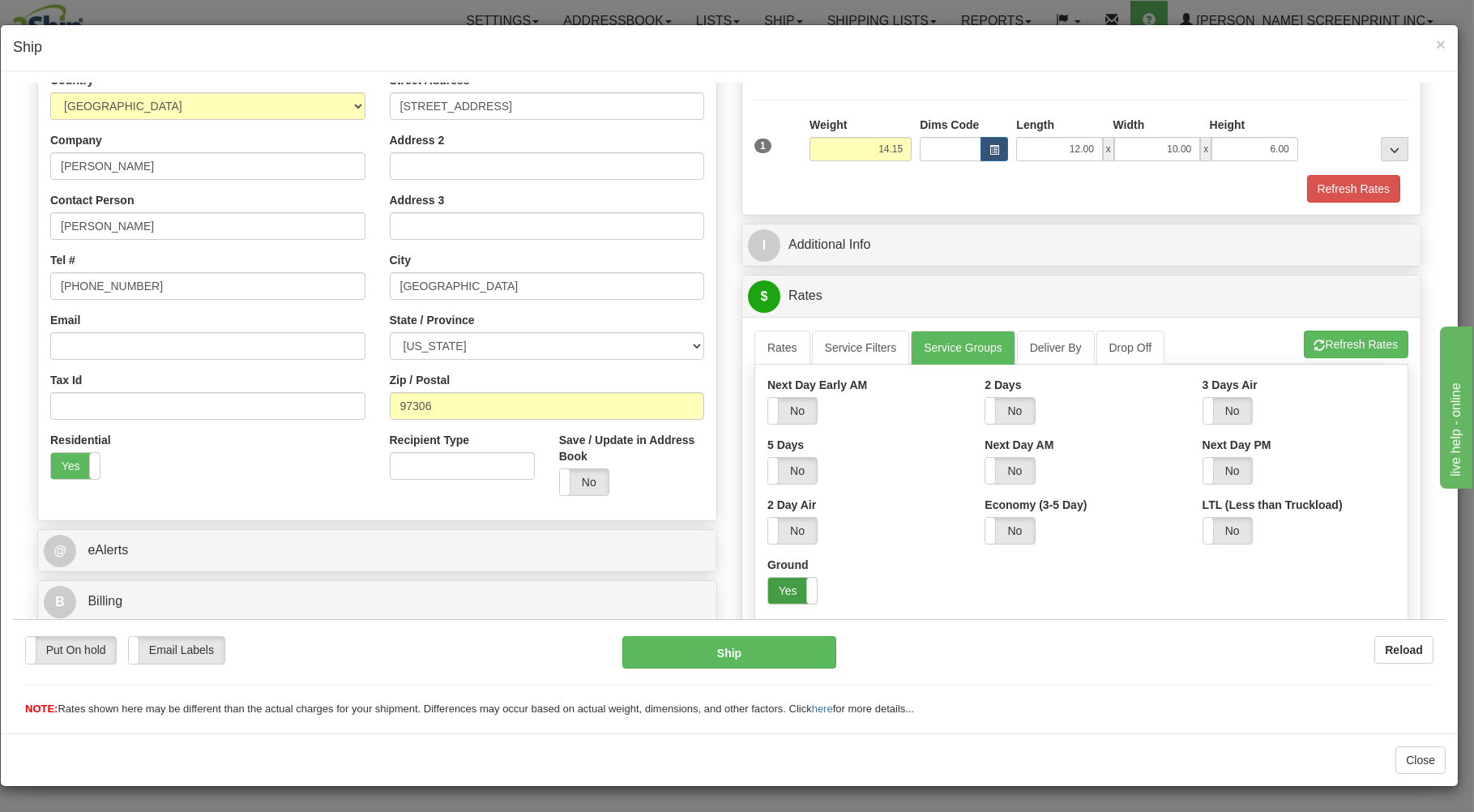
click at [769, 581] on label "Yes" at bounding box center [792, 589] width 49 height 26
click at [777, 346] on link "Rates" at bounding box center [782, 347] width 56 height 34
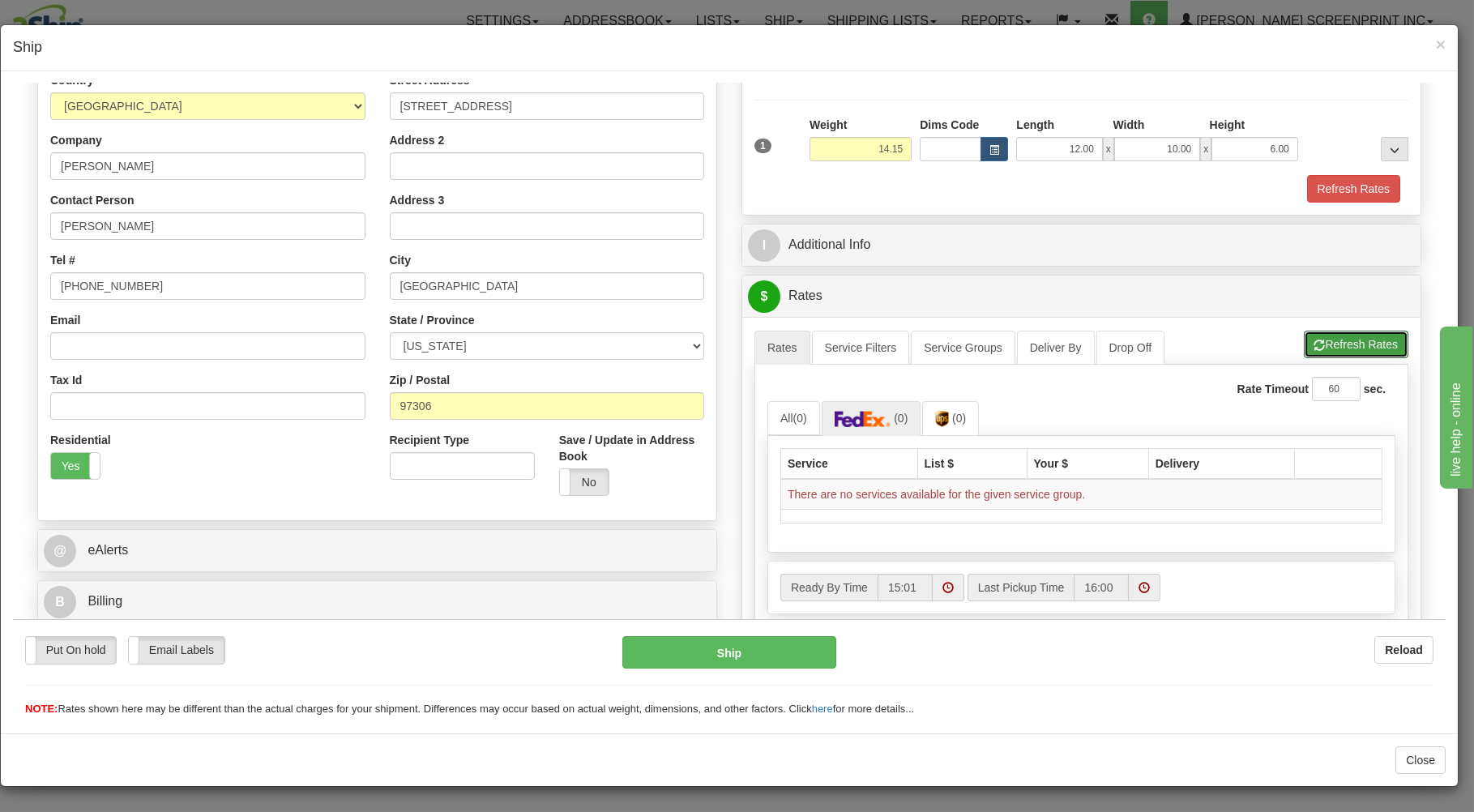
drag, startPoint x: 1312, startPoint y: 335, endPoint x: 1302, endPoint y: 359, distance: 26.0
click at [1312, 338] on button "Refresh Rates" at bounding box center [1356, 343] width 105 height 28
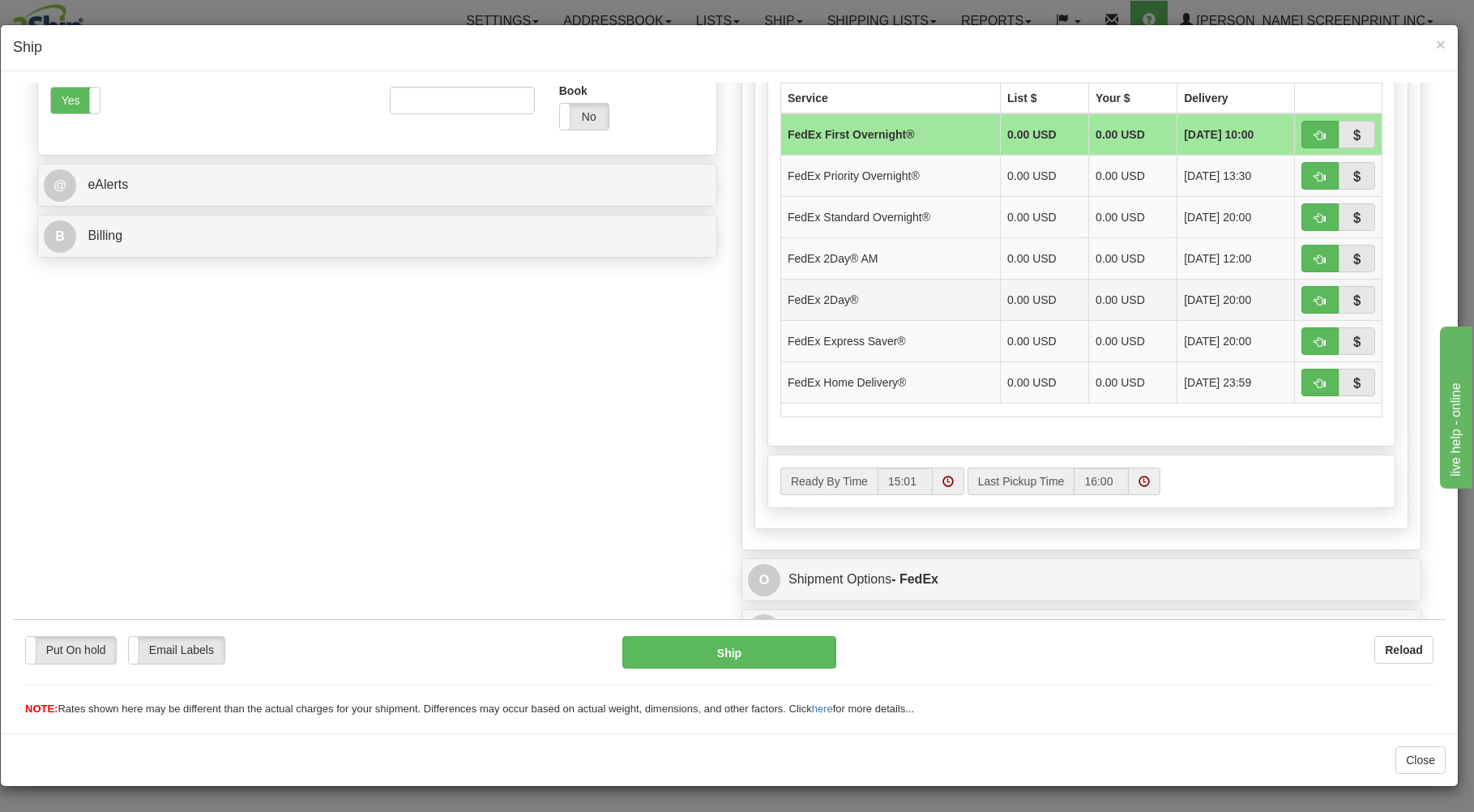
scroll to position [579, 0]
click at [1302, 377] on button "button" at bounding box center [1320, 381] width 37 height 28
type input "90"
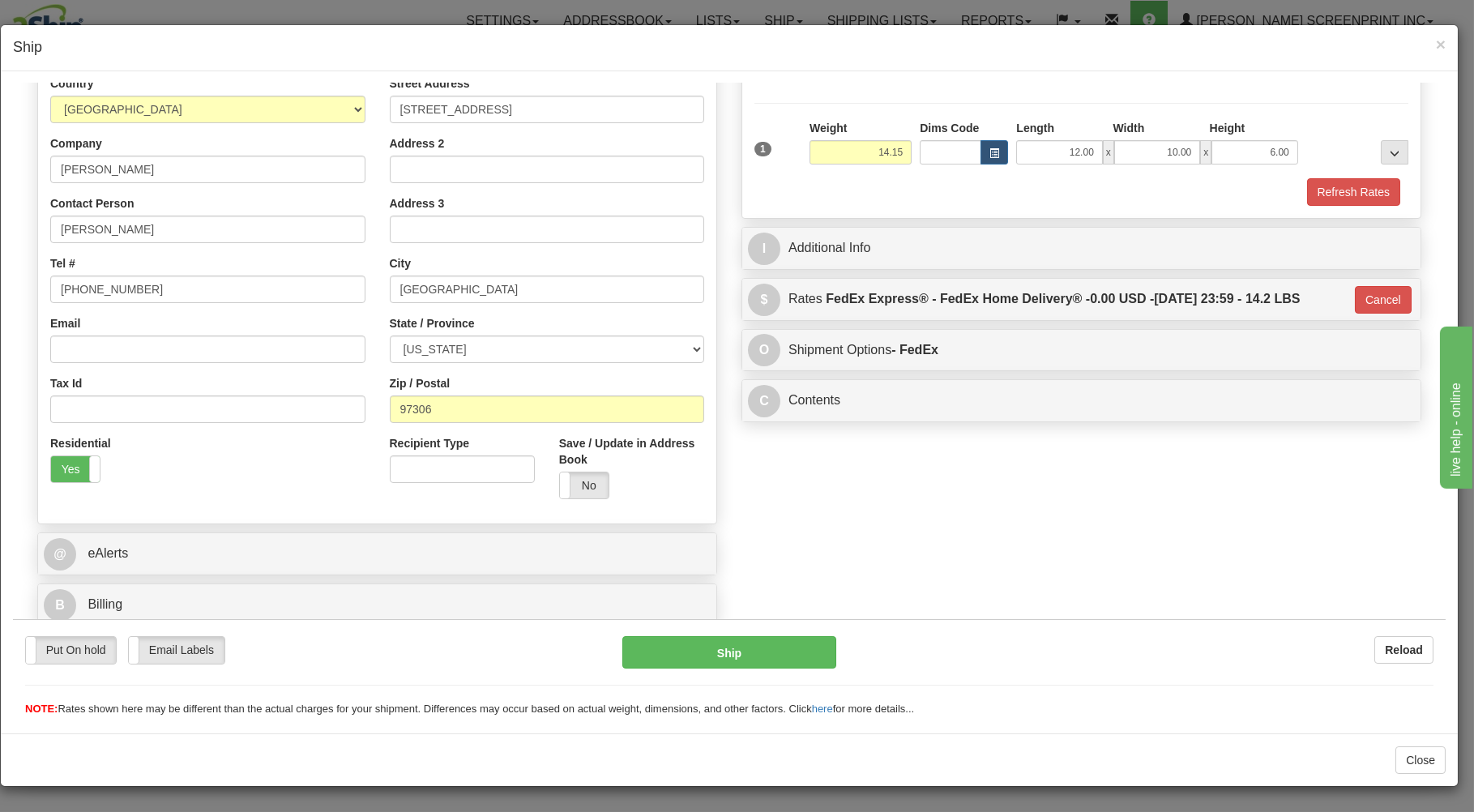
scroll to position [213, 0]
click at [766, 650] on button "Ship" at bounding box center [729, 651] width 215 height 33
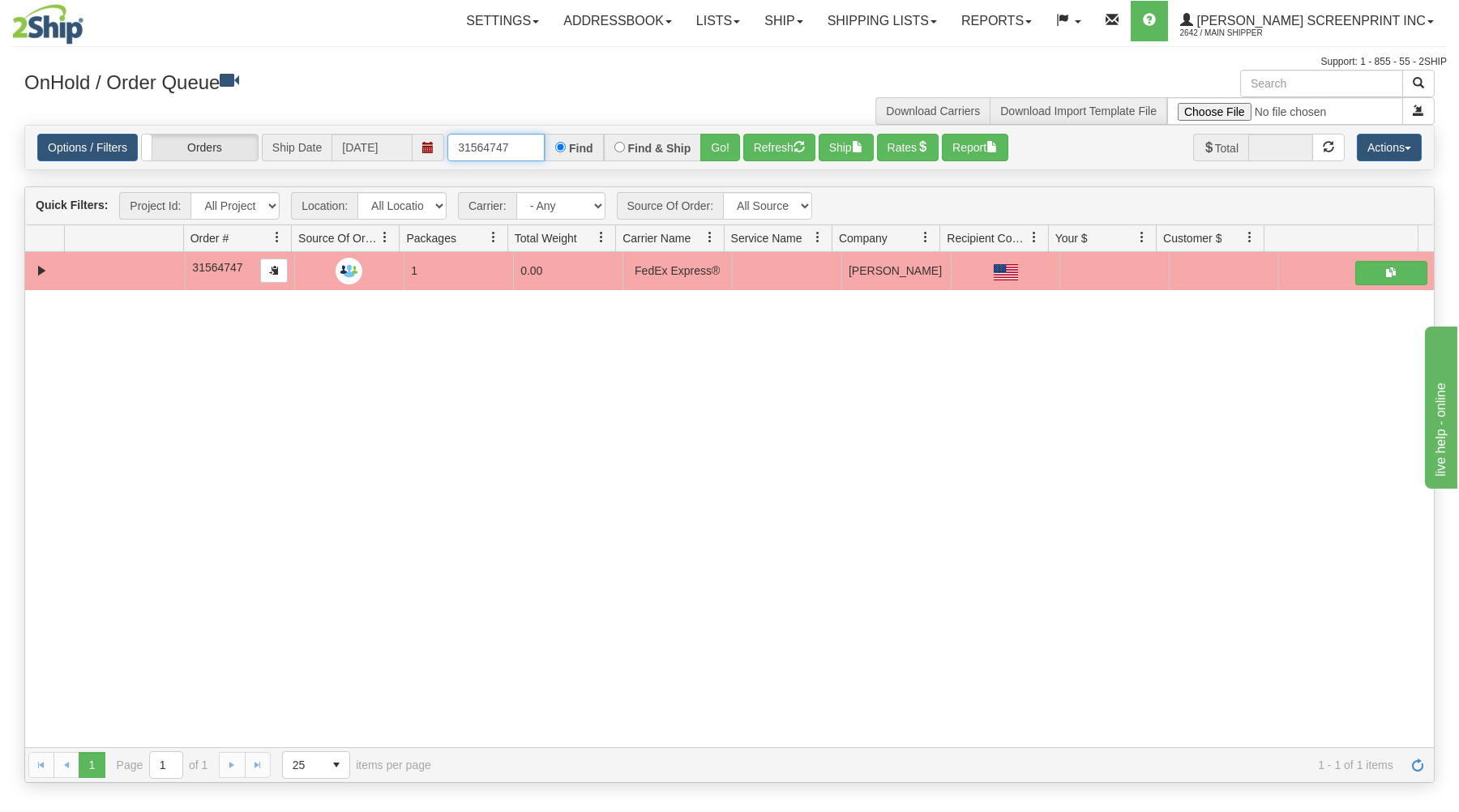
click at [537, 147] on input "31564747" at bounding box center [496, 147] width 98 height 28
type input "3"
click at [525, 114] on div "OnHold / Order Queue Download Carriers Download Import Template File" at bounding box center [730, 98] width 1434 height 55
drag, startPoint x: 519, startPoint y: 151, endPoint x: 518, endPoint y: 142, distance: 9.1
click at [518, 151] on input "text" at bounding box center [496, 147] width 98 height 28
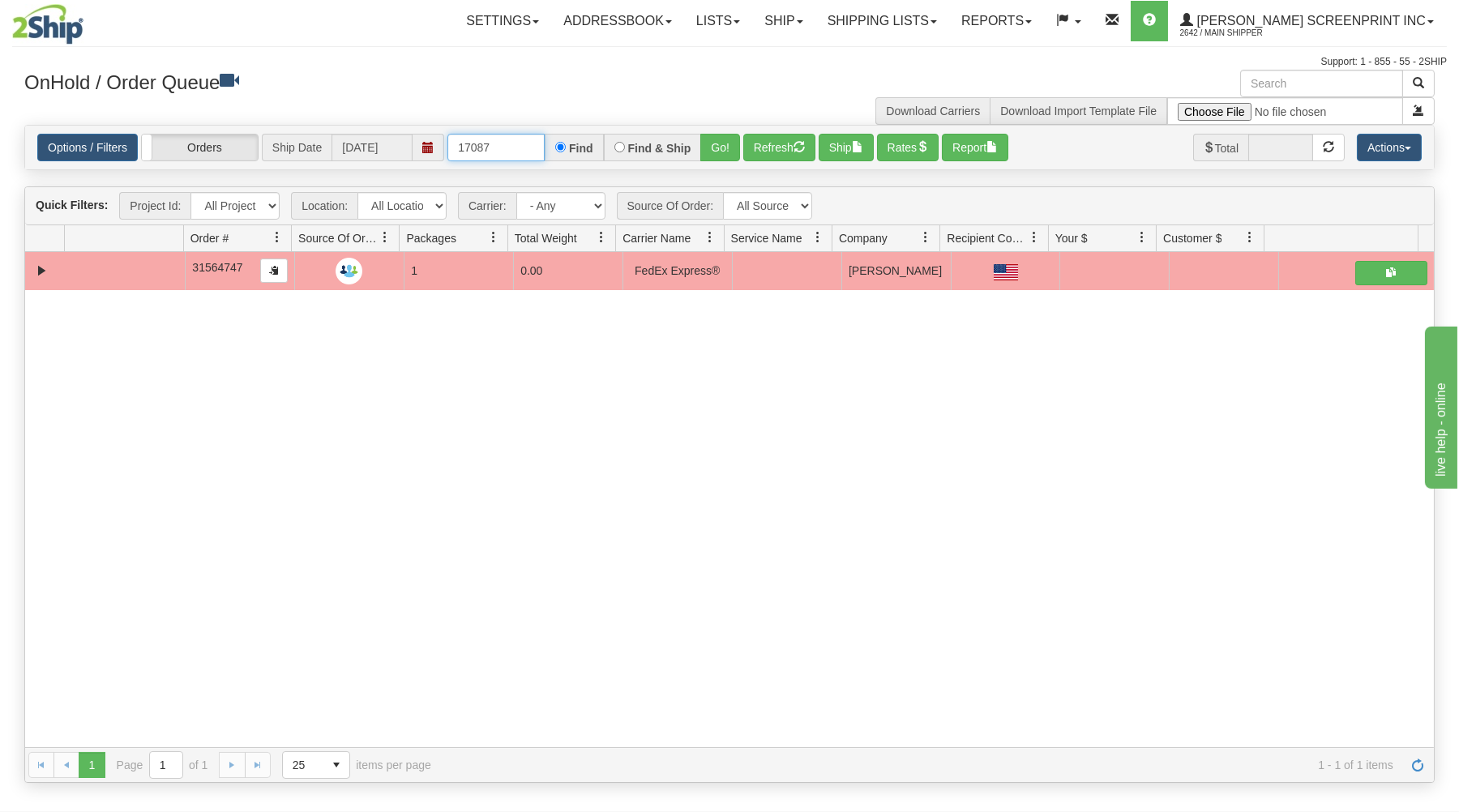
type input "17087"
click at [553, 99] on div "OnHold / Order Queue" at bounding box center [371, 86] width 717 height 32
click at [730, 145] on button "Go!" at bounding box center [720, 147] width 40 height 28
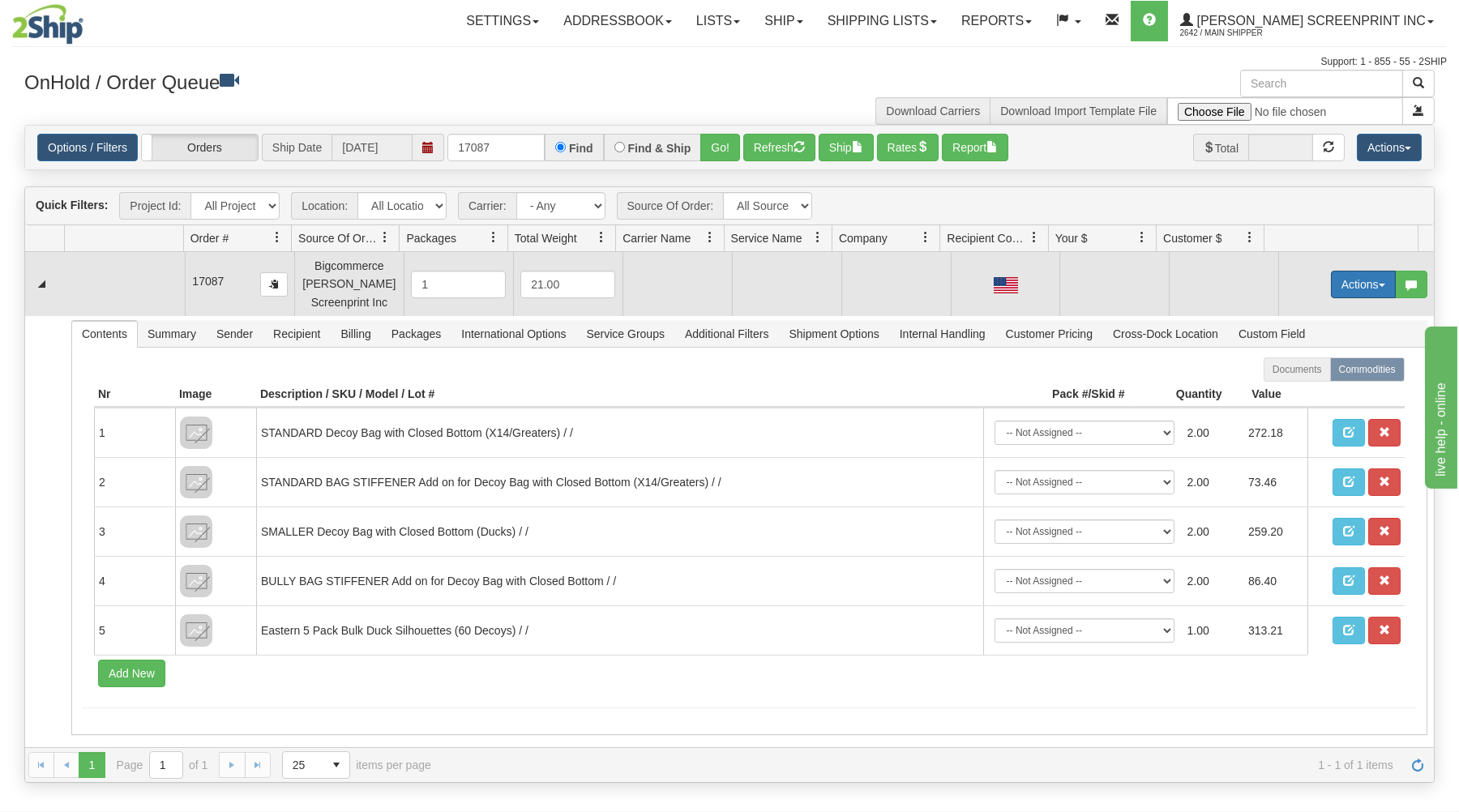
click at [1331, 285] on button "Actions" at bounding box center [1363, 284] width 65 height 28
click at [1282, 315] on span at bounding box center [1287, 314] width 12 height 12
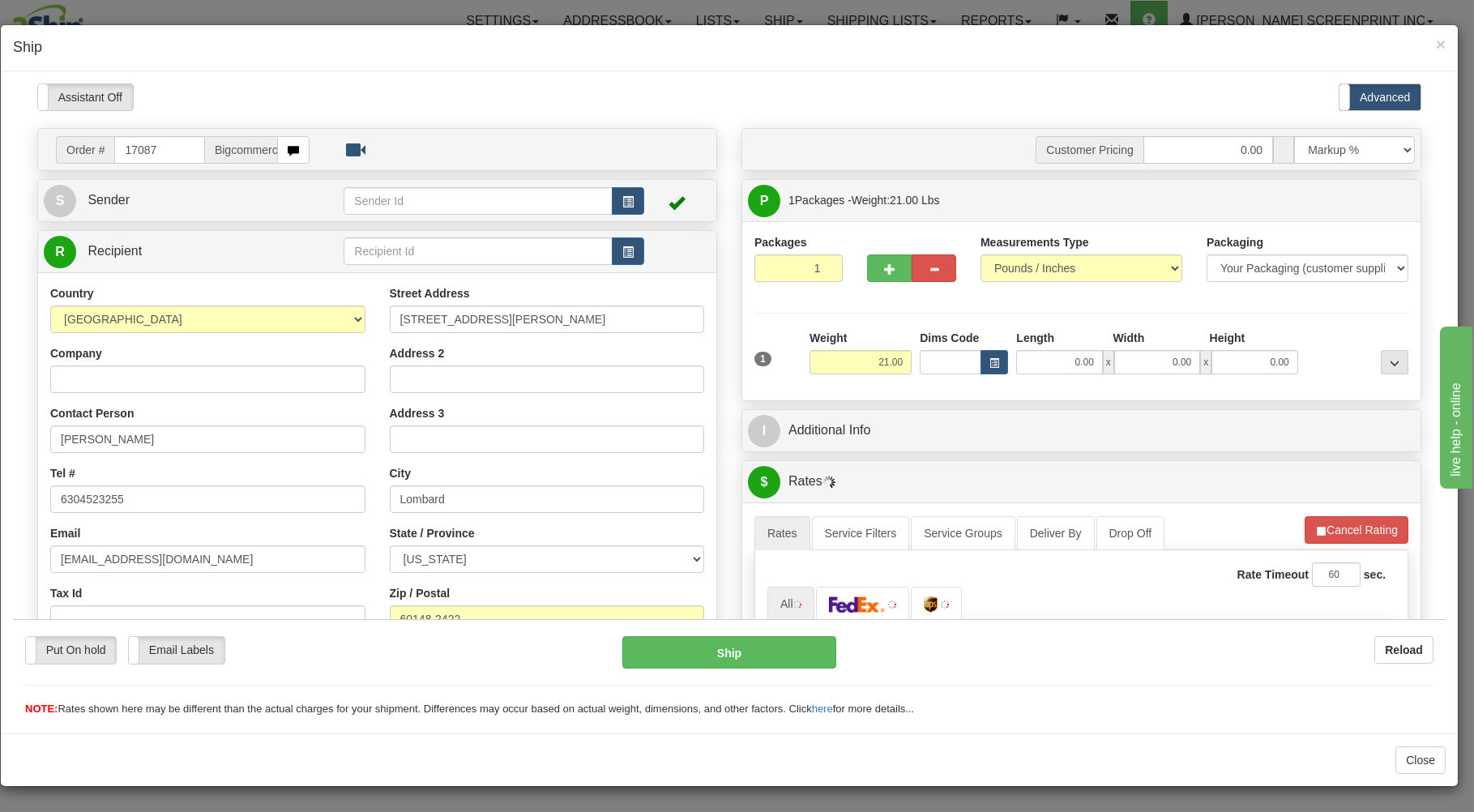
scroll to position [0, 0]
drag, startPoint x: 782, startPoint y: 260, endPoint x: 782, endPoint y: 271, distance: 11.0
click at [782, 271] on input "1" at bounding box center [799, 267] width 89 height 28
click at [855, 364] on input "21.00" at bounding box center [860, 361] width 102 height 24
drag, startPoint x: 918, startPoint y: 393, endPoint x: 930, endPoint y: 388, distance: 13.0
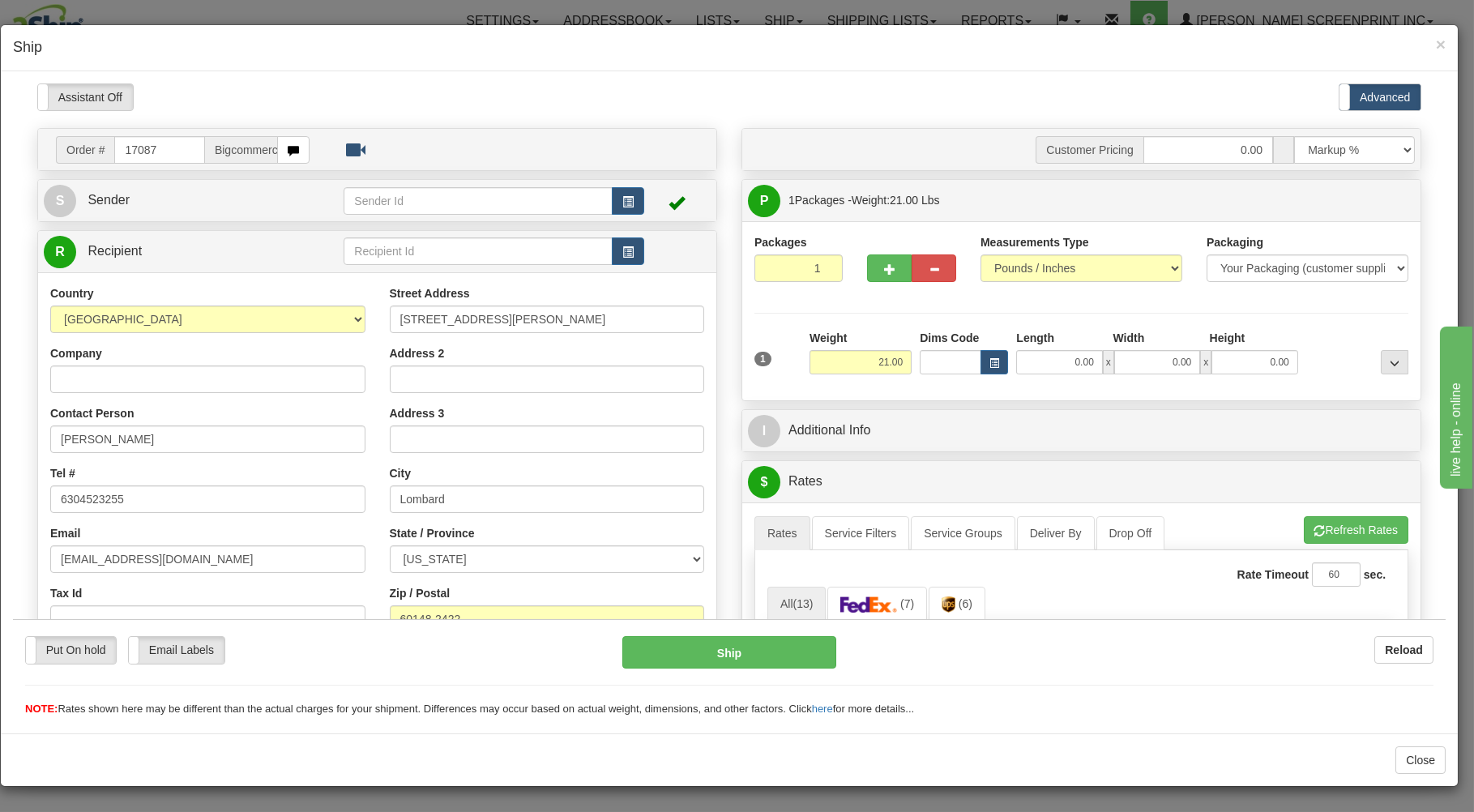
click at [924, 390] on div "Packages 1 1 Measurements Type" at bounding box center [1082, 310] width 678 height 179
type input "28.65"
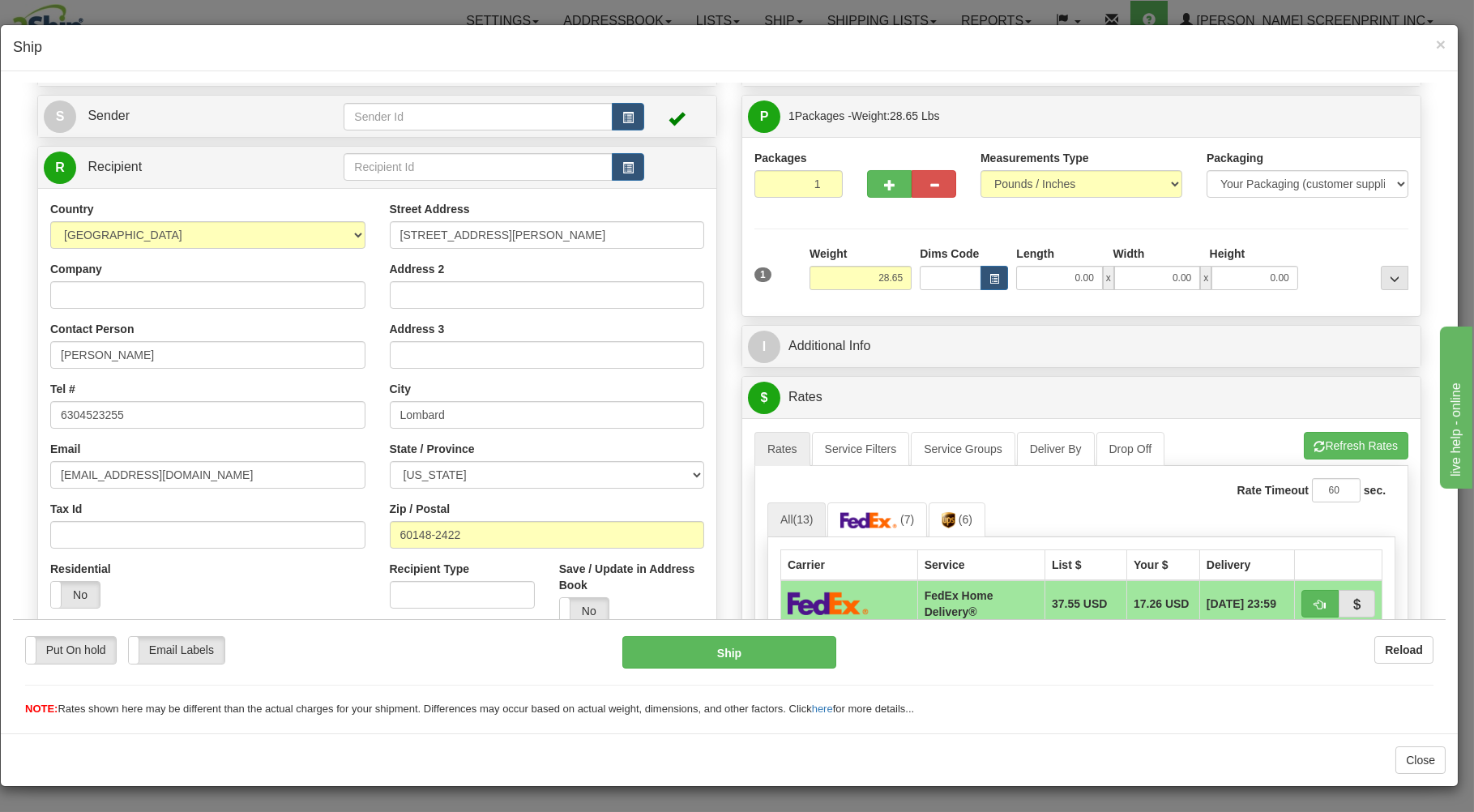
scroll to position [87, 0]
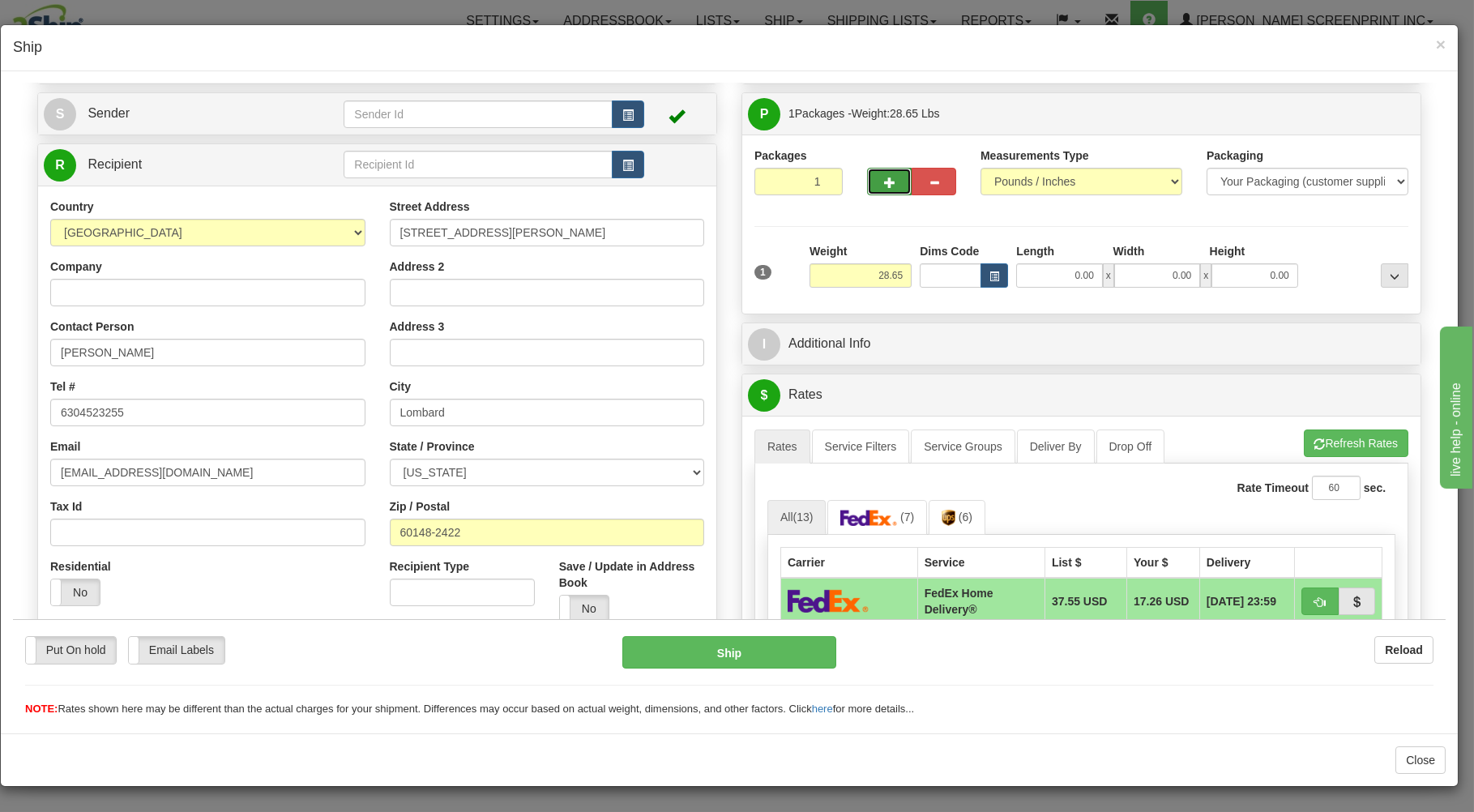
click at [892, 174] on button "button" at bounding box center [889, 180] width 44 height 28
type input "2"
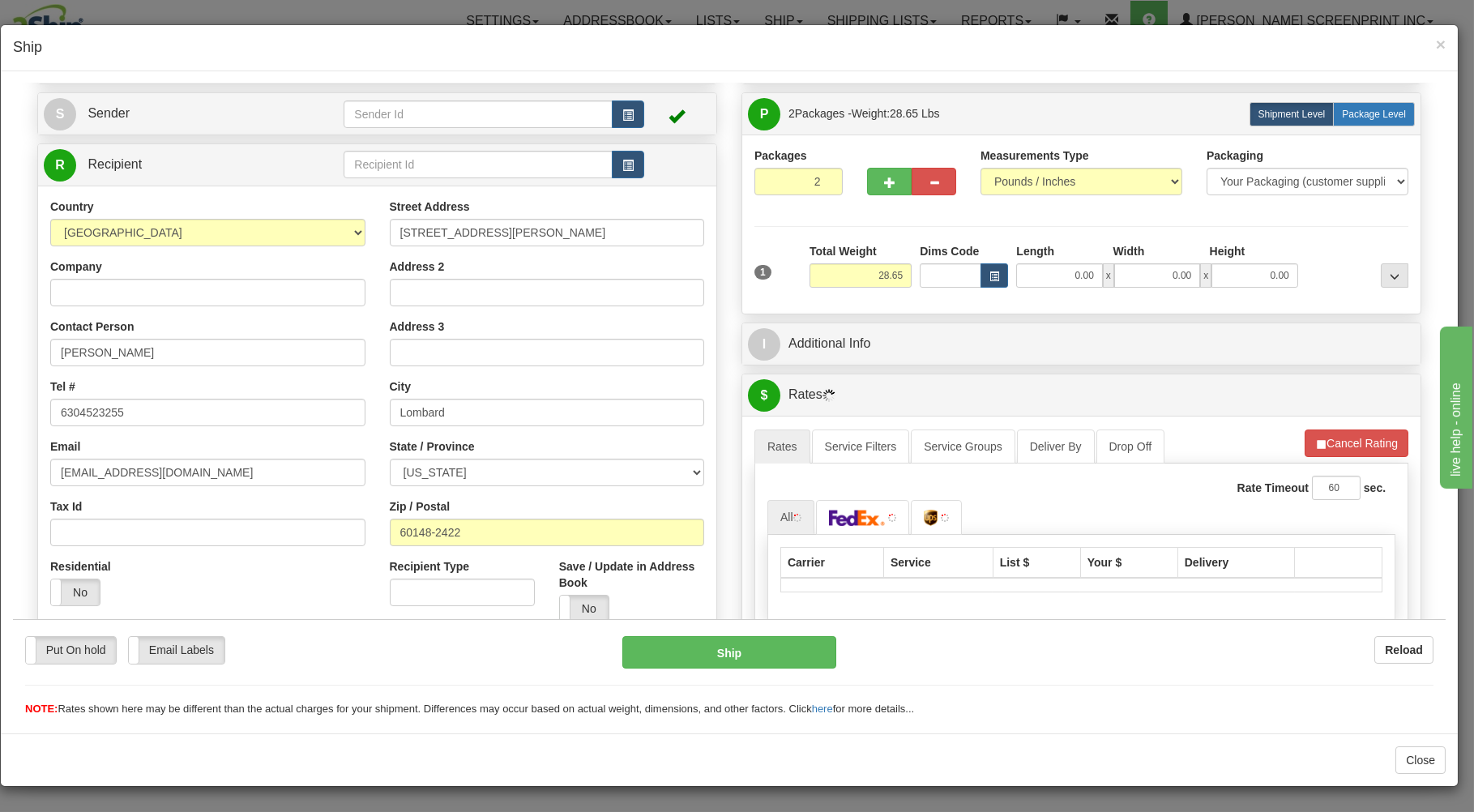
click at [1373, 116] on span "Package Level" at bounding box center [1374, 113] width 64 height 12
radio input "true"
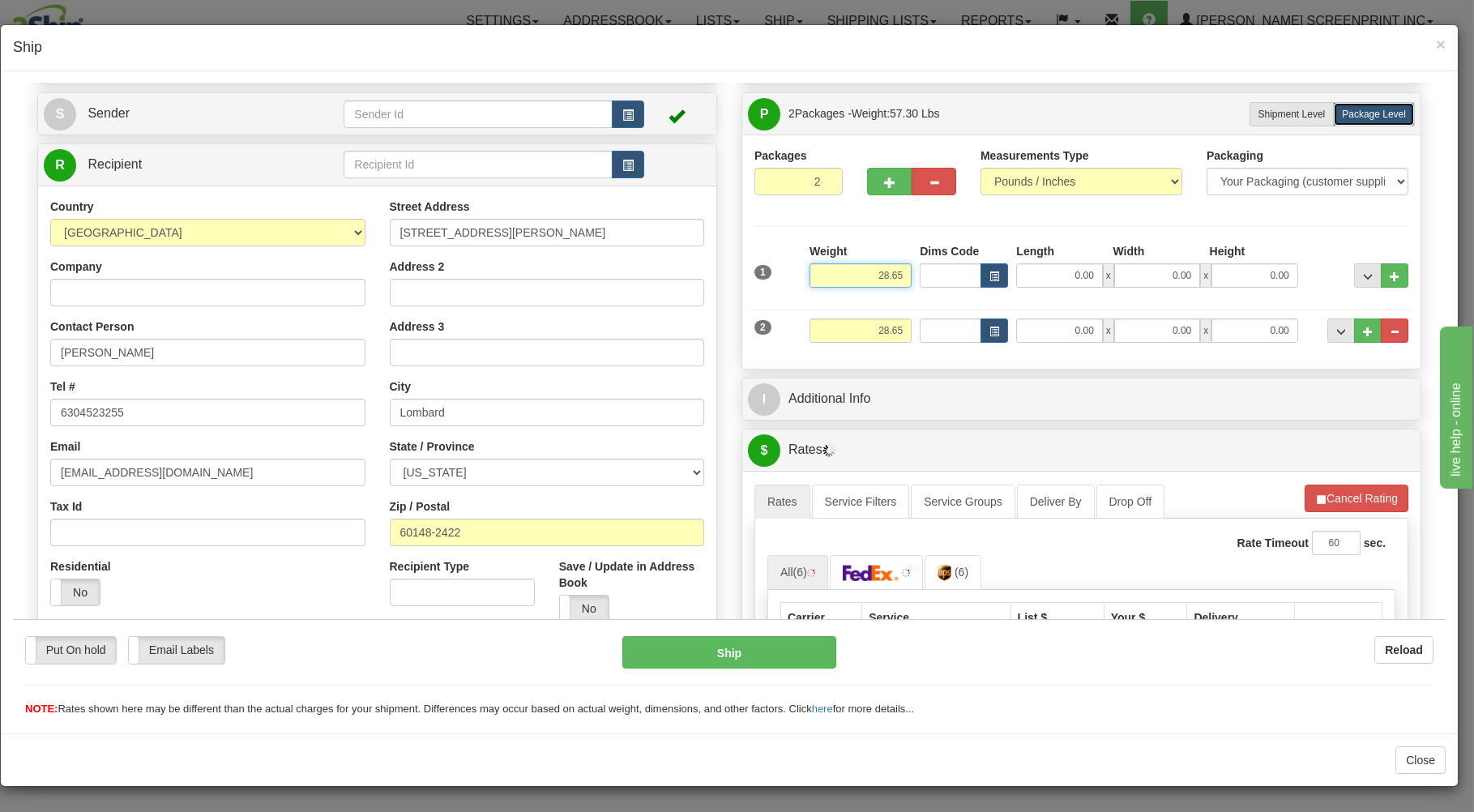
click at [895, 277] on input "28.65" at bounding box center [860, 274] width 102 height 24
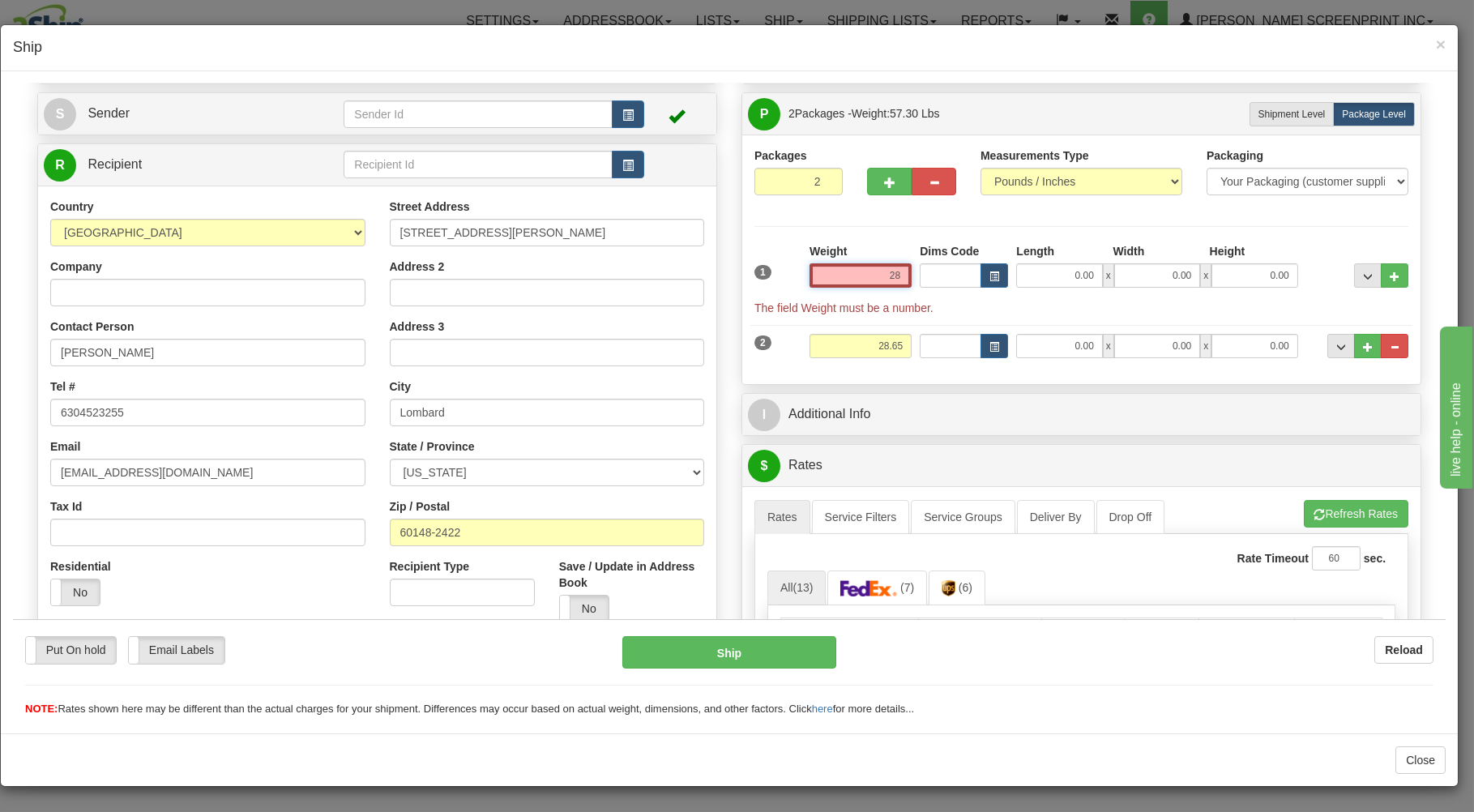
type input "2"
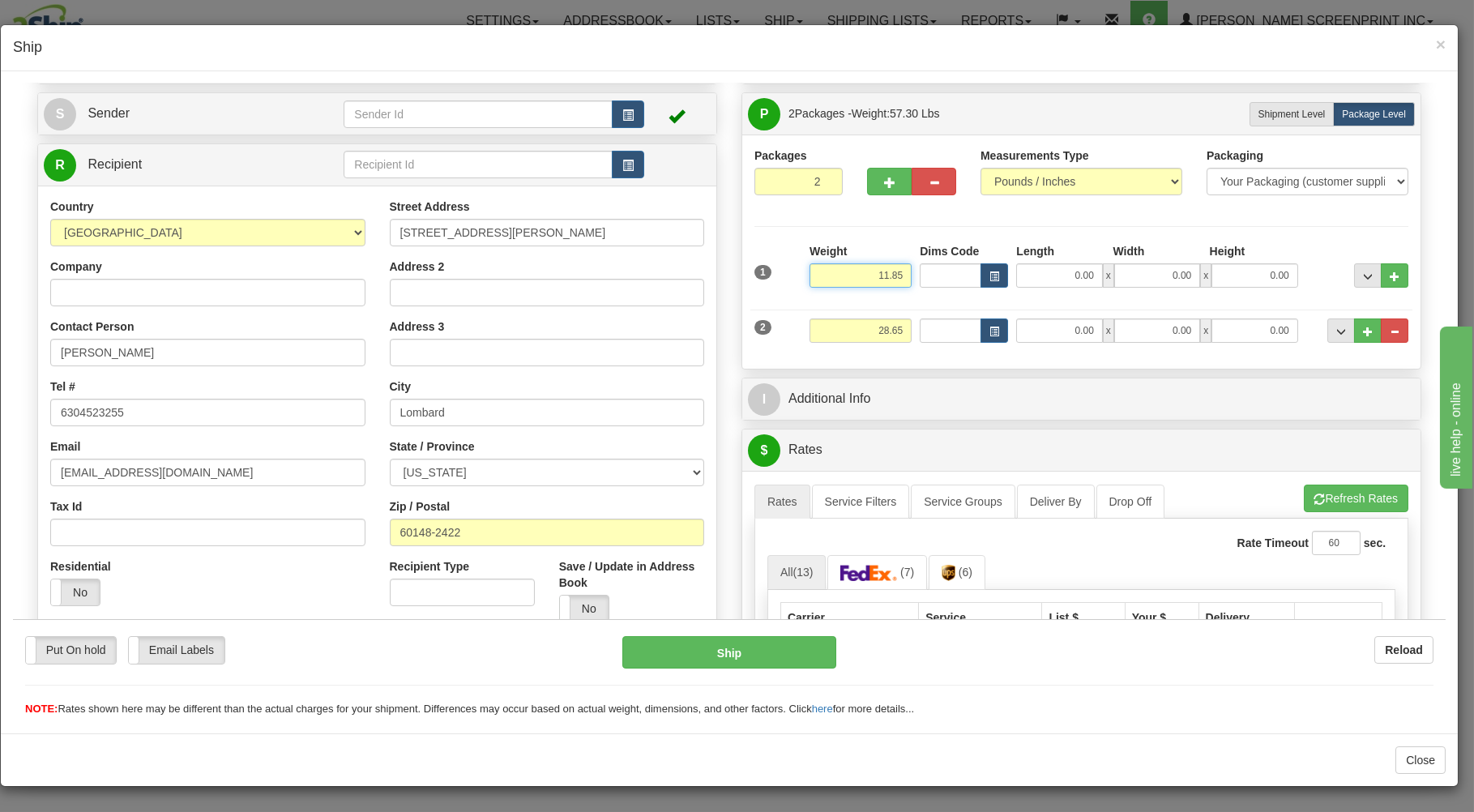
type input "11.85"
click at [1070, 273] on input "0.00" at bounding box center [1059, 274] width 86 height 24
type input "36.00"
click at [1155, 264] on input "0.00" at bounding box center [1157, 274] width 86 height 24
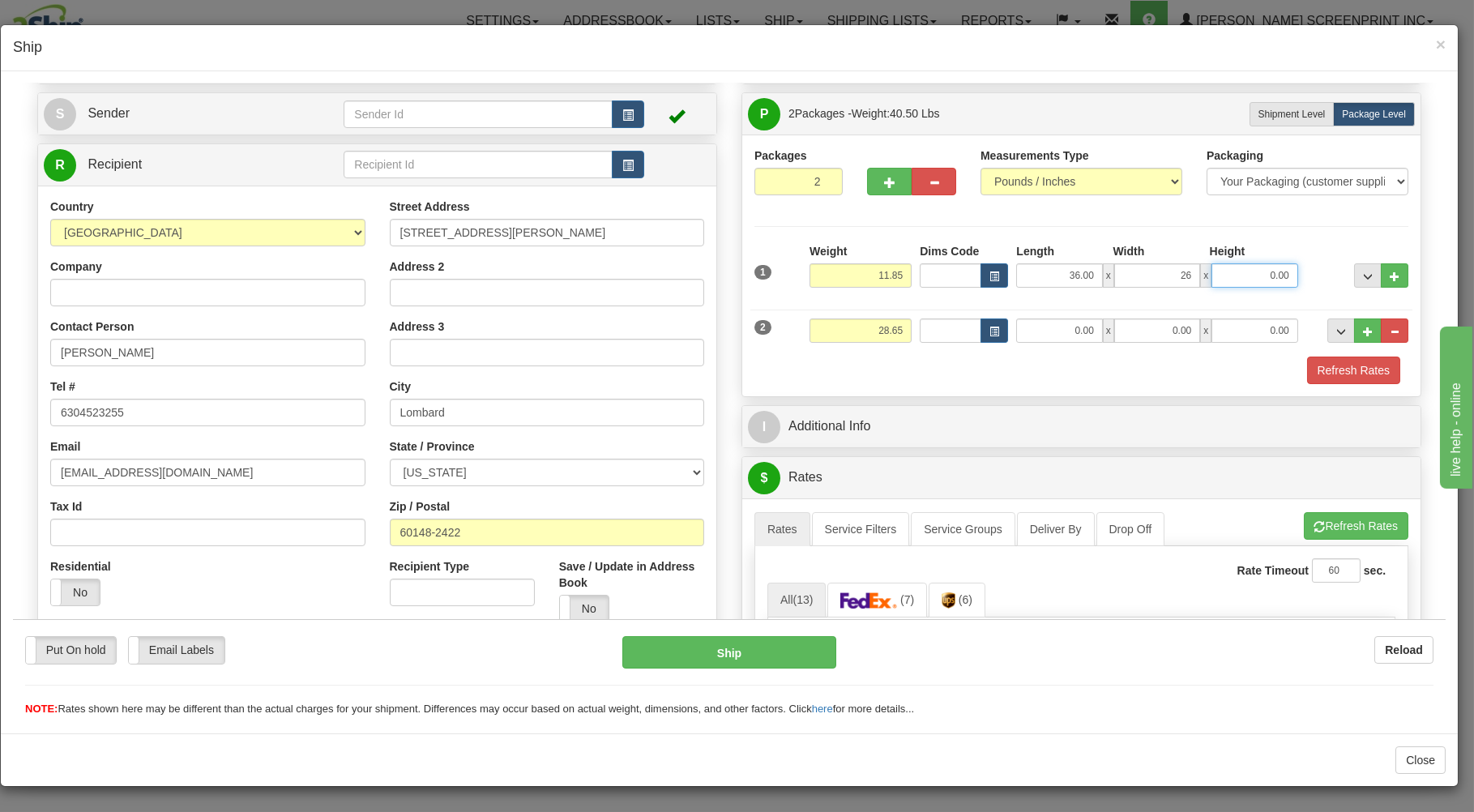
type input "26.00"
click at [1232, 284] on input "0.00" at bounding box center [1254, 274] width 86 height 24
type input "4.00"
drag, startPoint x: 893, startPoint y: 332, endPoint x: 900, endPoint y: 317, distance: 16.6
click at [894, 330] on input "28.65" at bounding box center [860, 329] width 102 height 24
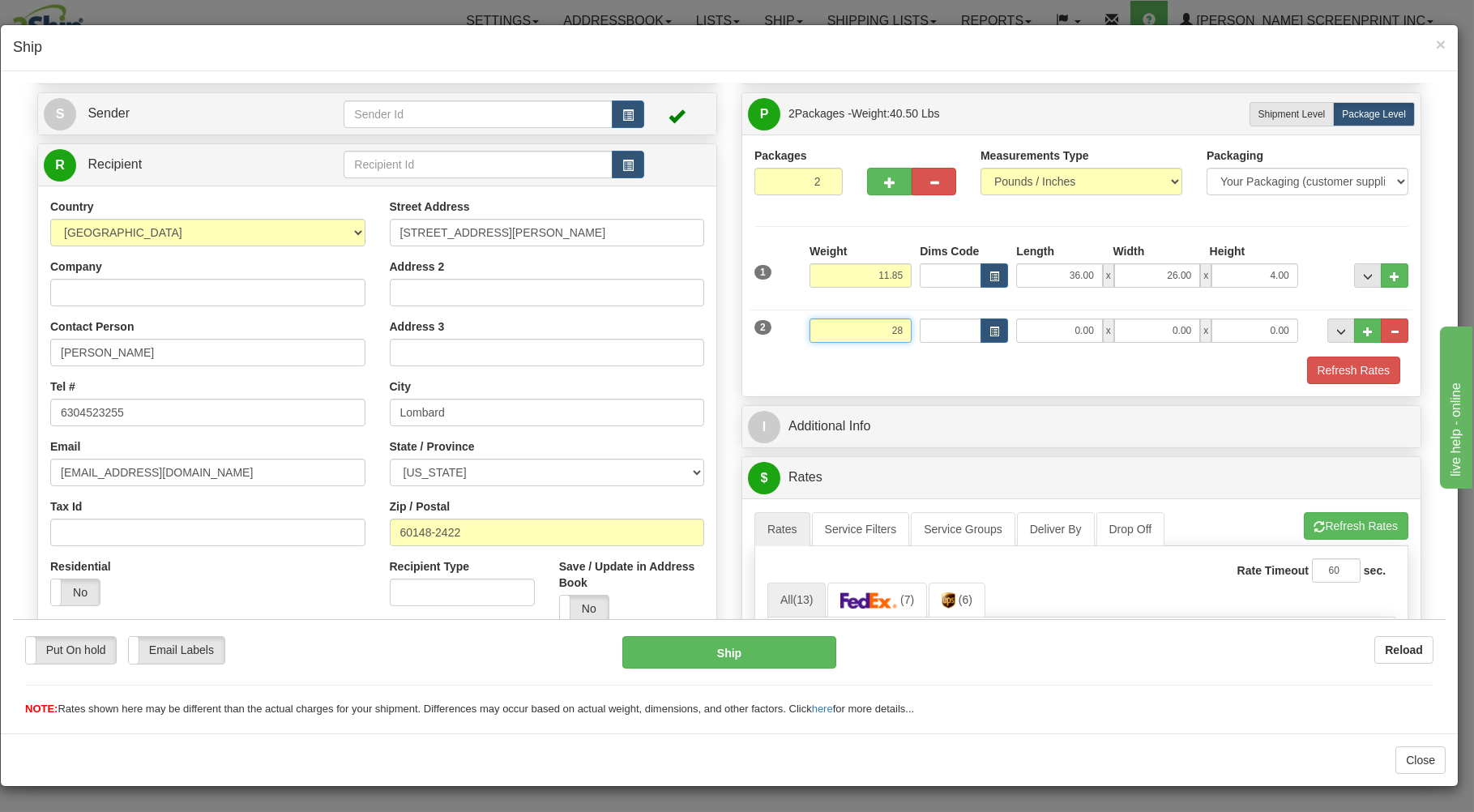
type input "2"
type input "28.65"
click at [1063, 341] on input "0.00" at bounding box center [1059, 329] width 86 height 24
type input "26.00"
click at [1136, 335] on input "0.00" at bounding box center [1157, 329] width 86 height 24
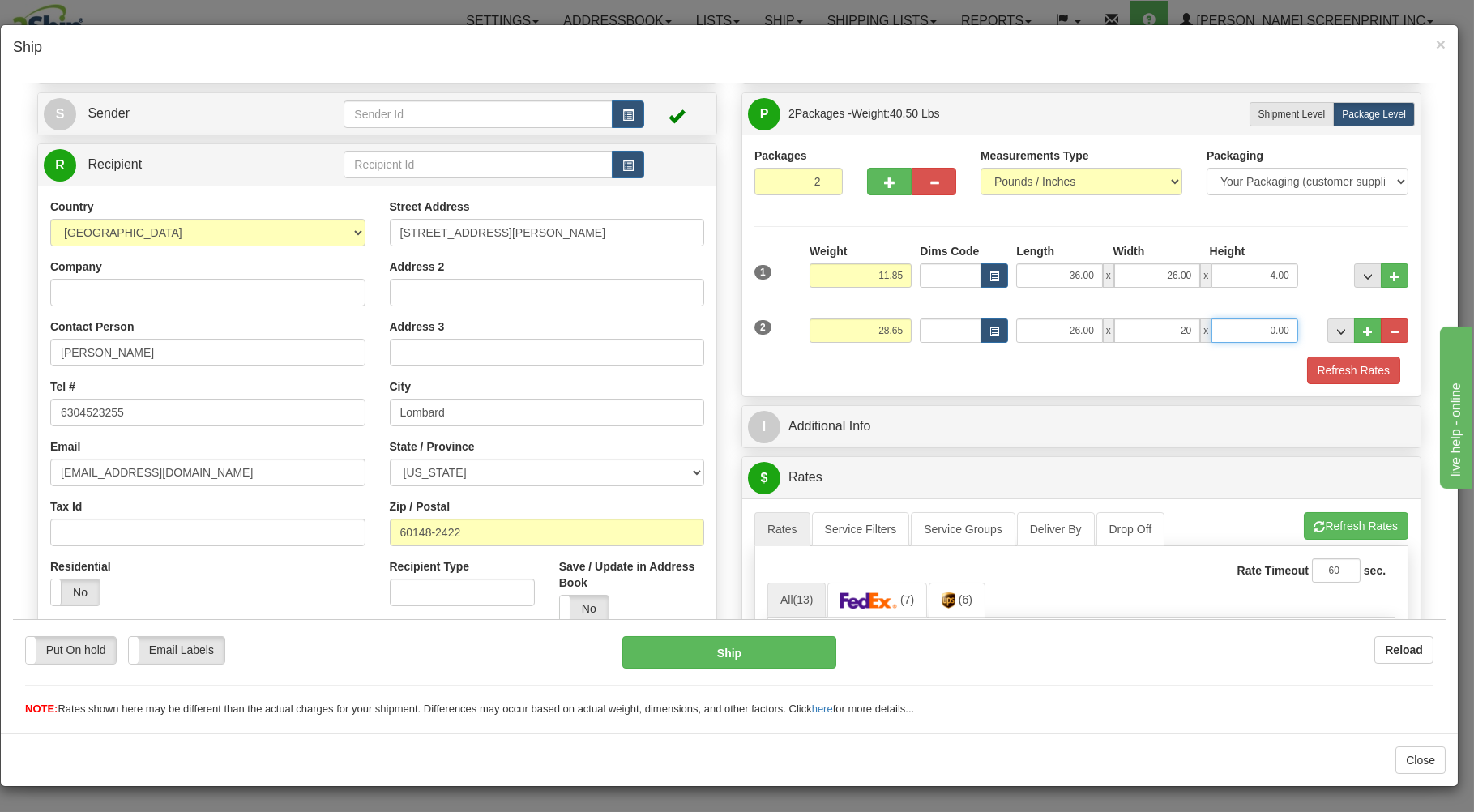
type input "20.00"
click at [1270, 330] on input "0.00" at bounding box center [1254, 329] width 86 height 24
type input "9.00"
click at [1340, 363] on button "Refresh Rates" at bounding box center [1353, 369] width 93 height 28
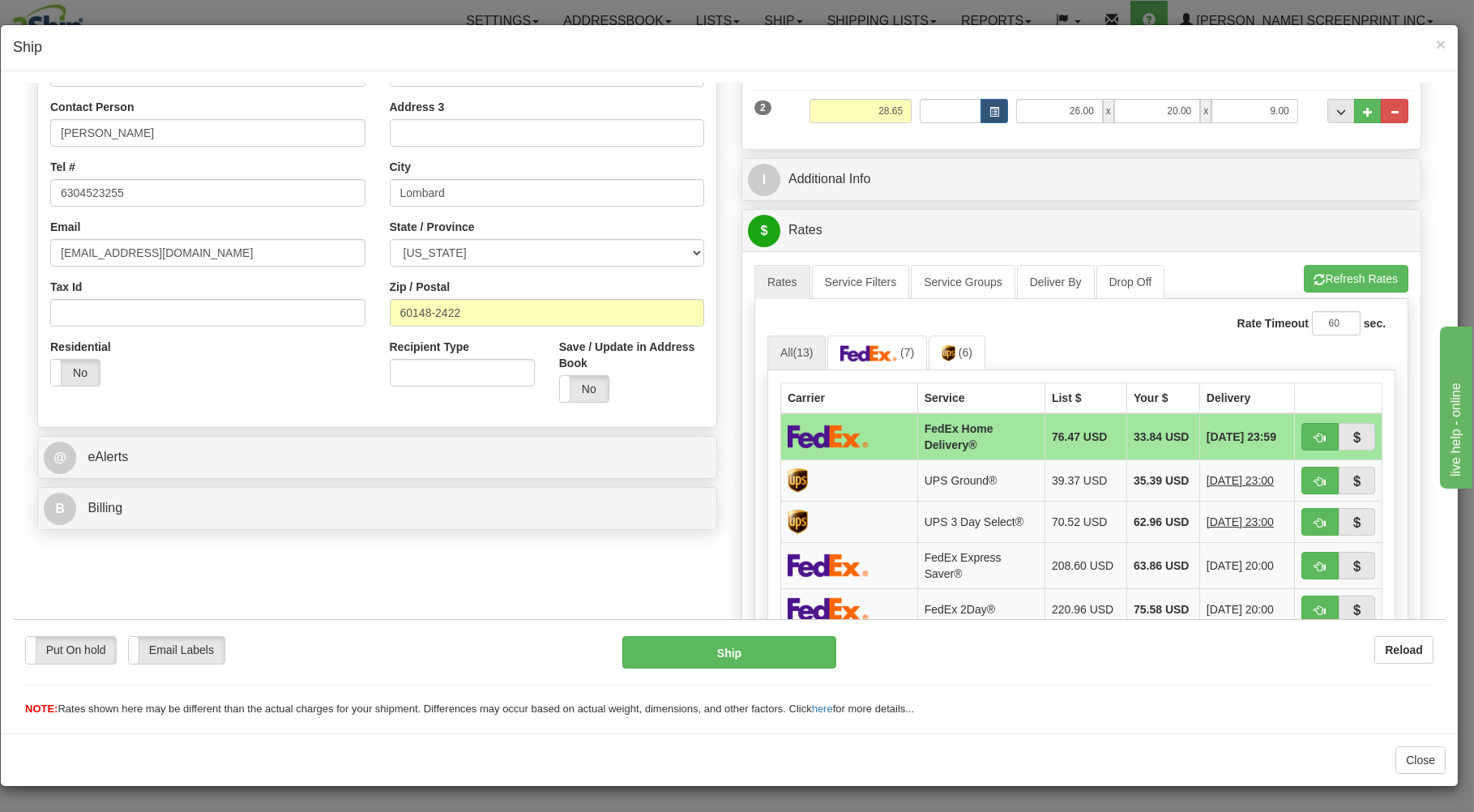
scroll to position [347, 0]
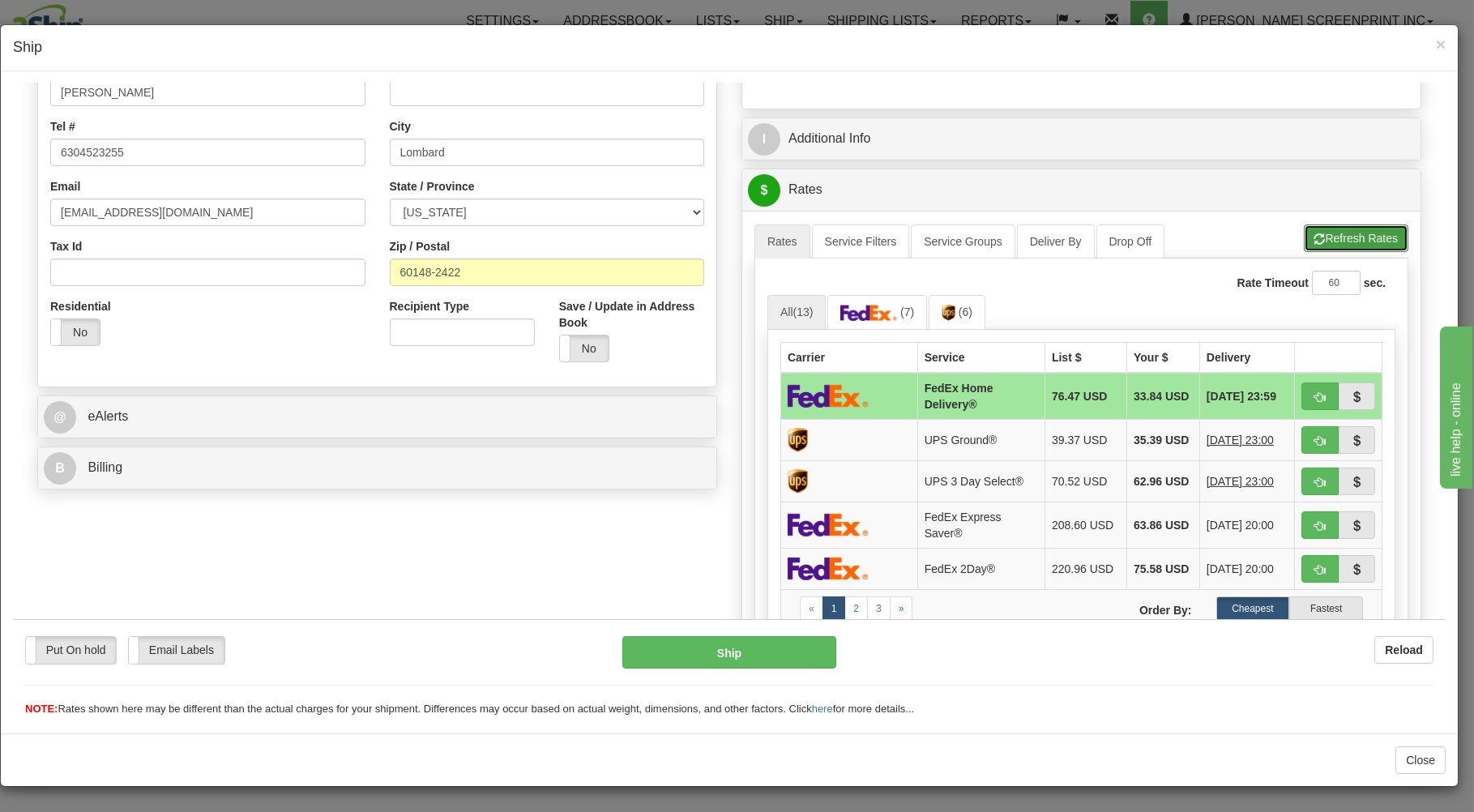
click at [1334, 229] on button "Refresh Rates" at bounding box center [1356, 237] width 105 height 28
drag, startPoint x: 1305, startPoint y: 393, endPoint x: 1174, endPoint y: 438, distance: 138.5
click at [1314, 392] on span "button" at bounding box center [1320, 397] width 12 height 11
type input "90"
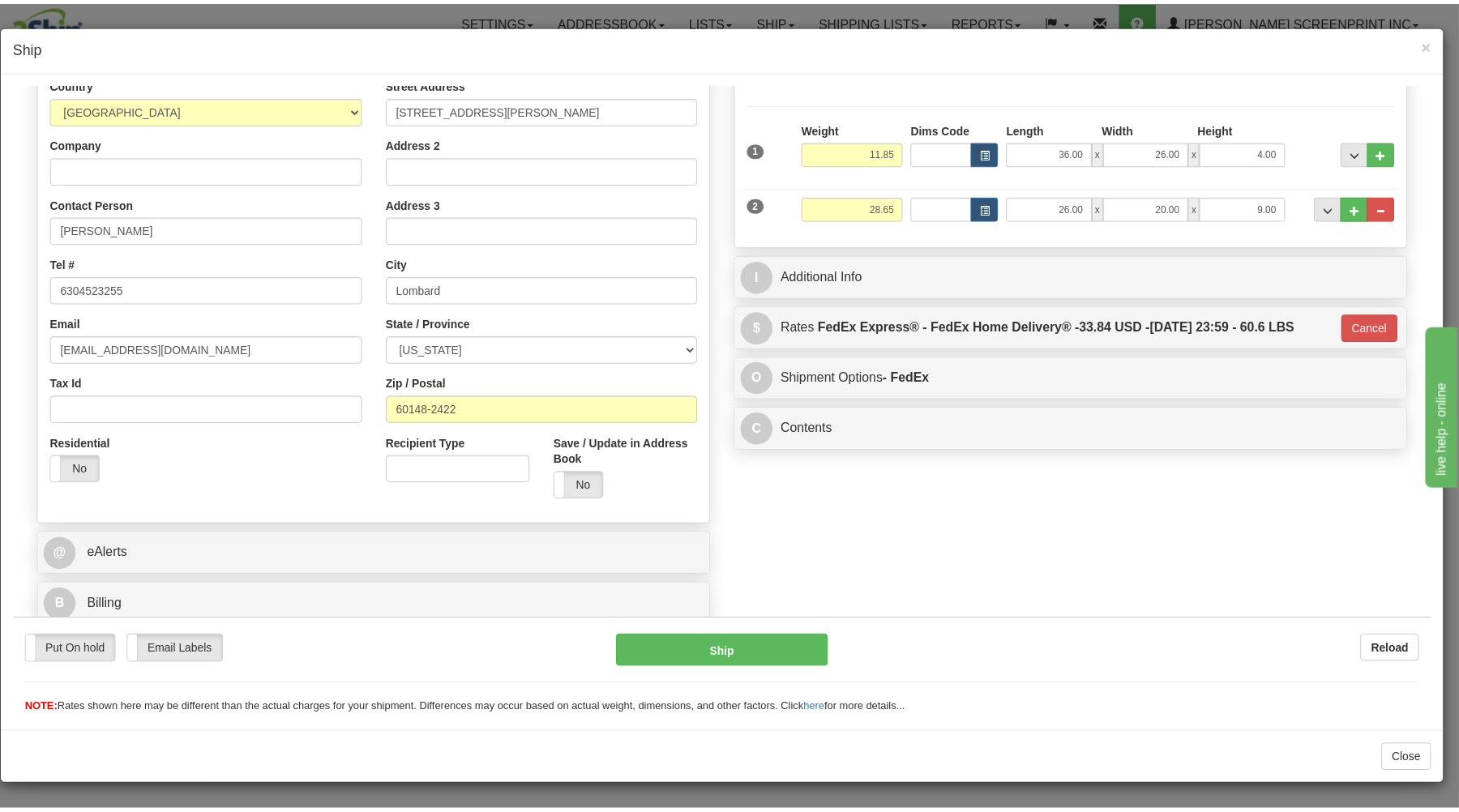
scroll to position [213, 0]
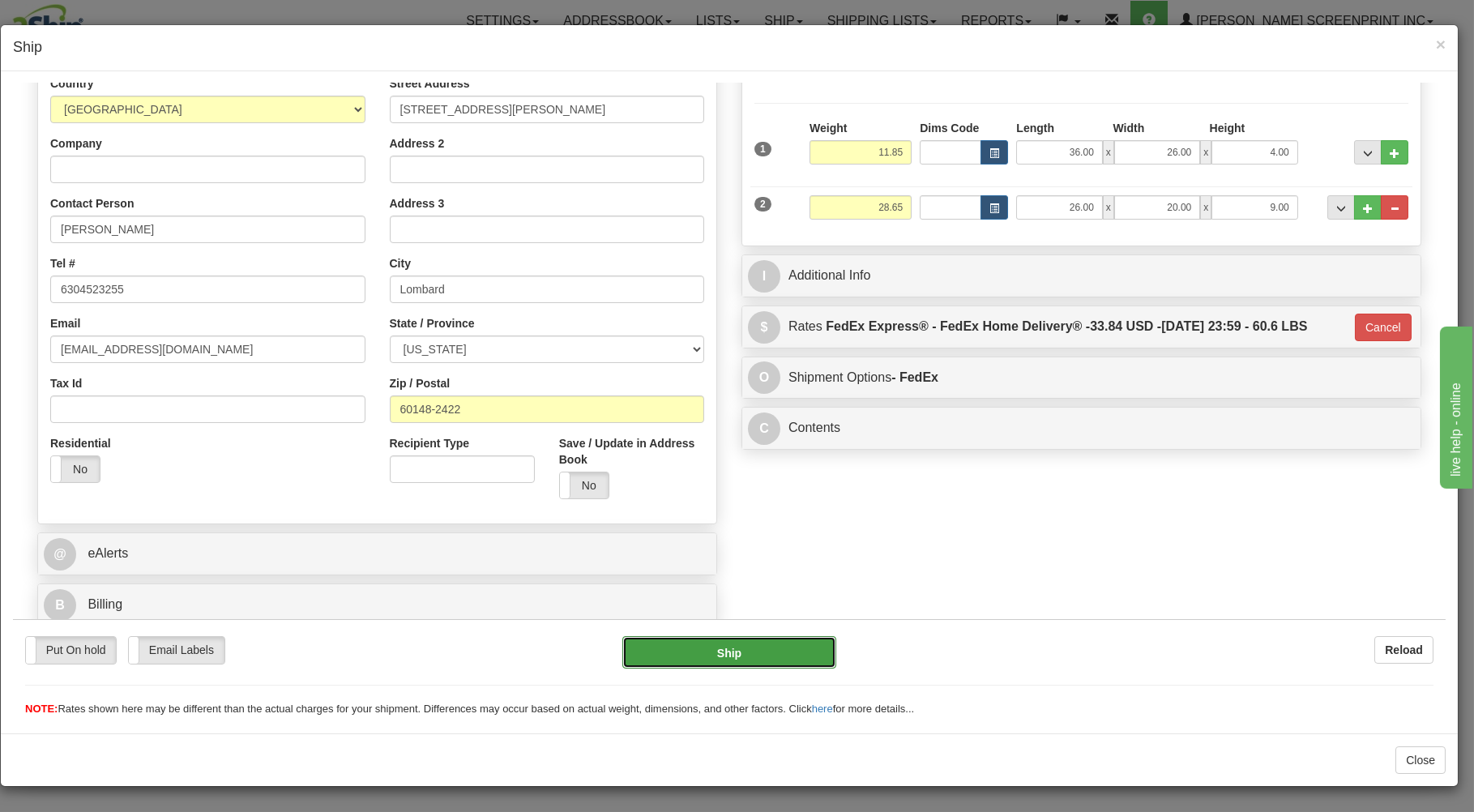
click at [785, 659] on button "Ship" at bounding box center [729, 651] width 215 height 33
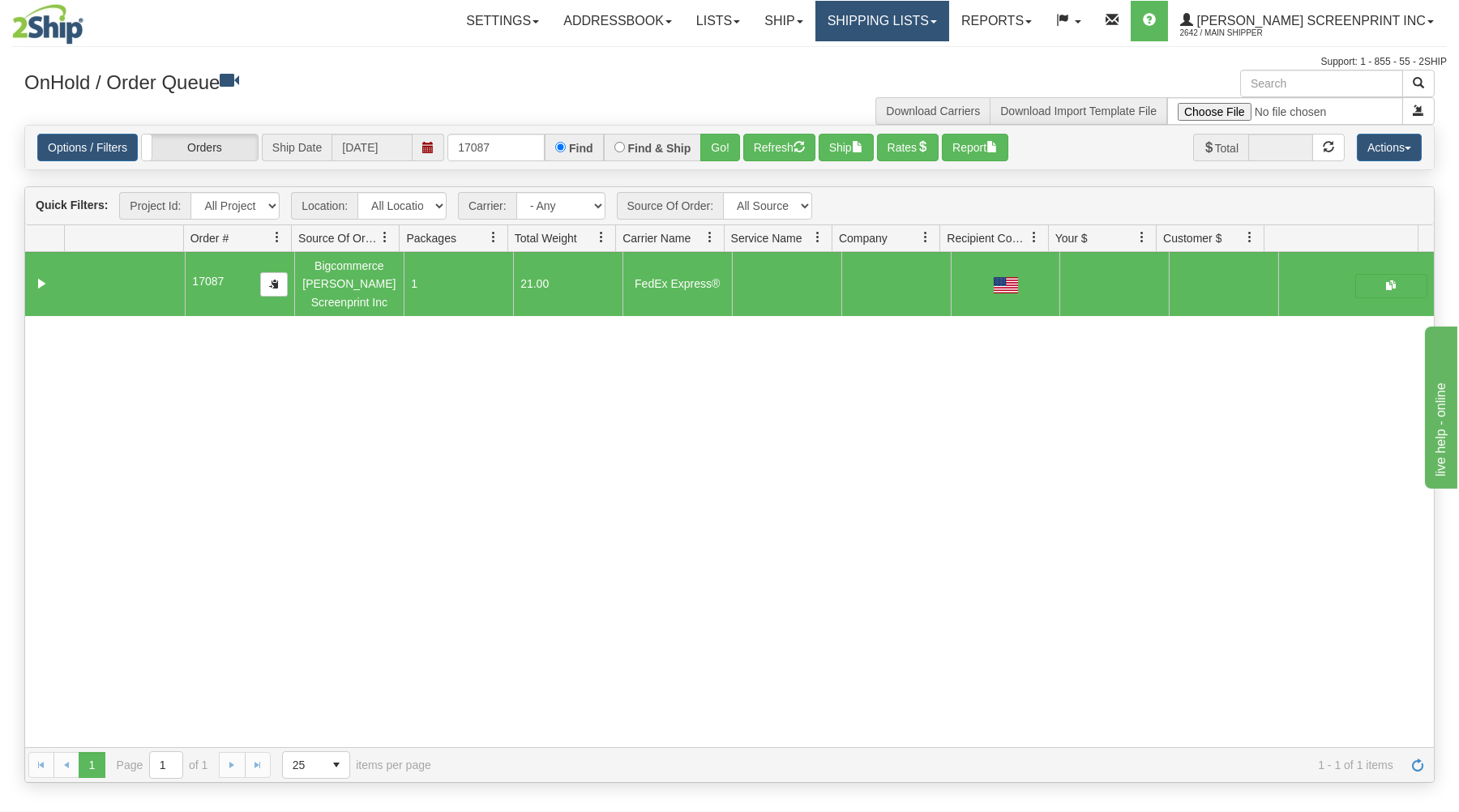
click at [946, 24] on link "Shipping lists" at bounding box center [882, 21] width 134 height 41
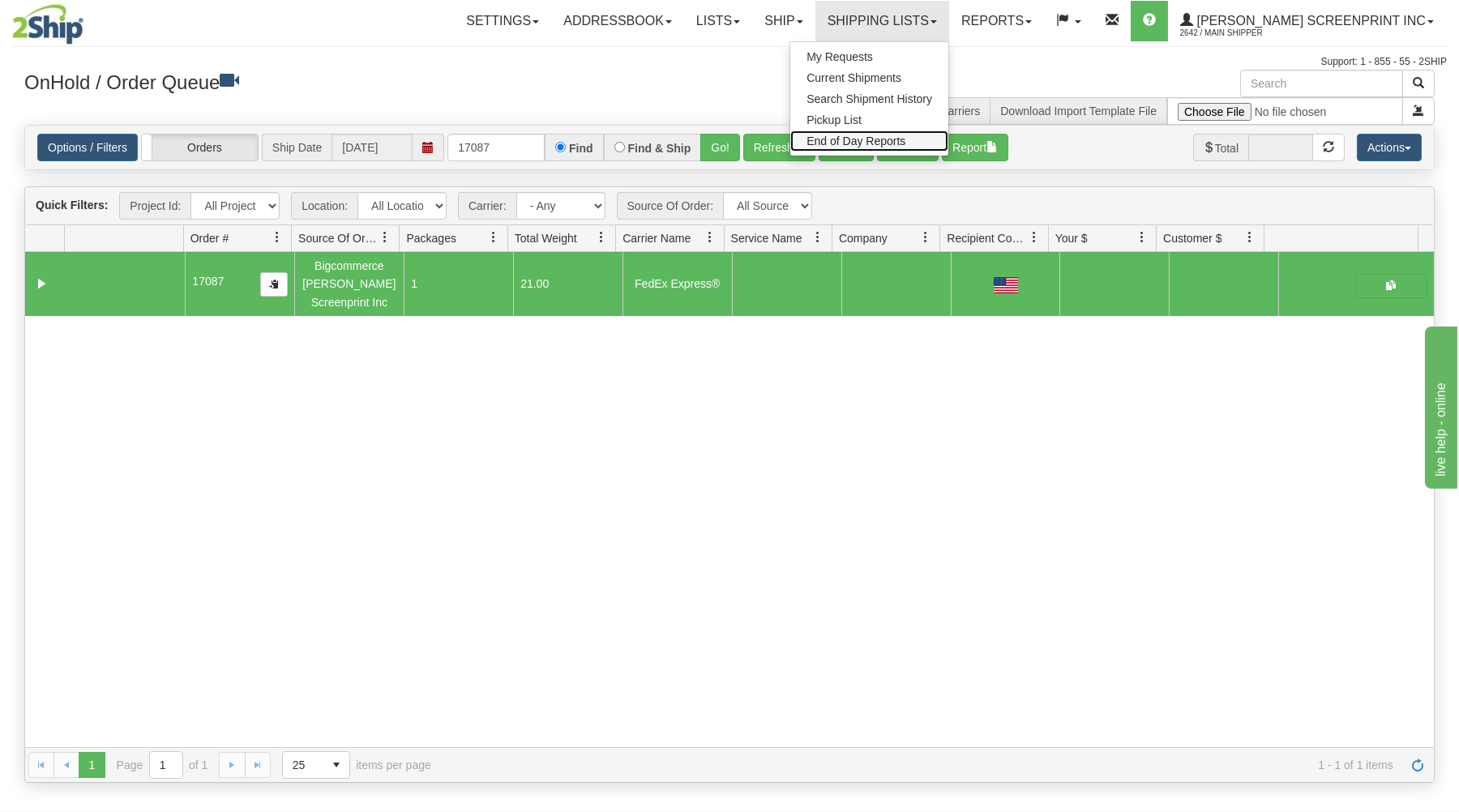
click at [891, 134] on link "End of Day Reports" at bounding box center [869, 141] width 158 height 21
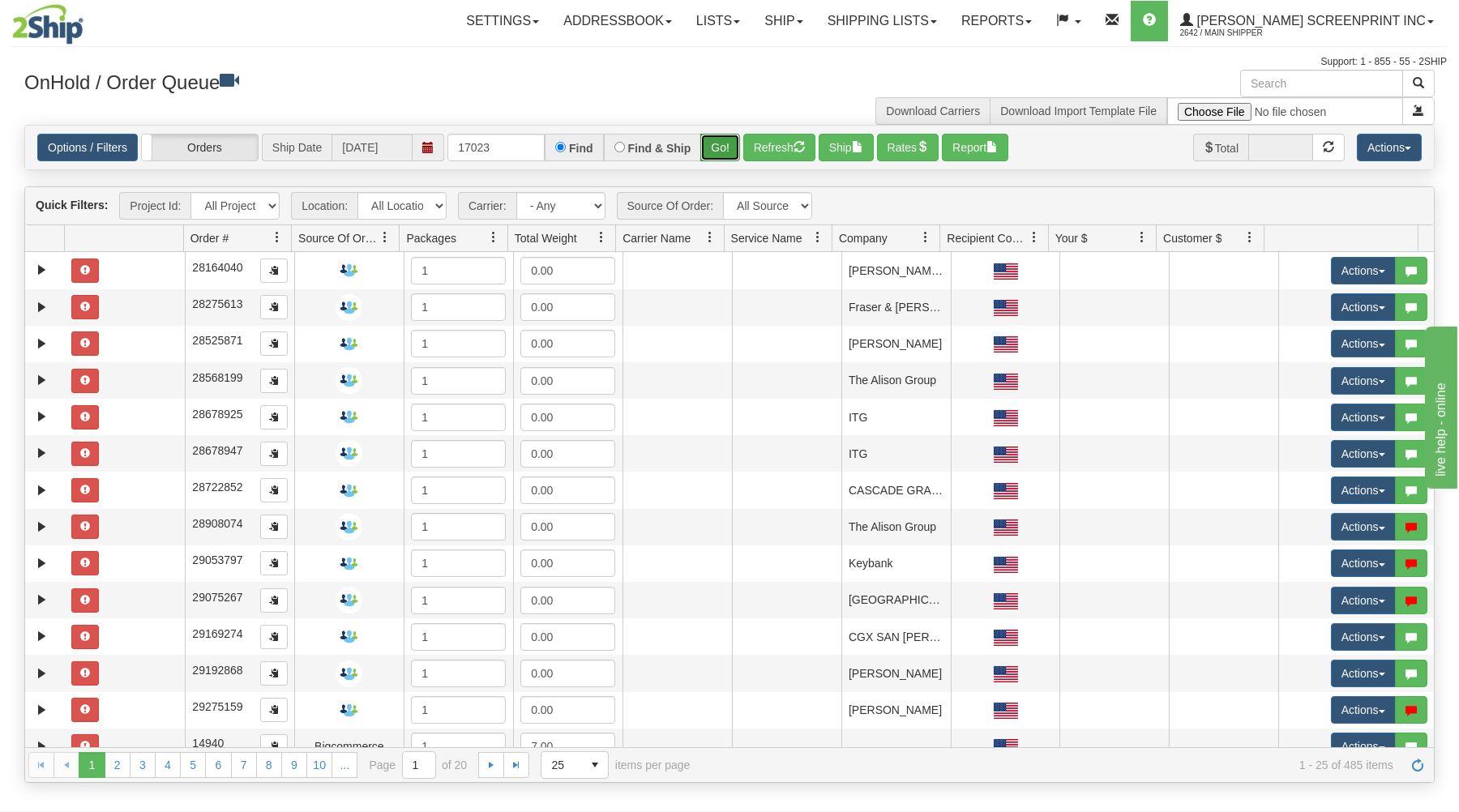
click at [724, 142] on button "Go!" at bounding box center [720, 147] width 40 height 28
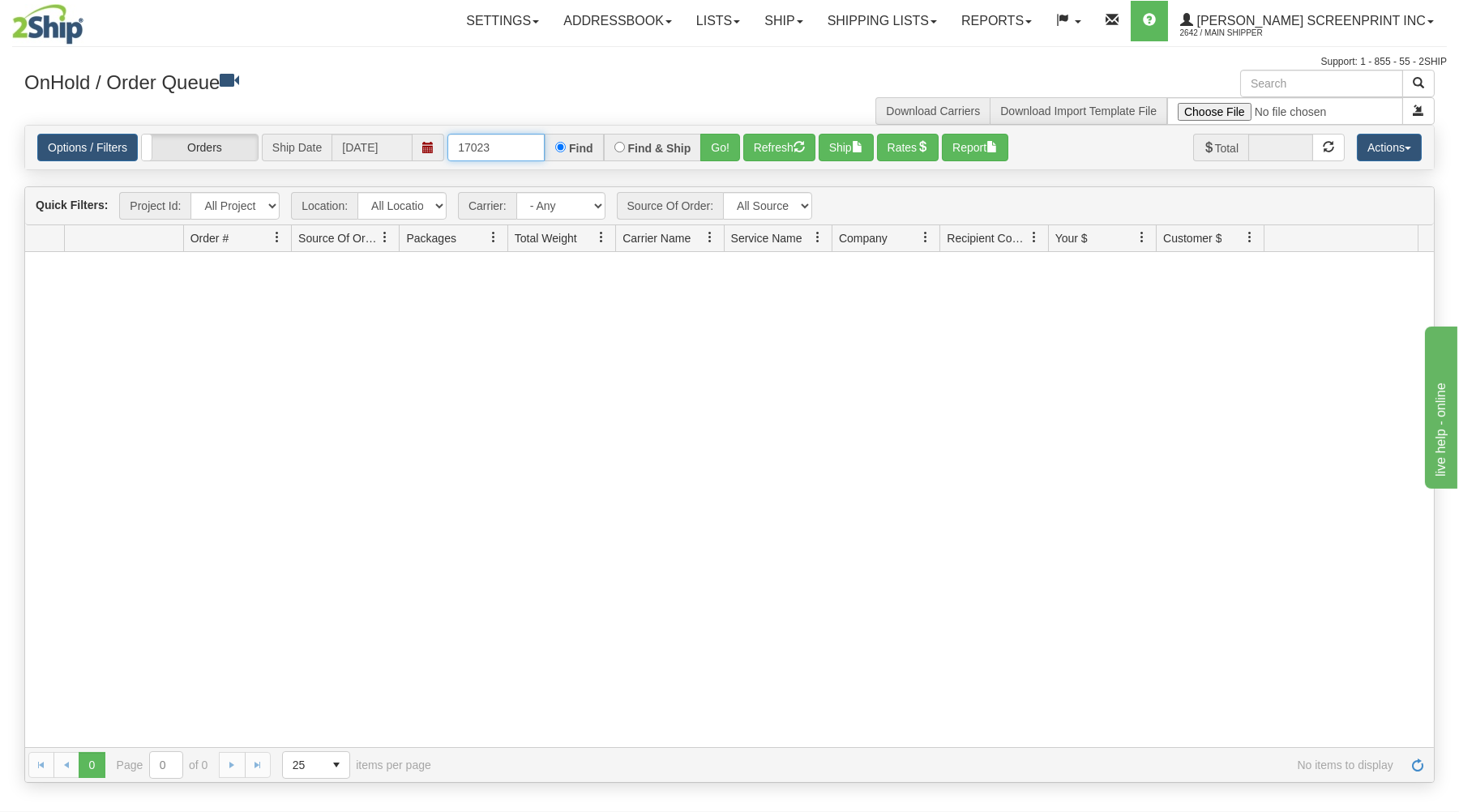
click at [528, 148] on input "17023" at bounding box center [496, 147] width 98 height 28
click at [730, 146] on button "Go!" at bounding box center [720, 147] width 40 height 28
click at [538, 142] on input "17024" at bounding box center [496, 147] width 98 height 28
click at [706, 147] on button "Go!" at bounding box center [720, 147] width 40 height 28
click at [508, 148] on input "17025" at bounding box center [496, 147] width 98 height 28
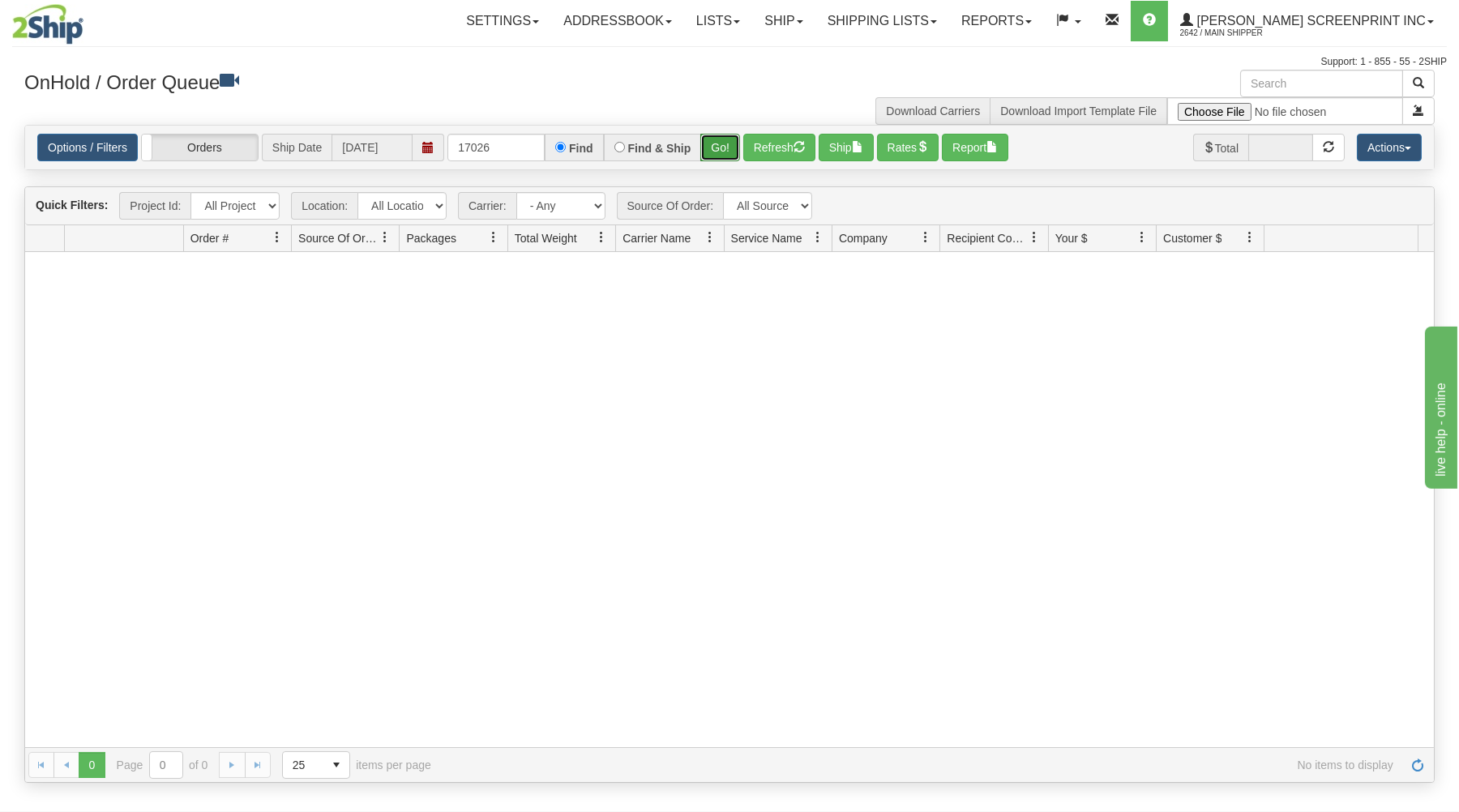
click at [726, 140] on button "Go!" at bounding box center [720, 147] width 40 height 28
click at [493, 142] on input "17026" at bounding box center [496, 147] width 98 height 28
click at [715, 140] on button "Go!" at bounding box center [720, 147] width 40 height 28
click at [505, 153] on input "17027" at bounding box center [496, 147] width 98 height 28
click at [730, 139] on button "Go!" at bounding box center [720, 147] width 40 height 28
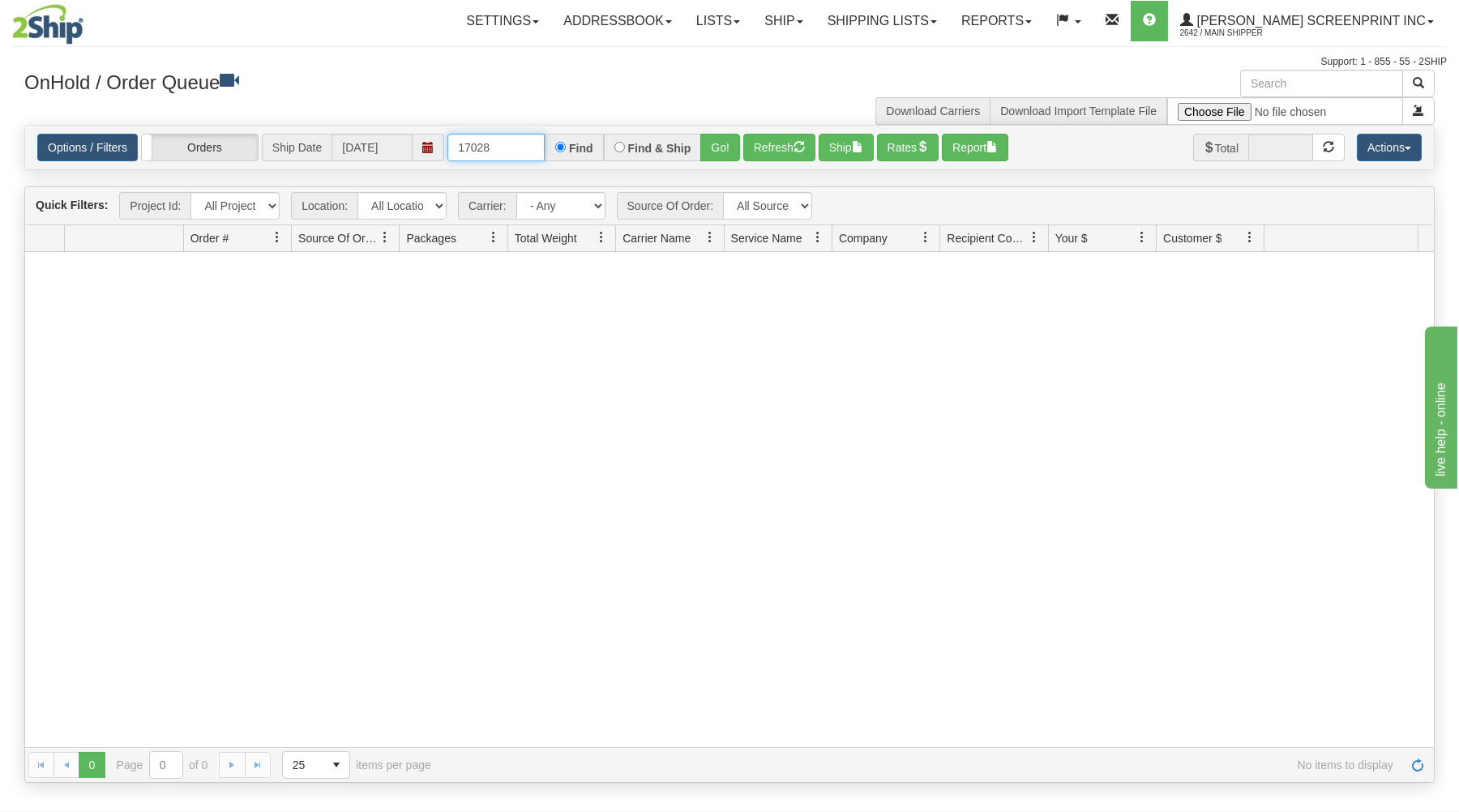
click at [514, 151] on input "17028" at bounding box center [496, 147] width 98 height 28
click at [718, 153] on button "Go!" at bounding box center [720, 147] width 40 height 28
click at [496, 150] on input "17029" at bounding box center [496, 147] width 98 height 28
type input "17030"
drag, startPoint x: 730, startPoint y: 148, endPoint x: 714, endPoint y: 232, distance: 85.5
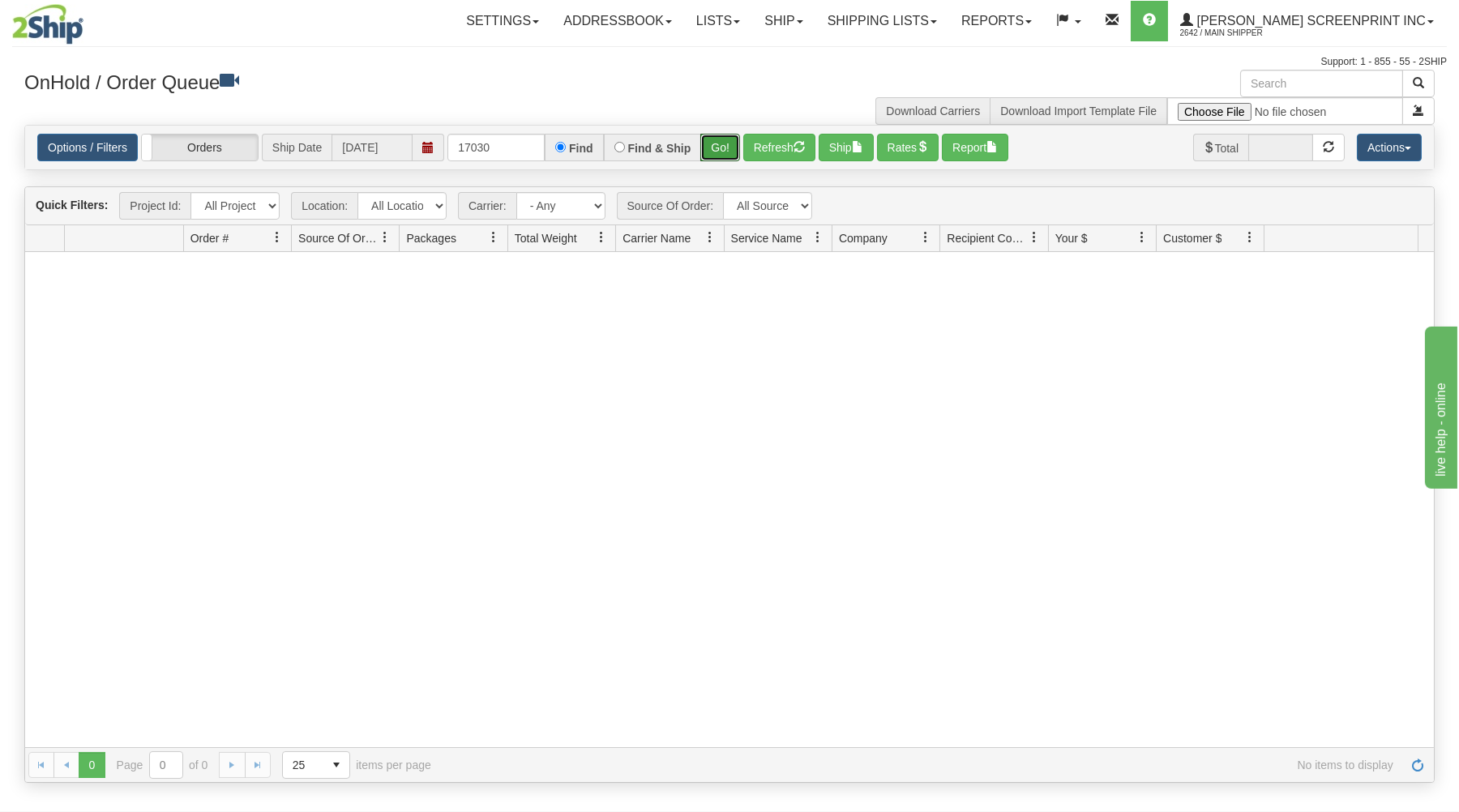
click at [730, 151] on button "Go!" at bounding box center [720, 147] width 40 height 28
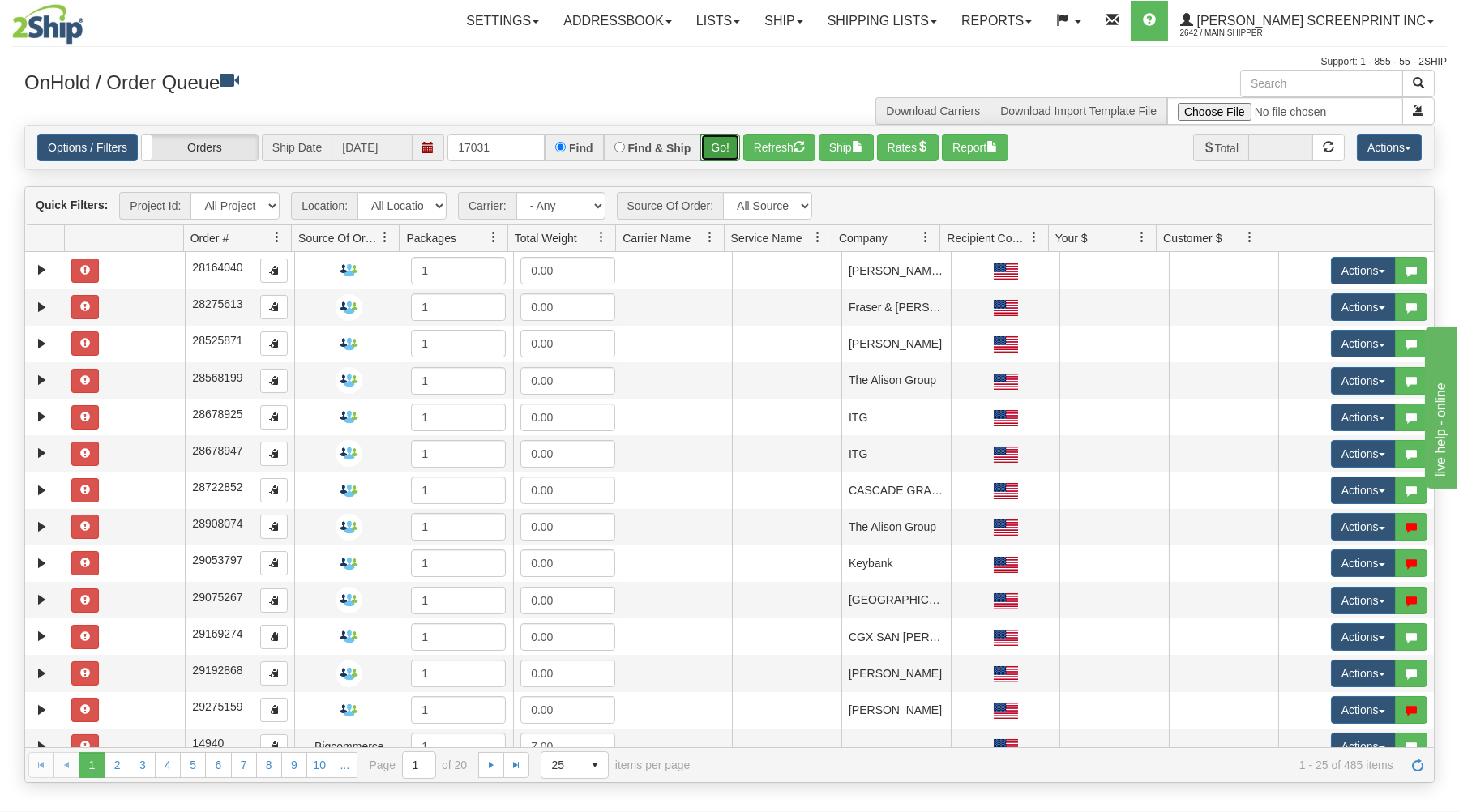
click at [712, 146] on button "Go!" at bounding box center [720, 147] width 40 height 28
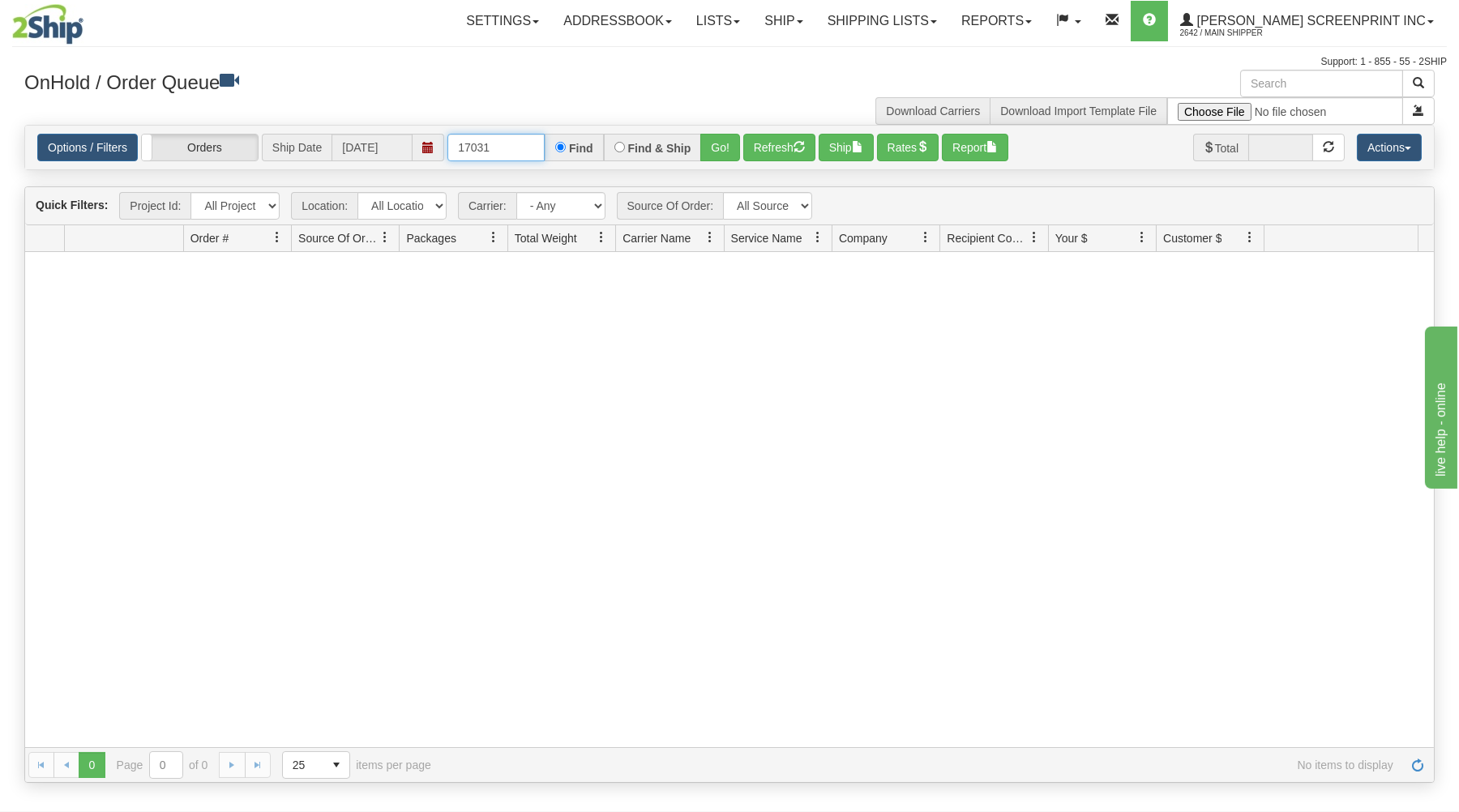
click at [524, 141] on input "17031" at bounding box center [496, 147] width 98 height 28
click at [714, 141] on button "Go!" at bounding box center [720, 147] width 40 height 28
click at [488, 146] on input "17032" at bounding box center [496, 147] width 98 height 28
click at [727, 143] on button "Go!" at bounding box center [720, 147] width 40 height 28
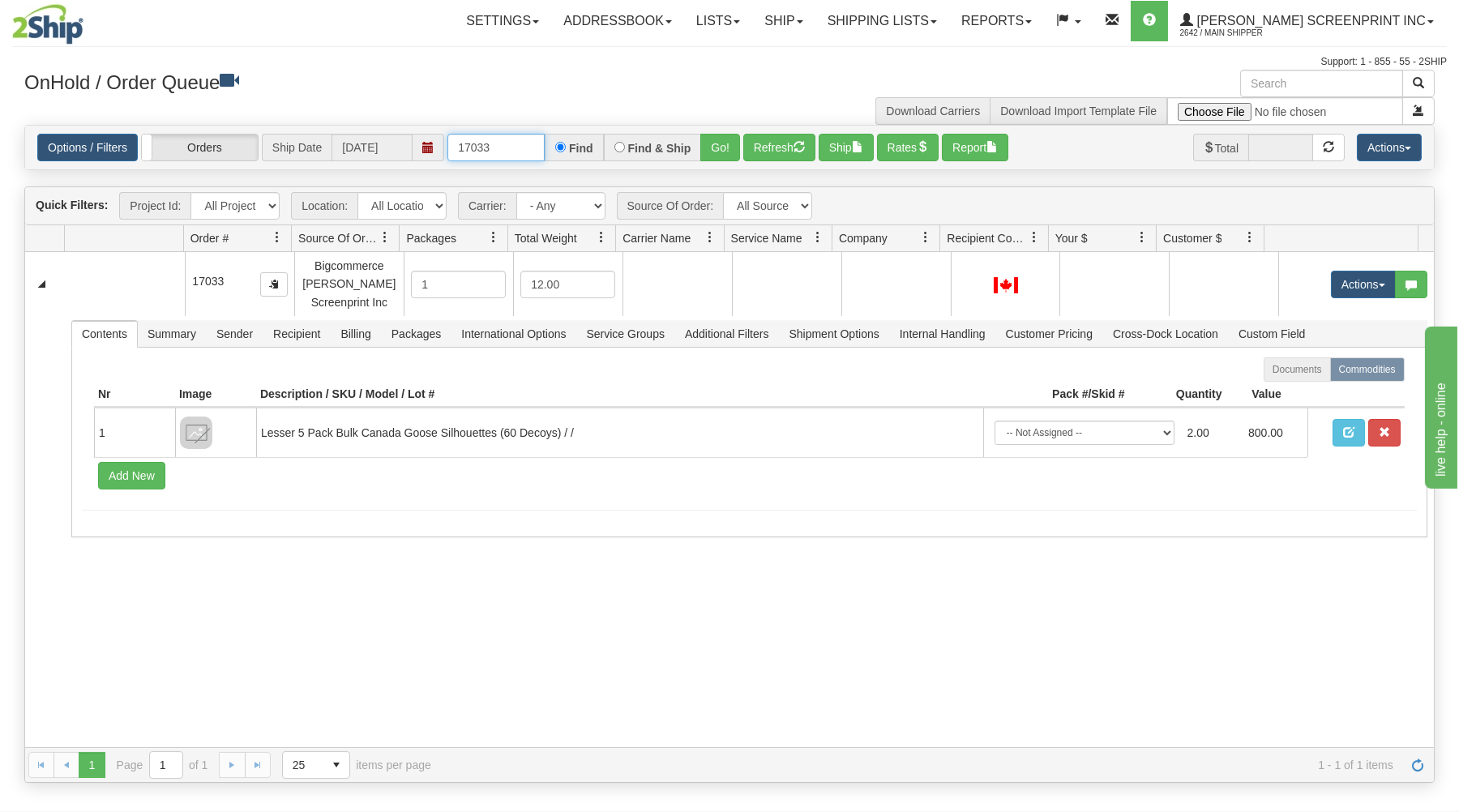
click at [508, 154] on input "17033" at bounding box center [496, 147] width 98 height 28
click at [726, 145] on button "Go!" at bounding box center [720, 147] width 40 height 28
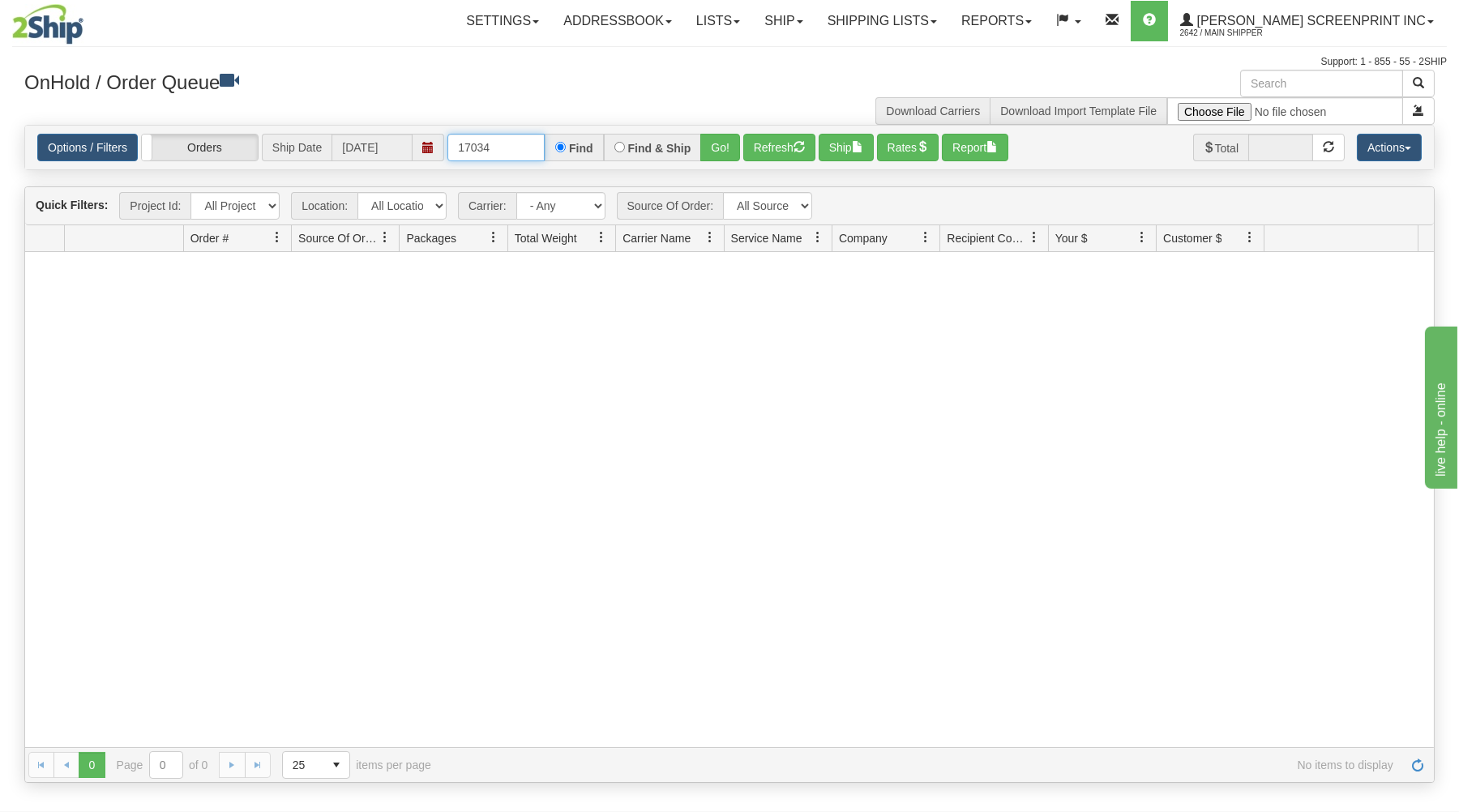
click at [514, 146] on input "17034" at bounding box center [496, 147] width 98 height 28
drag, startPoint x: 726, startPoint y: 145, endPoint x: 697, endPoint y: 177, distance: 43.2
click at [722, 145] on button "Go!" at bounding box center [720, 147] width 40 height 28
click at [494, 150] on input "17035" at bounding box center [496, 147] width 98 height 28
click at [728, 138] on button "Go!" at bounding box center [720, 147] width 40 height 28
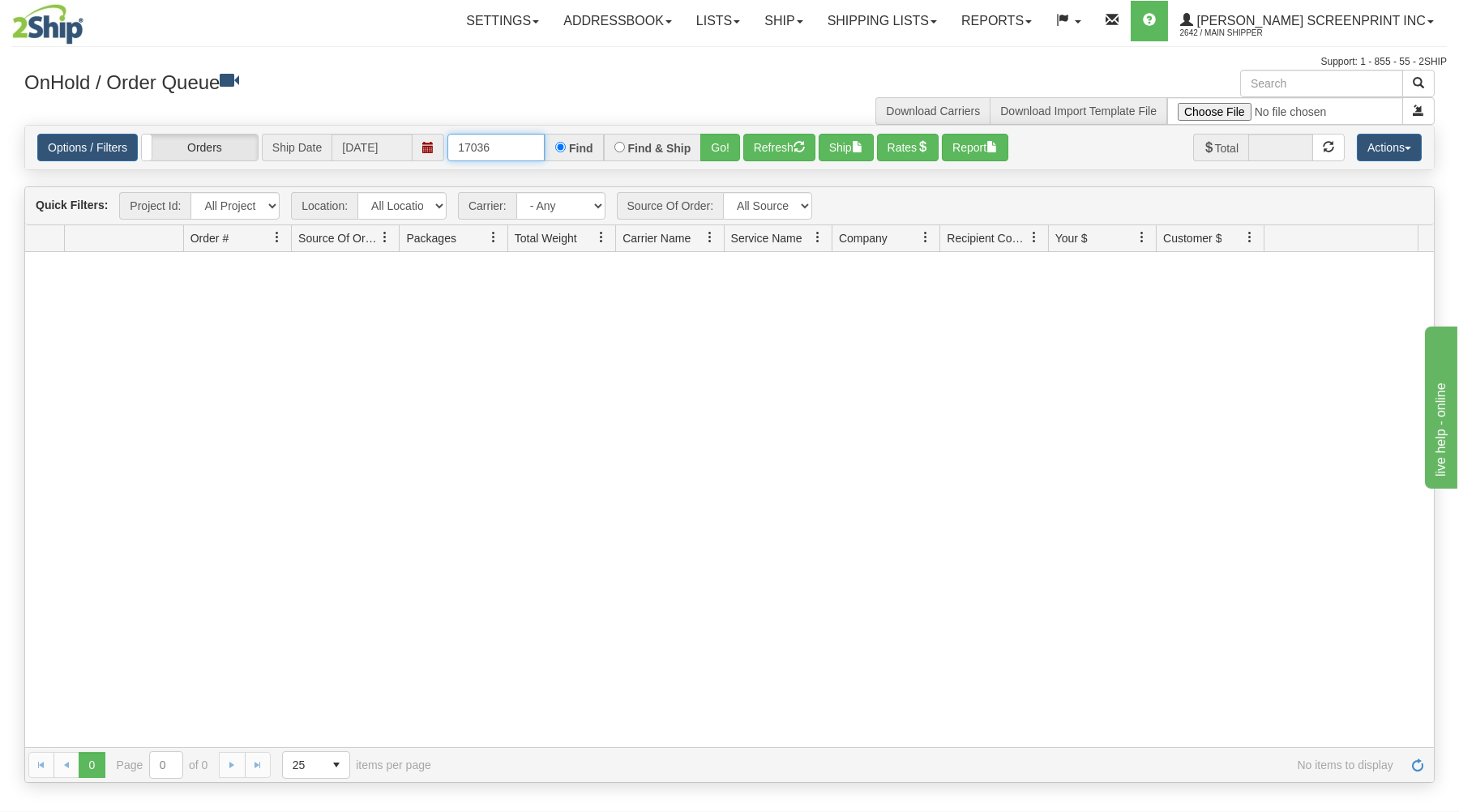
click at [517, 151] on input "17036" at bounding box center [496, 147] width 98 height 28
click at [721, 151] on button "Go!" at bounding box center [720, 147] width 40 height 28
click at [495, 151] on input "17037" at bounding box center [496, 147] width 98 height 28
click at [716, 145] on button "Go!" at bounding box center [720, 147] width 40 height 28
click at [517, 149] on input "17038" at bounding box center [496, 147] width 98 height 28
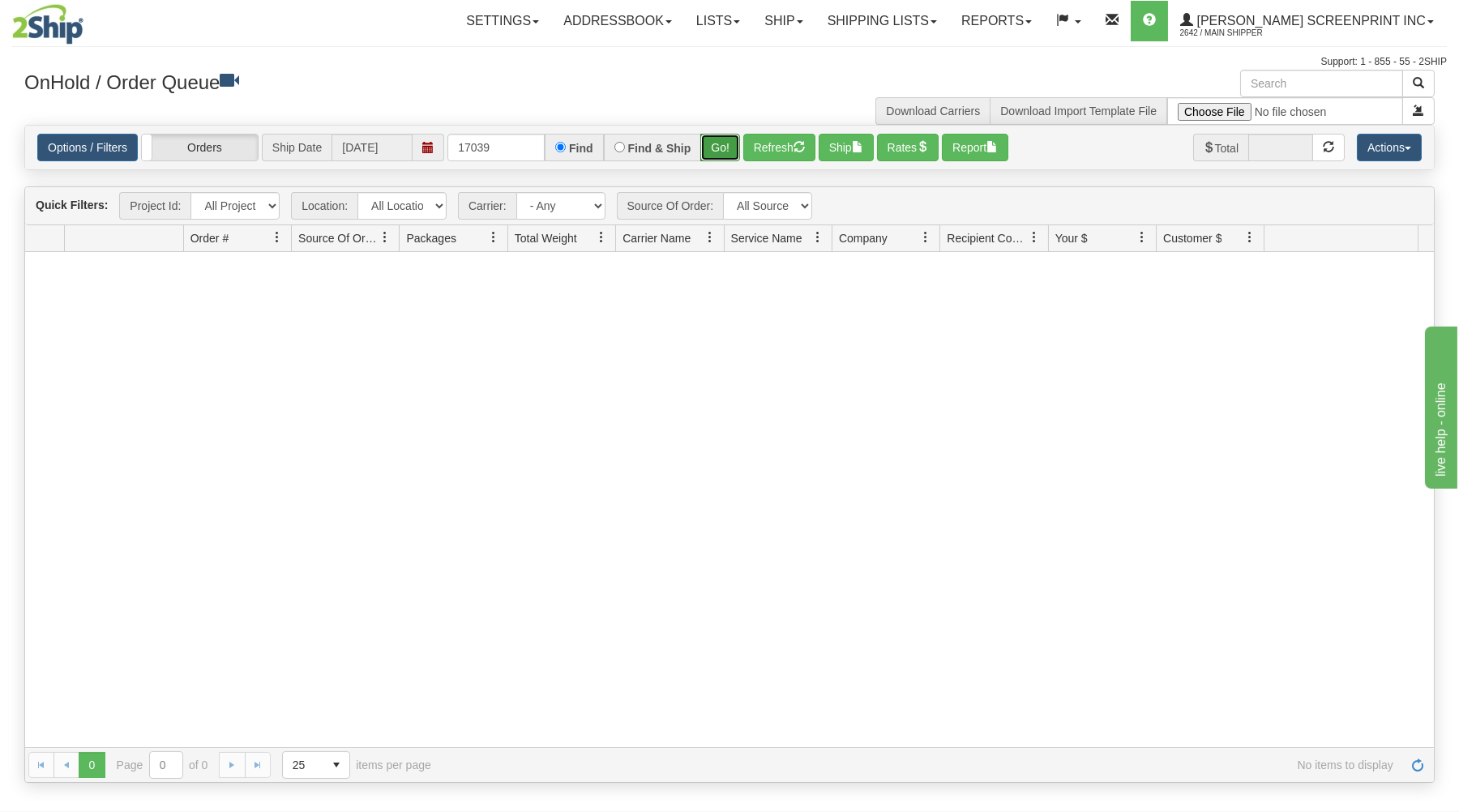
drag, startPoint x: 704, startPoint y: 143, endPoint x: 701, endPoint y: 169, distance: 26.2
click at [706, 143] on button "Go!" at bounding box center [720, 147] width 40 height 28
click at [517, 139] on input "17039" at bounding box center [496, 147] width 98 height 28
type input "170340"
click at [715, 137] on button "Go!" at bounding box center [720, 147] width 40 height 28
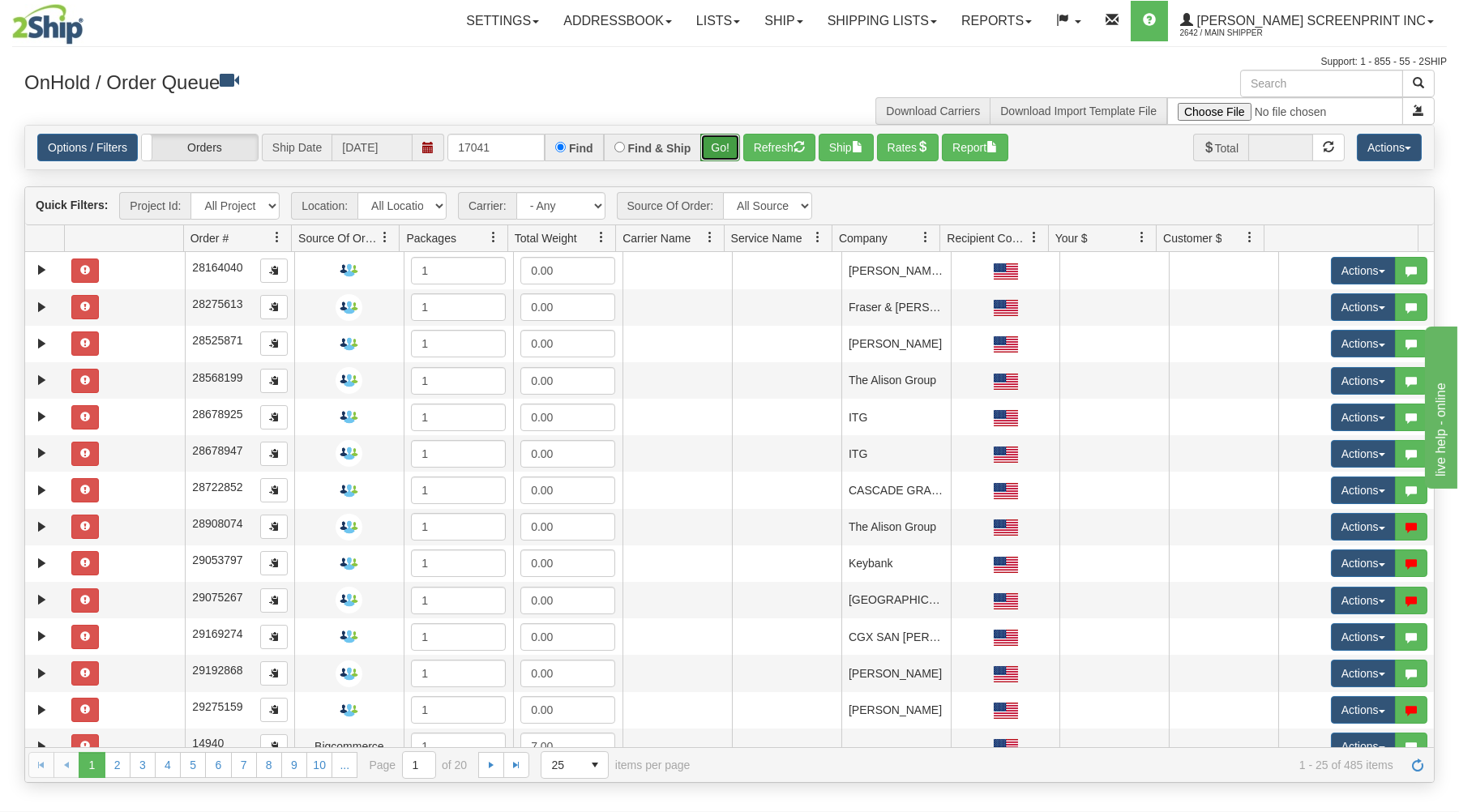
click at [713, 143] on button "Go!" at bounding box center [720, 147] width 40 height 28
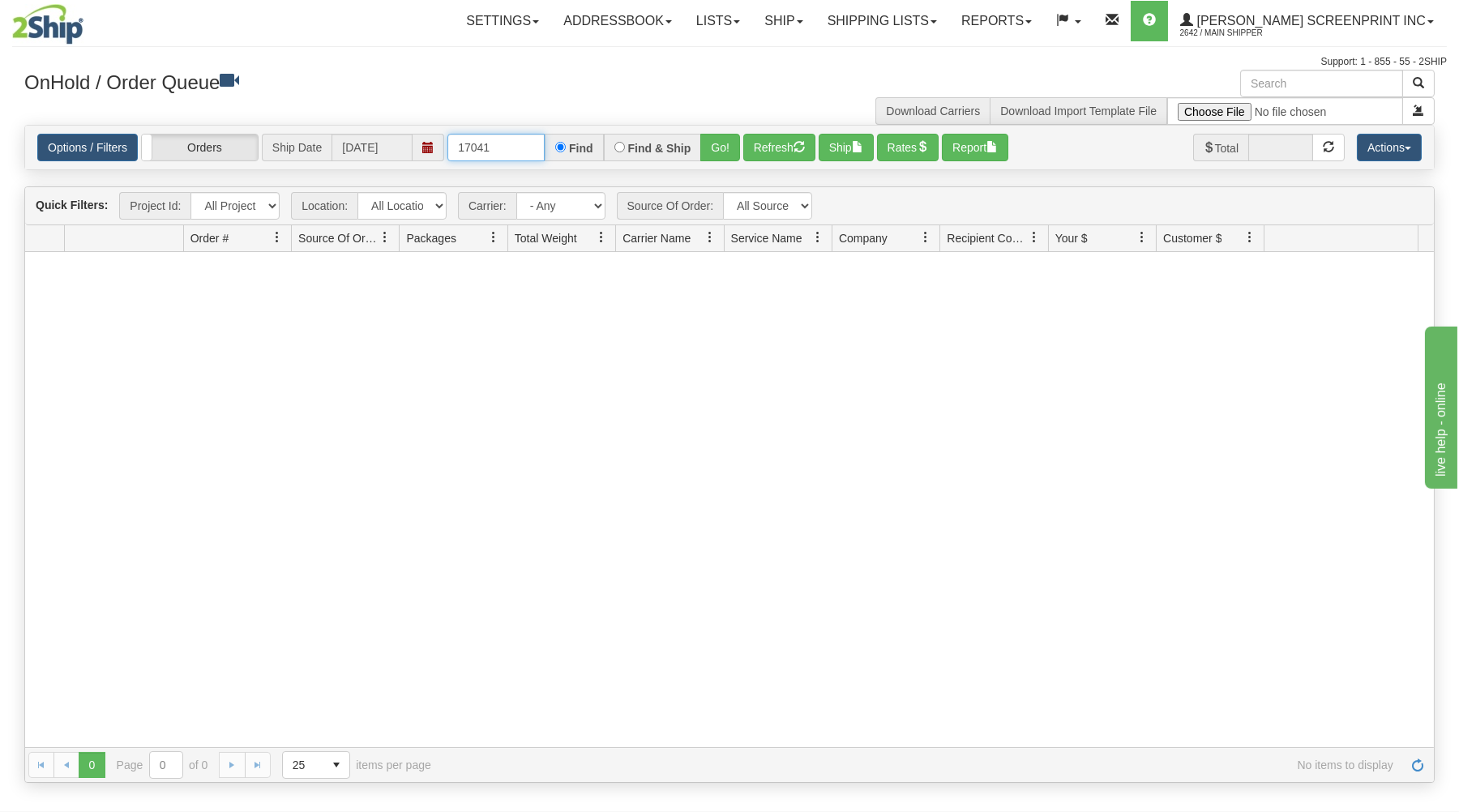
click at [524, 151] on input "17041" at bounding box center [496, 147] width 98 height 28
click at [708, 147] on button "Go!" at bounding box center [720, 147] width 40 height 28
click at [509, 146] on input "17042" at bounding box center [496, 147] width 98 height 28
click at [708, 141] on button "Go!" at bounding box center [720, 147] width 40 height 28
click at [528, 148] on input "17043" at bounding box center [496, 147] width 98 height 28
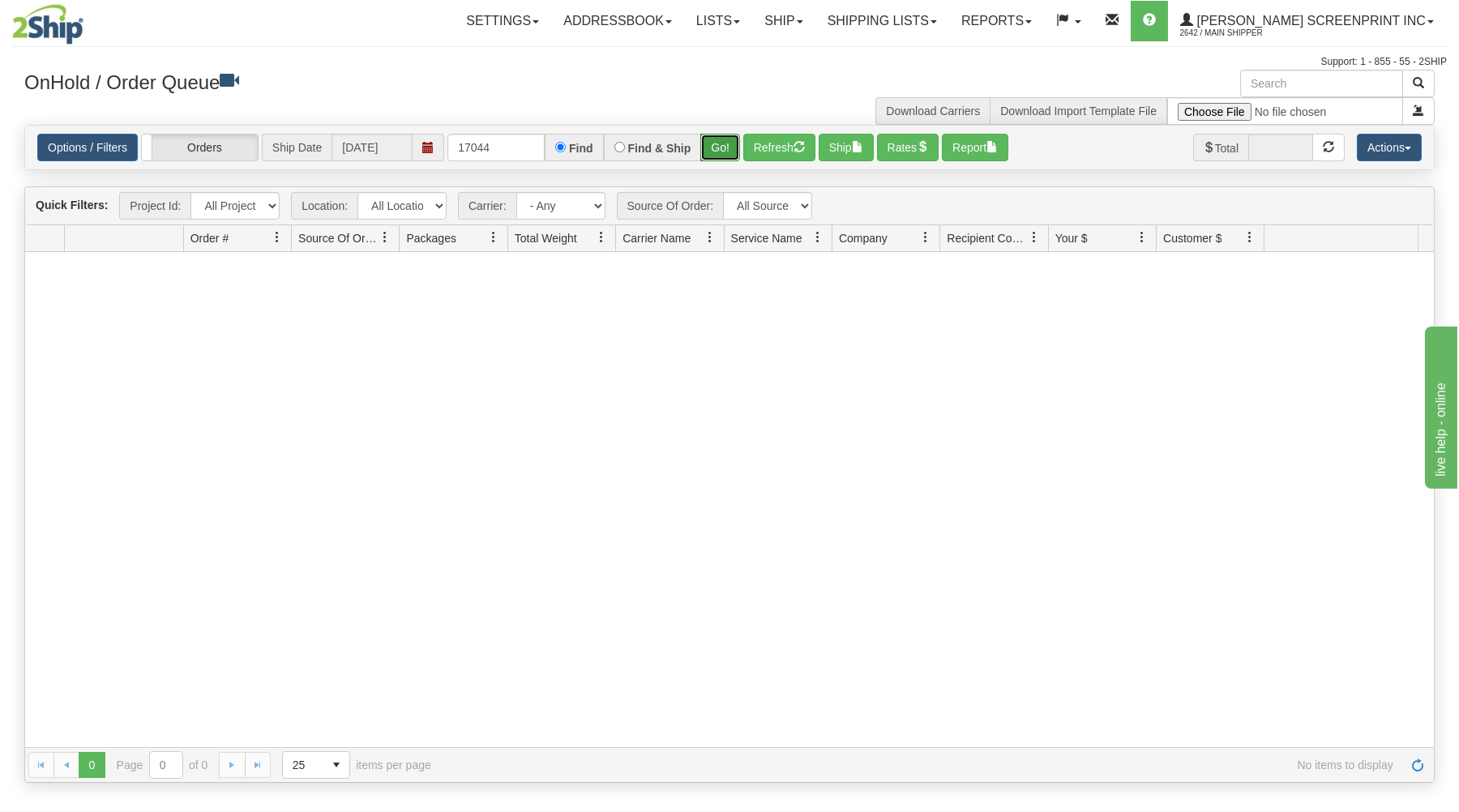
click at [714, 142] on button "Go!" at bounding box center [720, 147] width 40 height 28
click at [517, 149] on input "17044" at bounding box center [496, 147] width 98 height 28
click at [734, 146] on button "Go!" at bounding box center [720, 147] width 40 height 28
click at [522, 153] on input "17045" at bounding box center [496, 147] width 98 height 28
drag, startPoint x: 728, startPoint y: 141, endPoint x: 576, endPoint y: 180, distance: 156.9
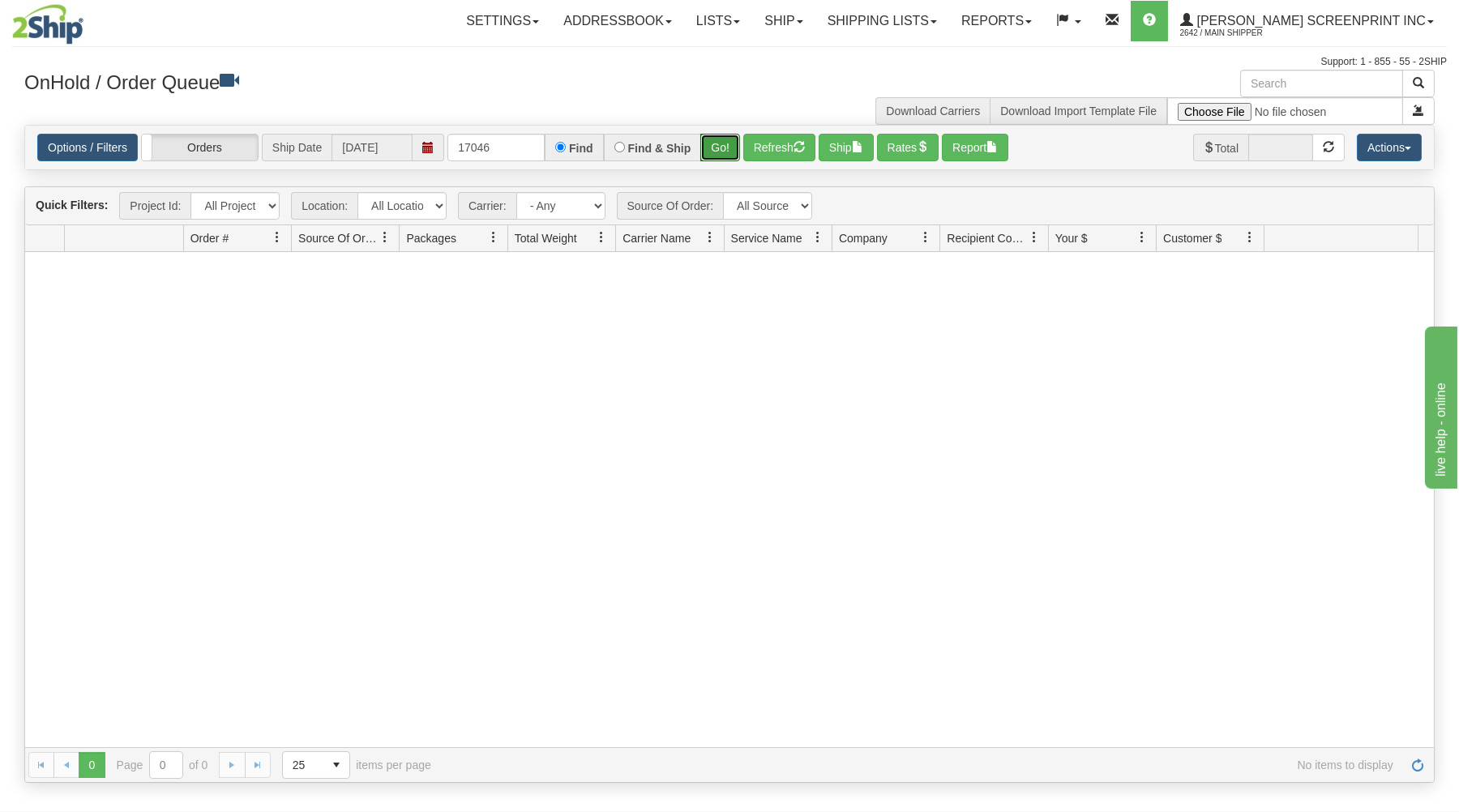
click at [727, 145] on button "Go!" at bounding box center [720, 147] width 40 height 28
click at [501, 148] on input "17046" at bounding box center [496, 147] width 98 height 28
click at [718, 147] on button "Go!" at bounding box center [720, 147] width 40 height 28
click at [498, 147] on input "17047" at bounding box center [496, 147] width 98 height 28
click at [728, 145] on button "Go!" at bounding box center [720, 147] width 40 height 28
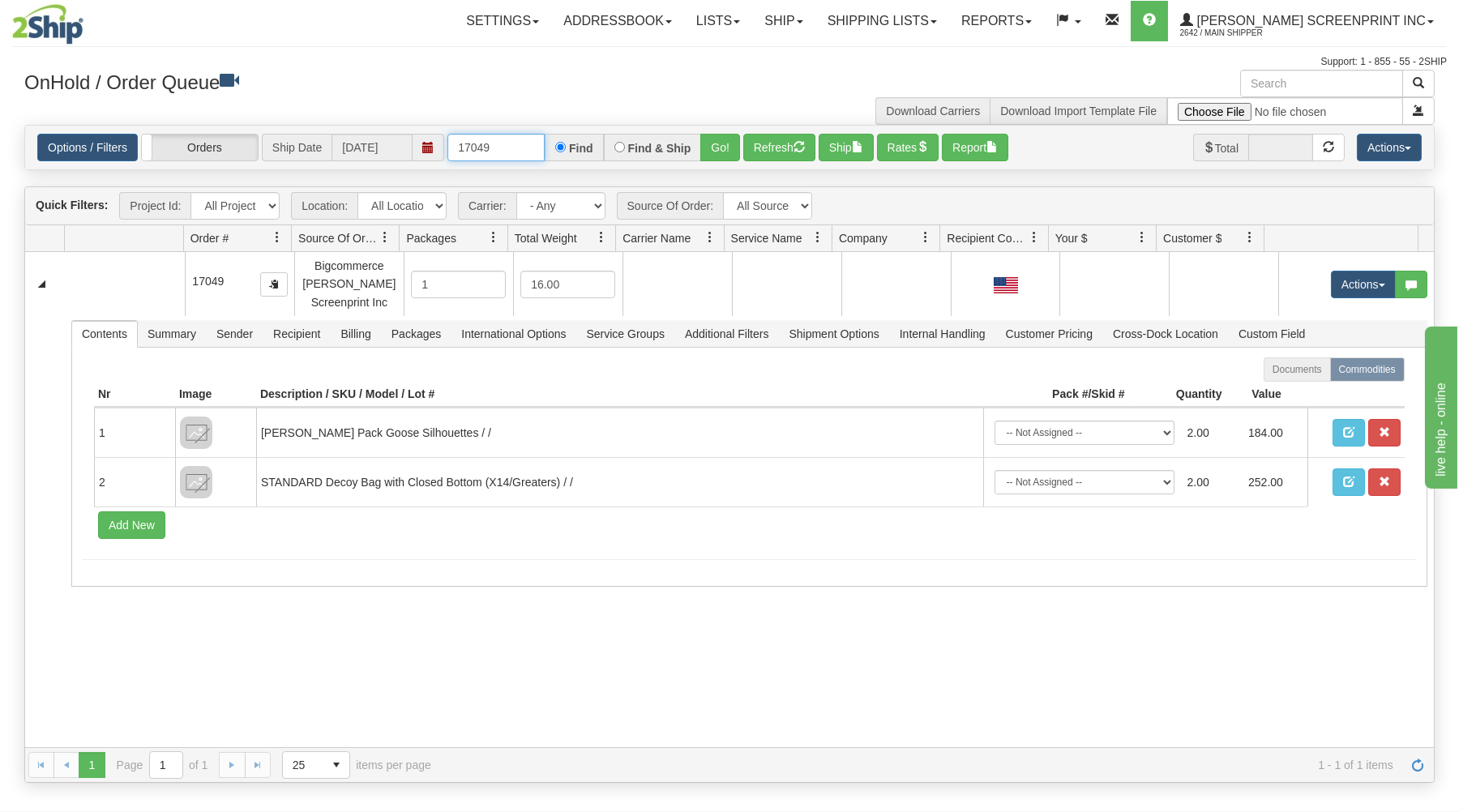
click at [503, 145] on input "17049" at bounding box center [496, 147] width 98 height 28
type input "17050"
click at [724, 139] on button "Go!" at bounding box center [720, 147] width 40 height 28
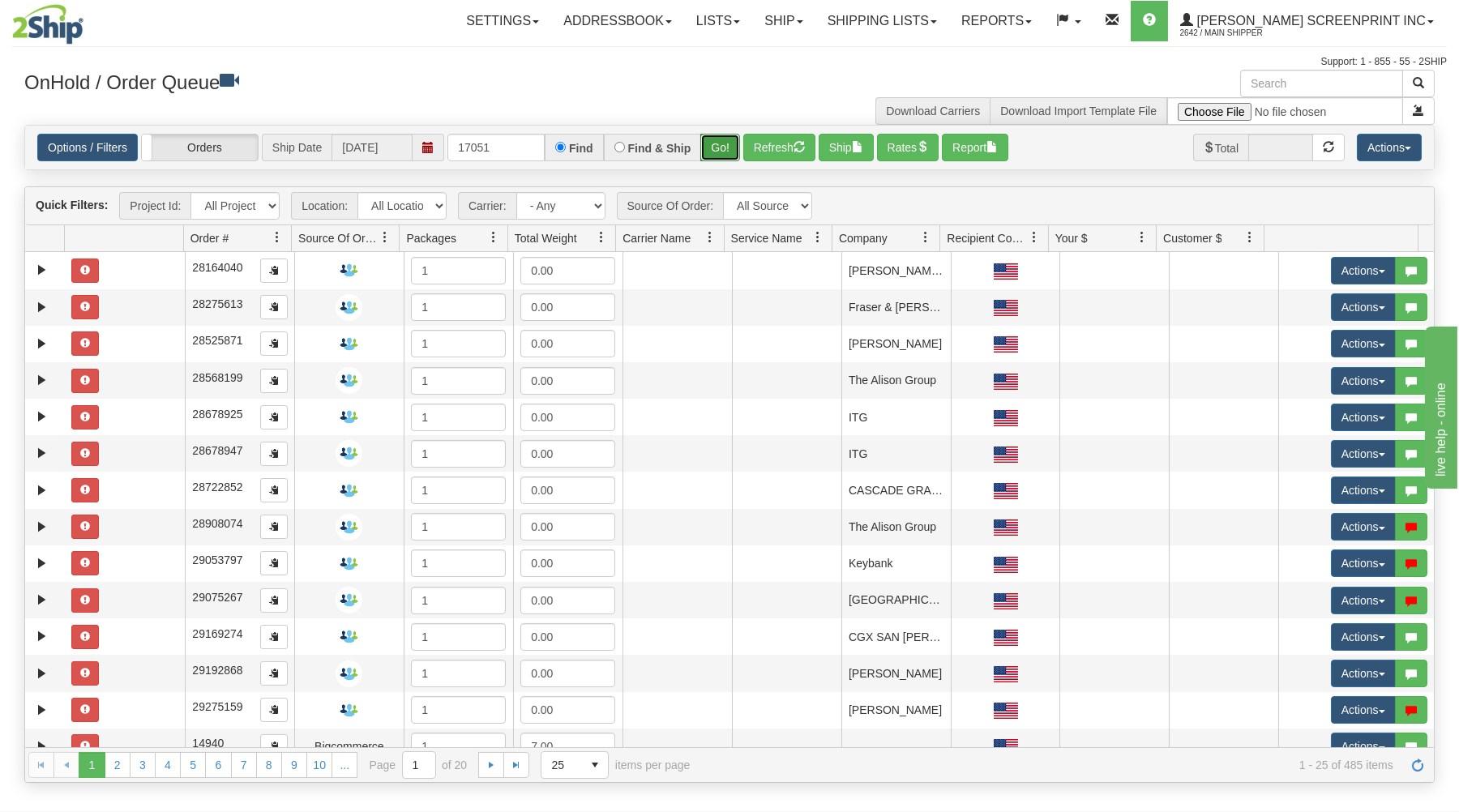
drag, startPoint x: 730, startPoint y: 142, endPoint x: 698, endPoint y: 175, distance: 46.0
click at [730, 146] on button "Go!" at bounding box center [720, 147] width 40 height 28
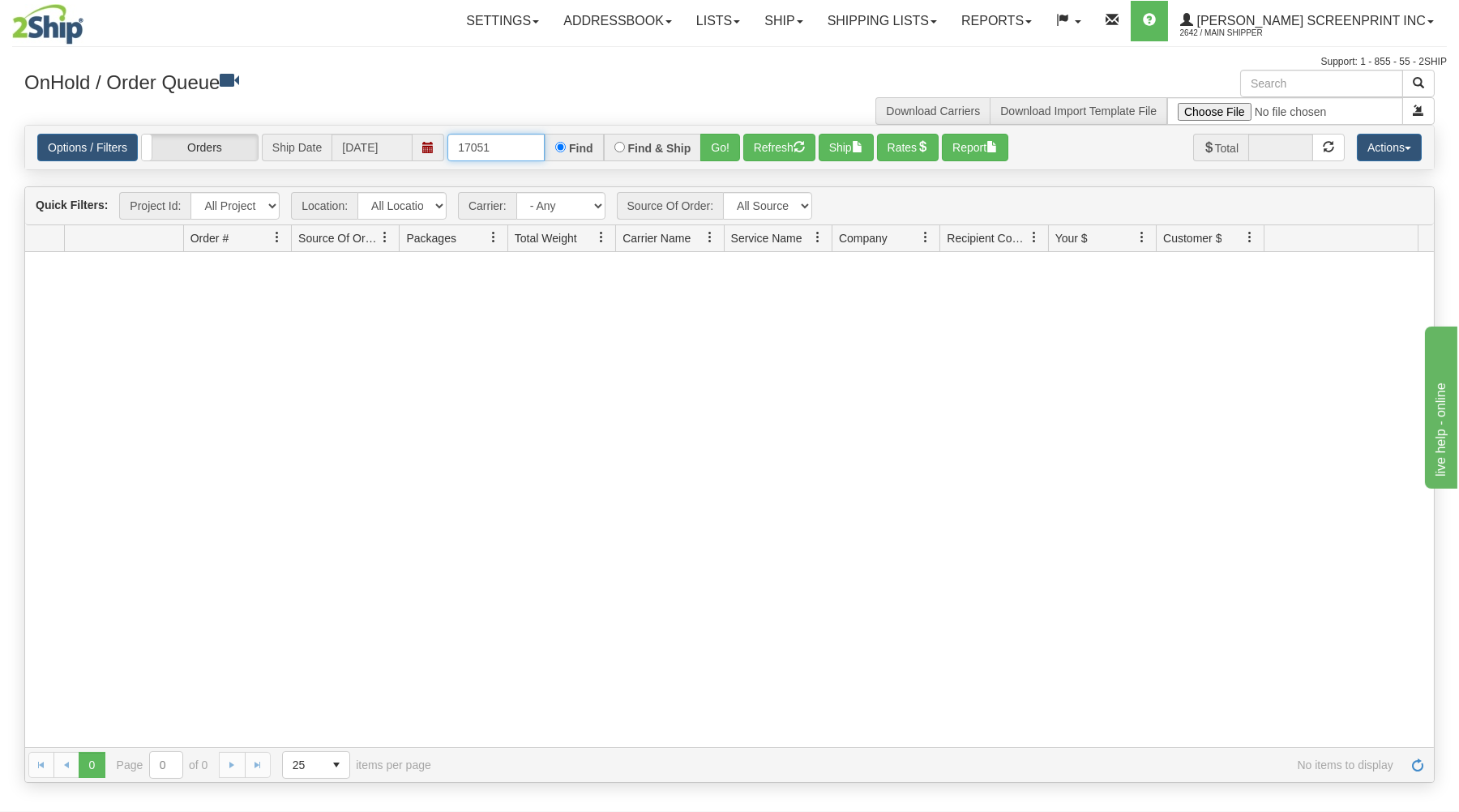
click at [521, 154] on input "17051" at bounding box center [496, 147] width 98 height 28
click at [708, 150] on button "Go!" at bounding box center [720, 147] width 40 height 28
click at [496, 147] on input "17052" at bounding box center [496, 147] width 98 height 28
click at [719, 142] on button "Go!" at bounding box center [720, 147] width 40 height 28
click at [527, 146] on input "17053" at bounding box center [496, 147] width 98 height 28
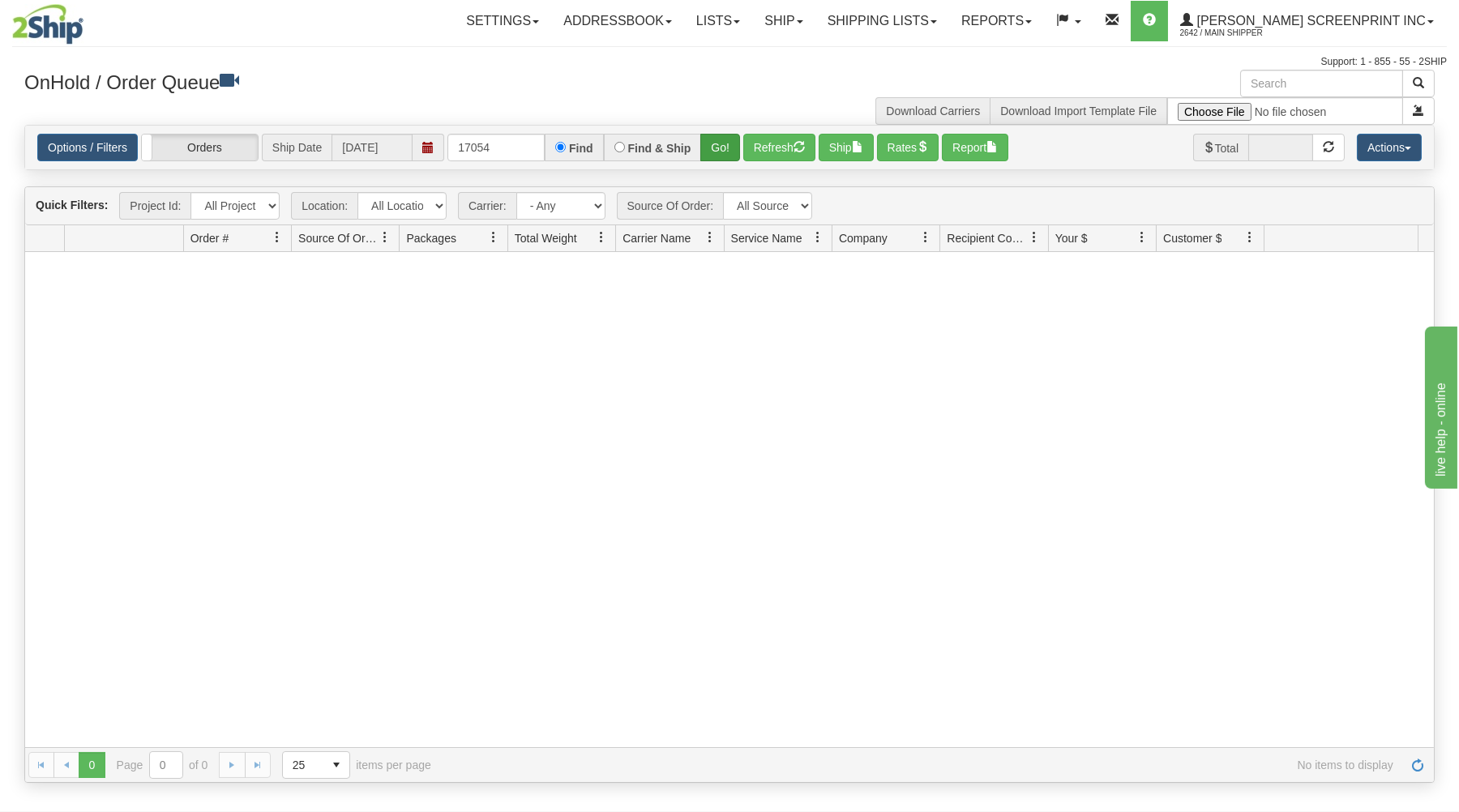
drag, startPoint x: 743, startPoint y: 141, endPoint x: 737, endPoint y: 147, distance: 8.5
click at [743, 145] on div "Options / Filters Group Shipments Orders Ship Date [DATE] 17054 Find Find & Shi…" at bounding box center [730, 147] width 1384 height 28
click at [737, 148] on button "Go!" at bounding box center [720, 147] width 40 height 28
click at [514, 145] on input "17054" at bounding box center [496, 147] width 98 height 28
click at [724, 141] on button "Go!" at bounding box center [720, 147] width 40 height 28
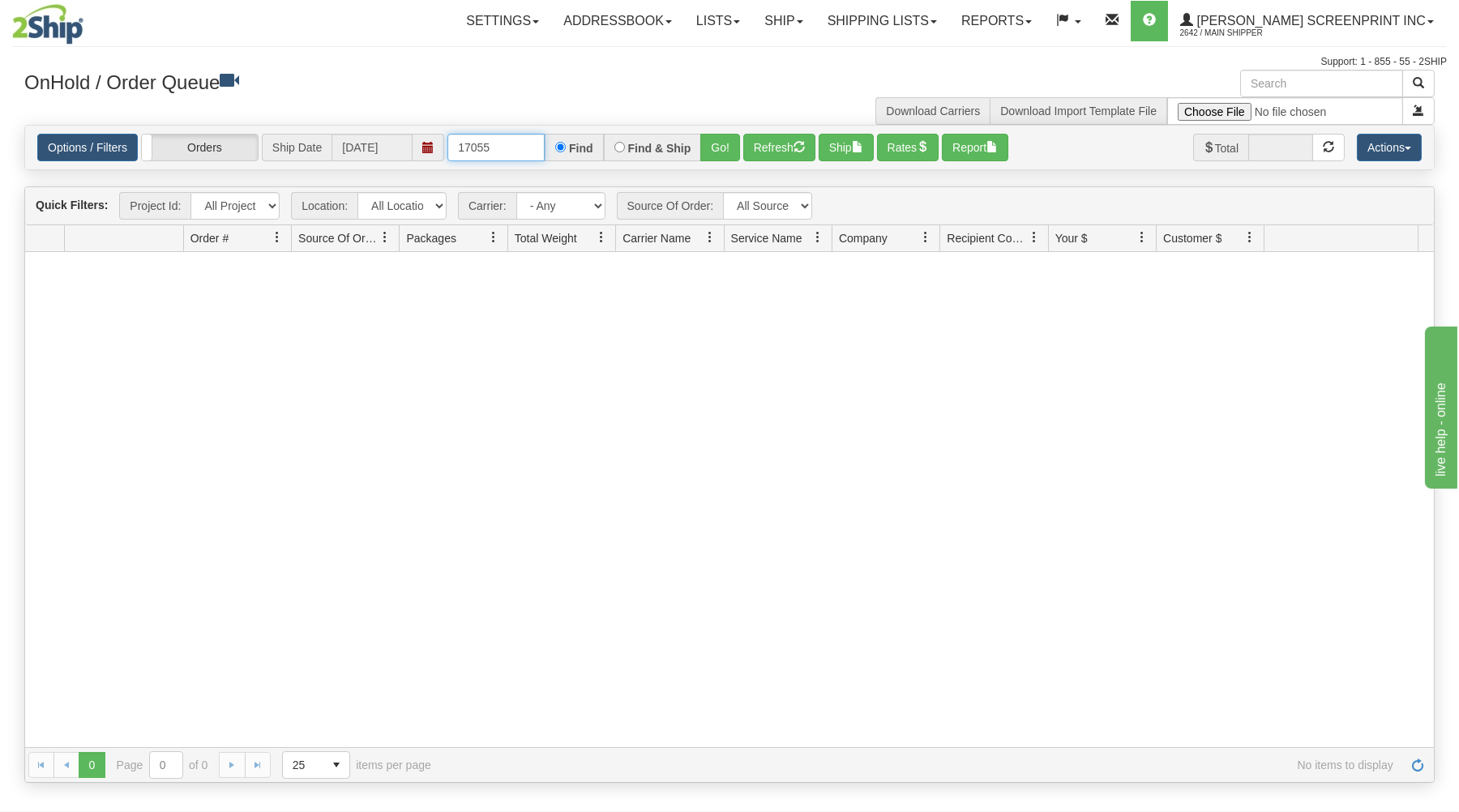
click at [515, 150] on input "17055" at bounding box center [496, 147] width 98 height 28
click at [730, 143] on button "Go!" at bounding box center [720, 147] width 40 height 28
click at [528, 154] on input "17056" at bounding box center [496, 147] width 98 height 28
click at [724, 145] on button "Go!" at bounding box center [720, 147] width 40 height 28
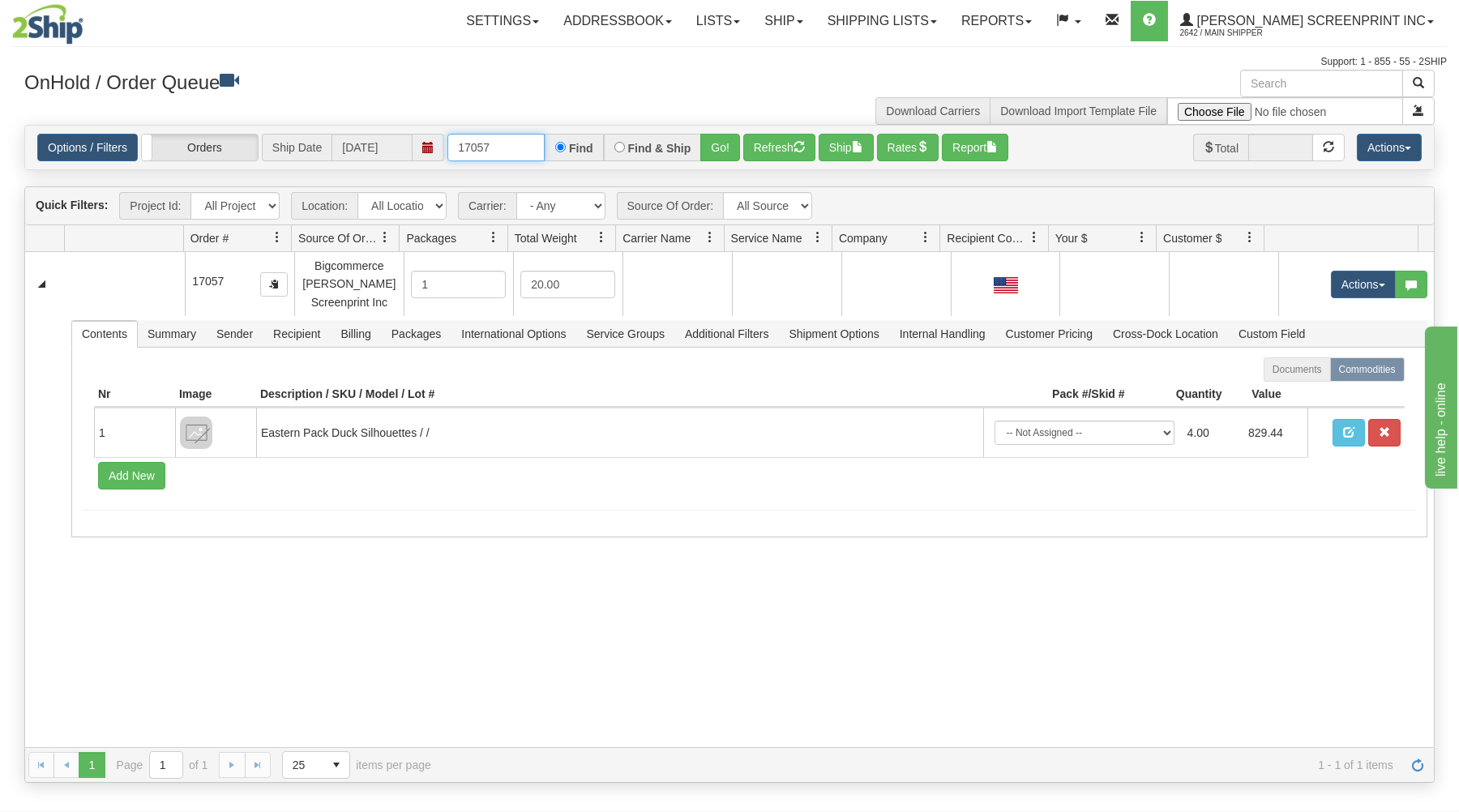
click at [500, 146] on input "17057" at bounding box center [496, 147] width 98 height 28
click at [720, 149] on button "Go!" at bounding box center [720, 147] width 40 height 28
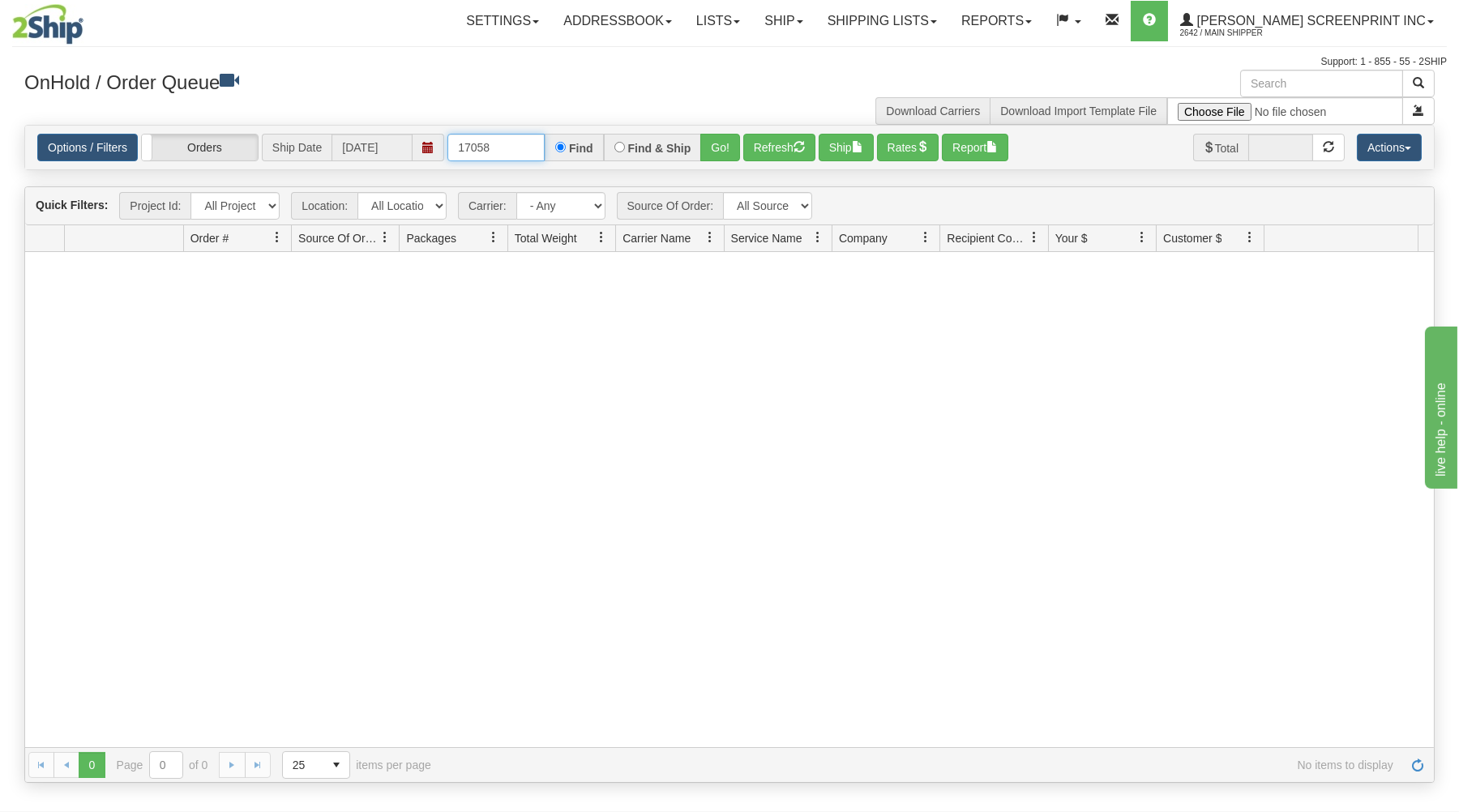
click at [520, 151] on input "17058" at bounding box center [496, 147] width 98 height 28
click at [722, 145] on button "Go!" at bounding box center [720, 147] width 40 height 28
click at [517, 162] on input "17072" at bounding box center [496, 147] width 98 height 28
click at [722, 147] on button "Go!" at bounding box center [720, 147] width 40 height 28
click at [522, 153] on input "17082" at bounding box center [496, 147] width 98 height 28
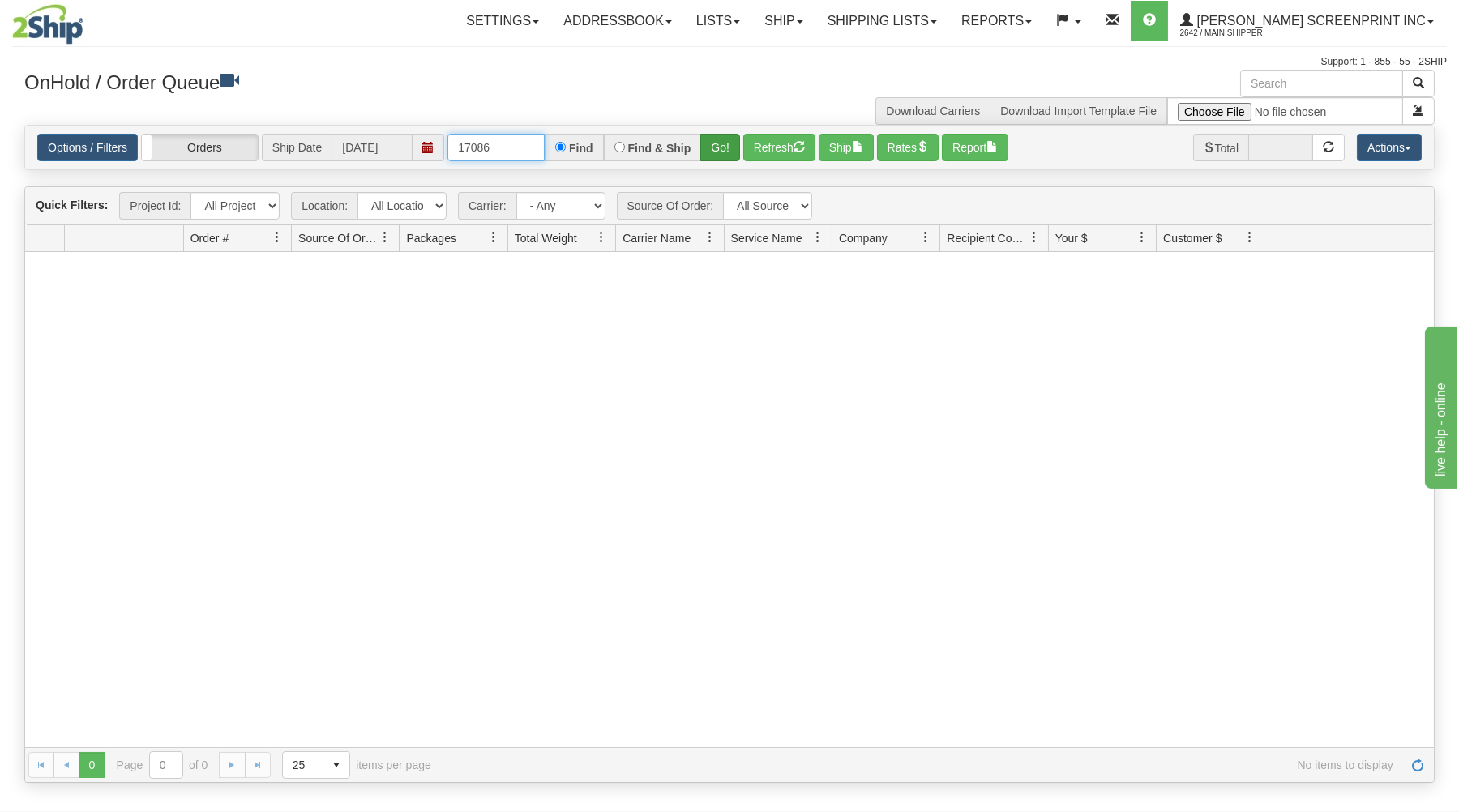
type input "17086"
click at [707, 142] on button "Go!" at bounding box center [720, 147] width 40 height 28
